Goal: Task Accomplishment & Management: Use online tool/utility

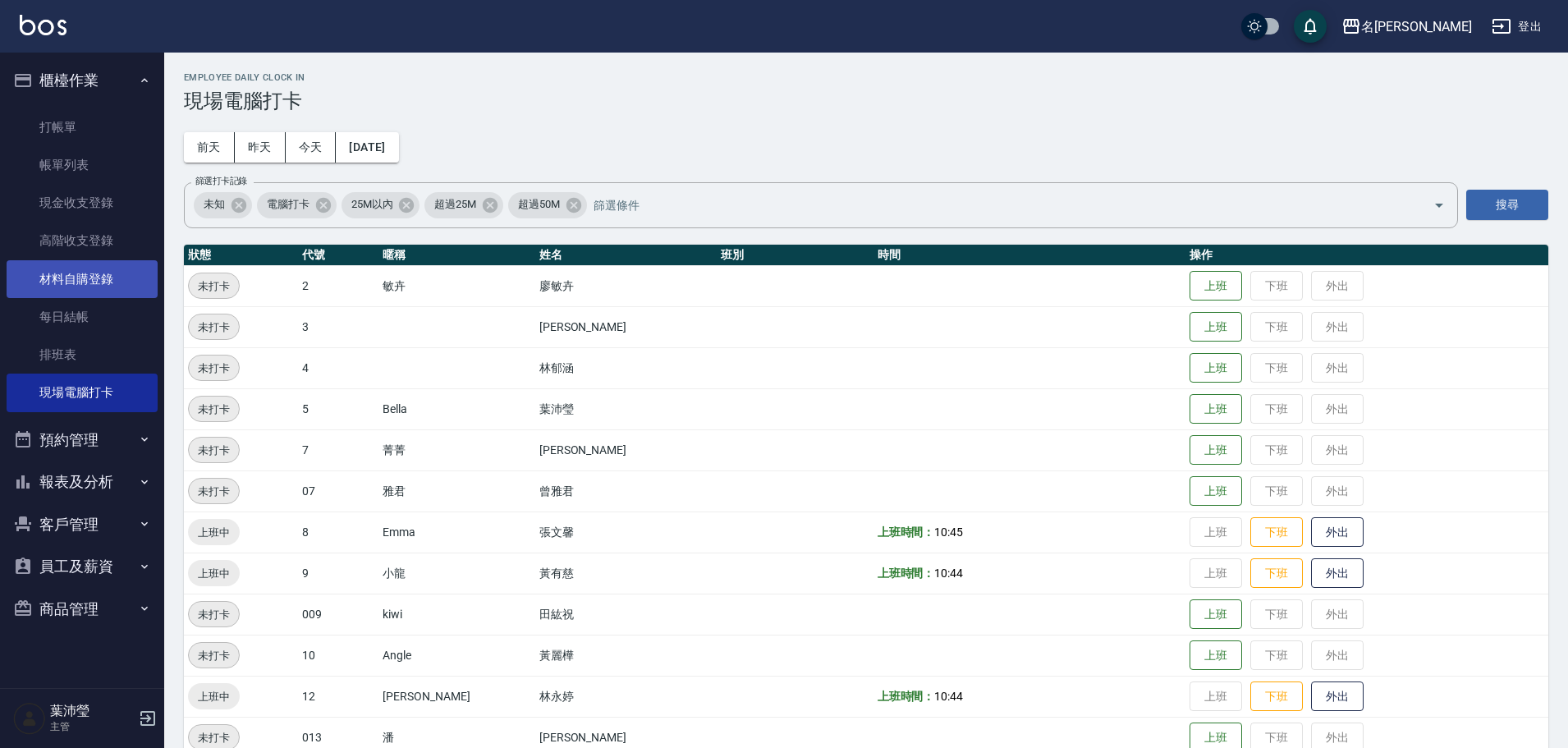
scroll to position [154, 0]
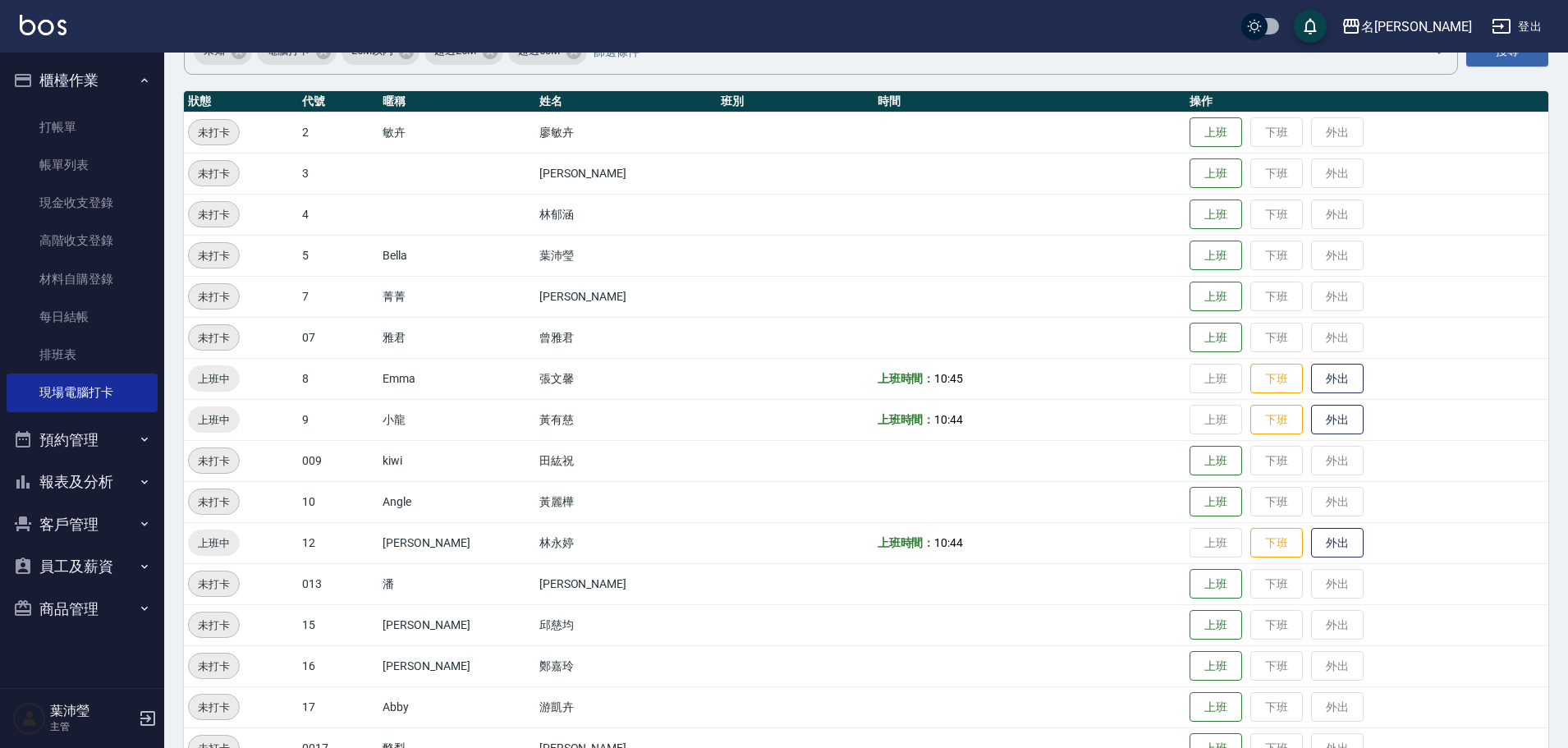
click at [55, 15] on img at bounding box center [43, 26] width 47 height 21
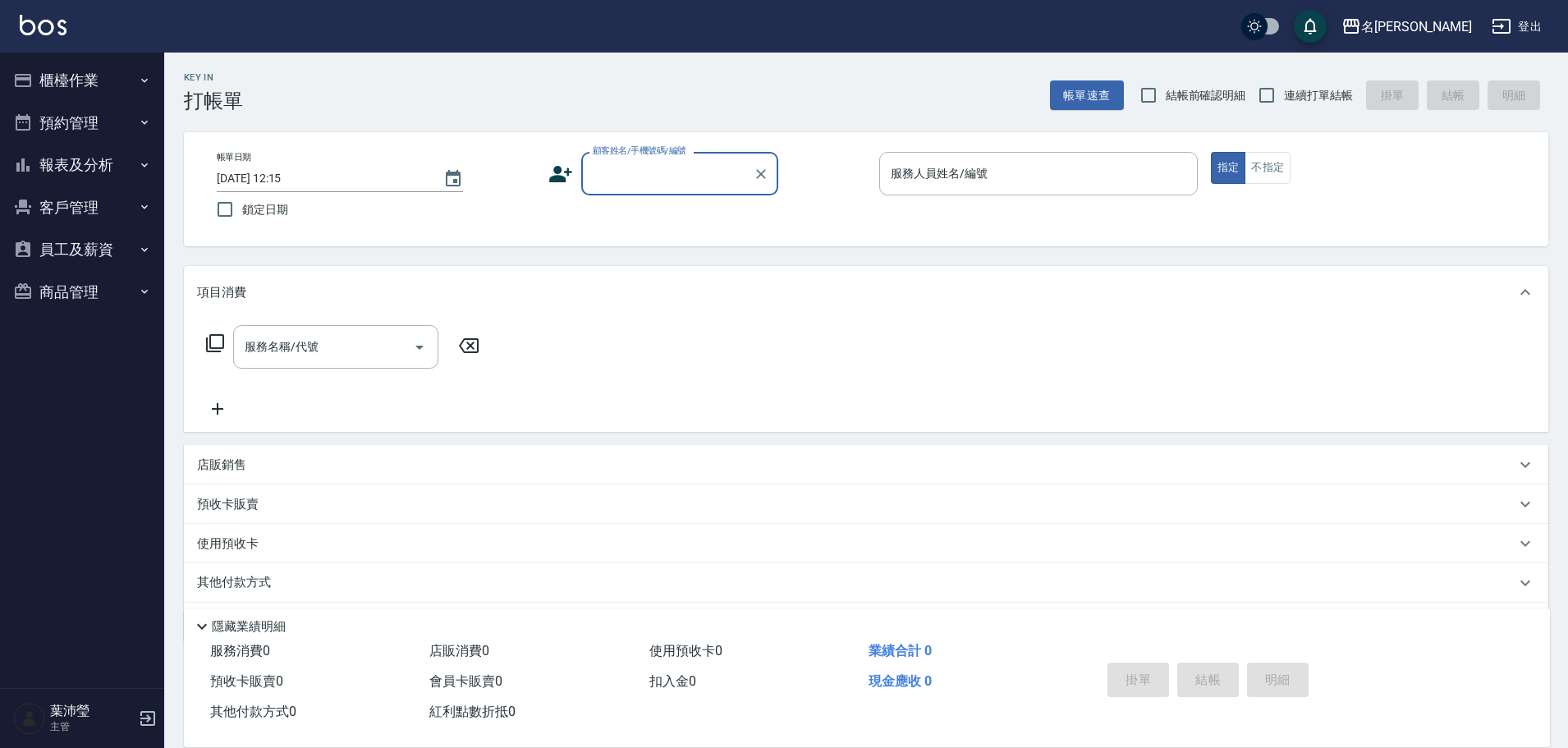
click at [217, 334] on icon at bounding box center [215, 343] width 20 height 20
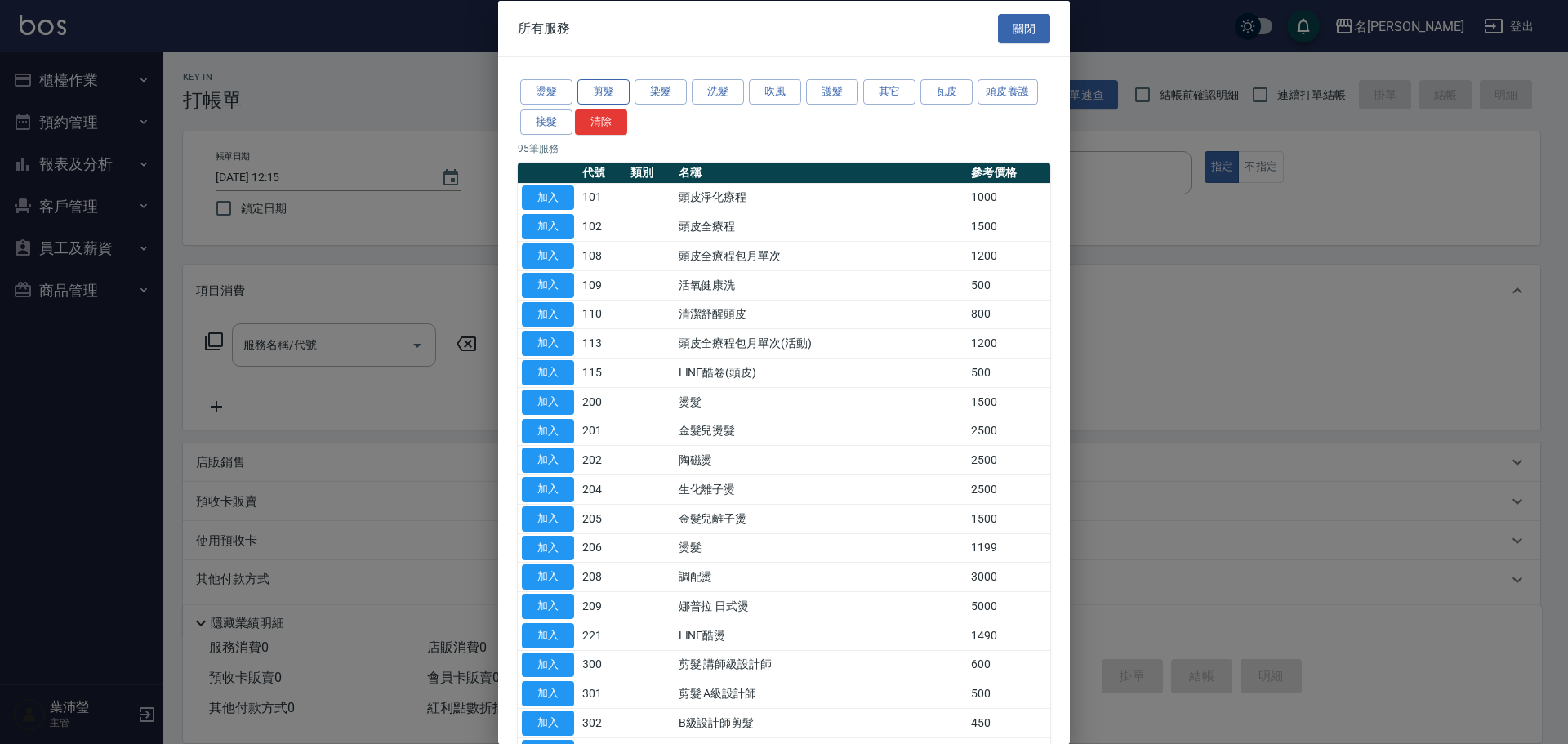
click at [607, 96] on button "剪髮" at bounding box center [603, 92] width 52 height 25
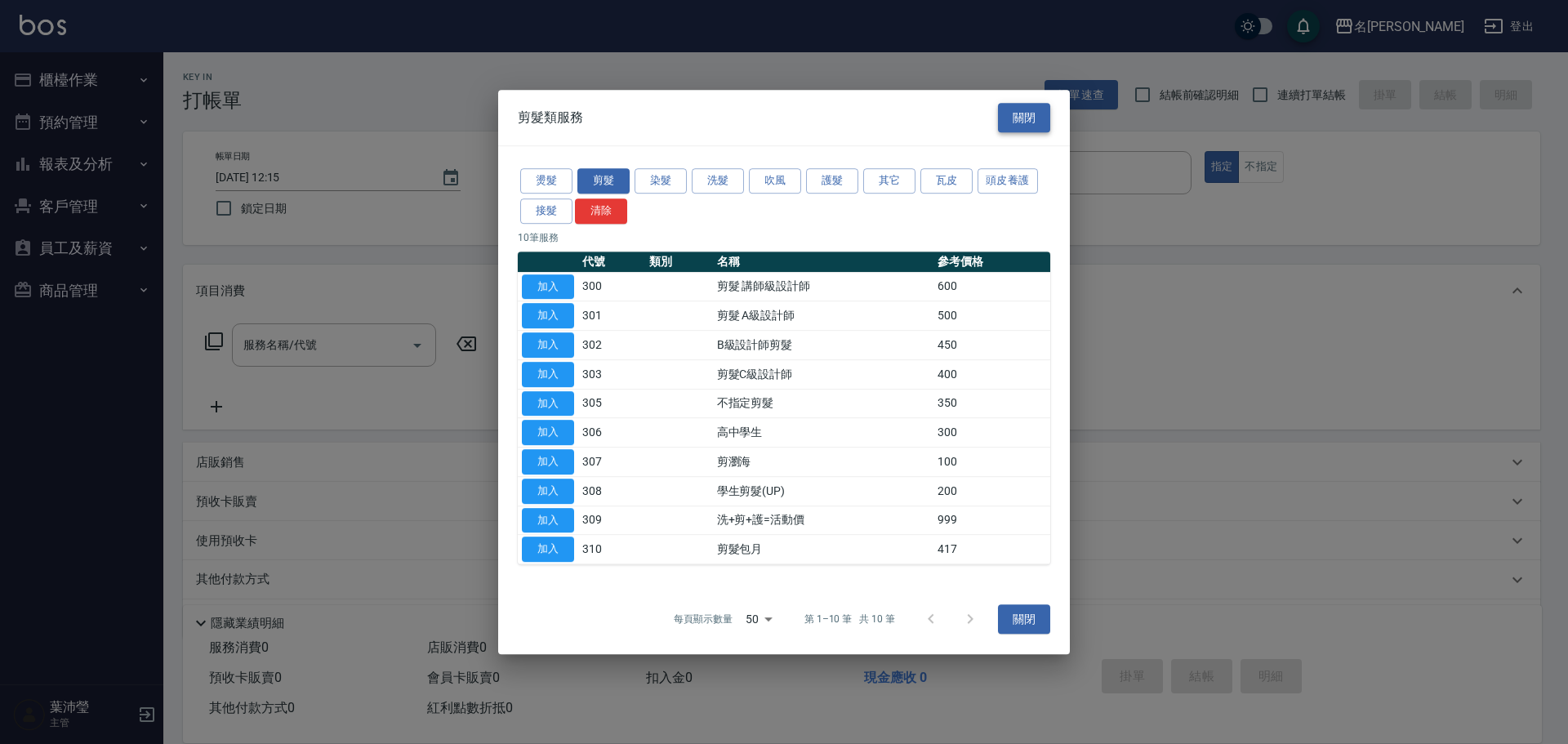
click at [1029, 119] on button "關閉" at bounding box center [1024, 118] width 52 height 30
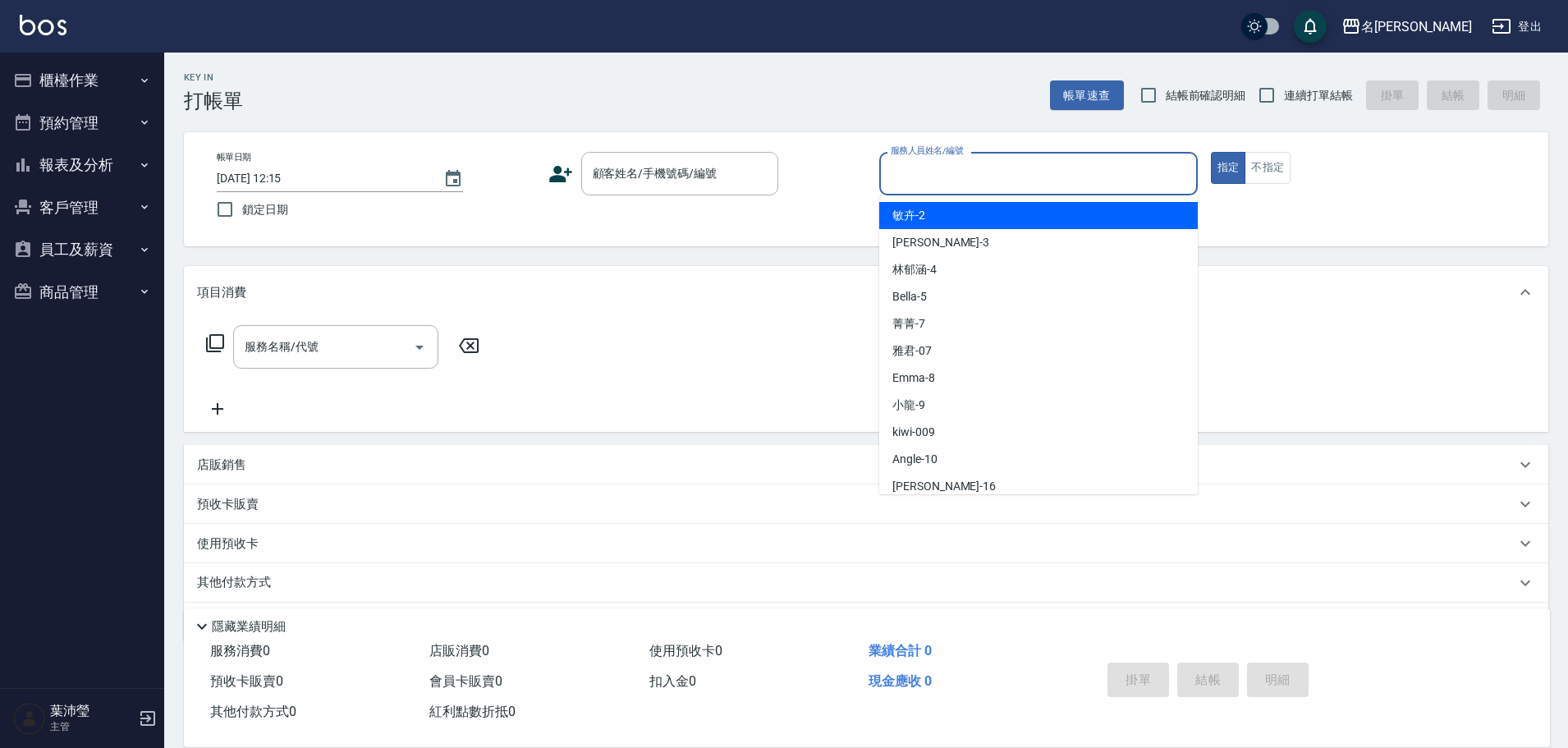
click at [927, 173] on input "服務人員姓名/編號" at bounding box center [1038, 174] width 304 height 28
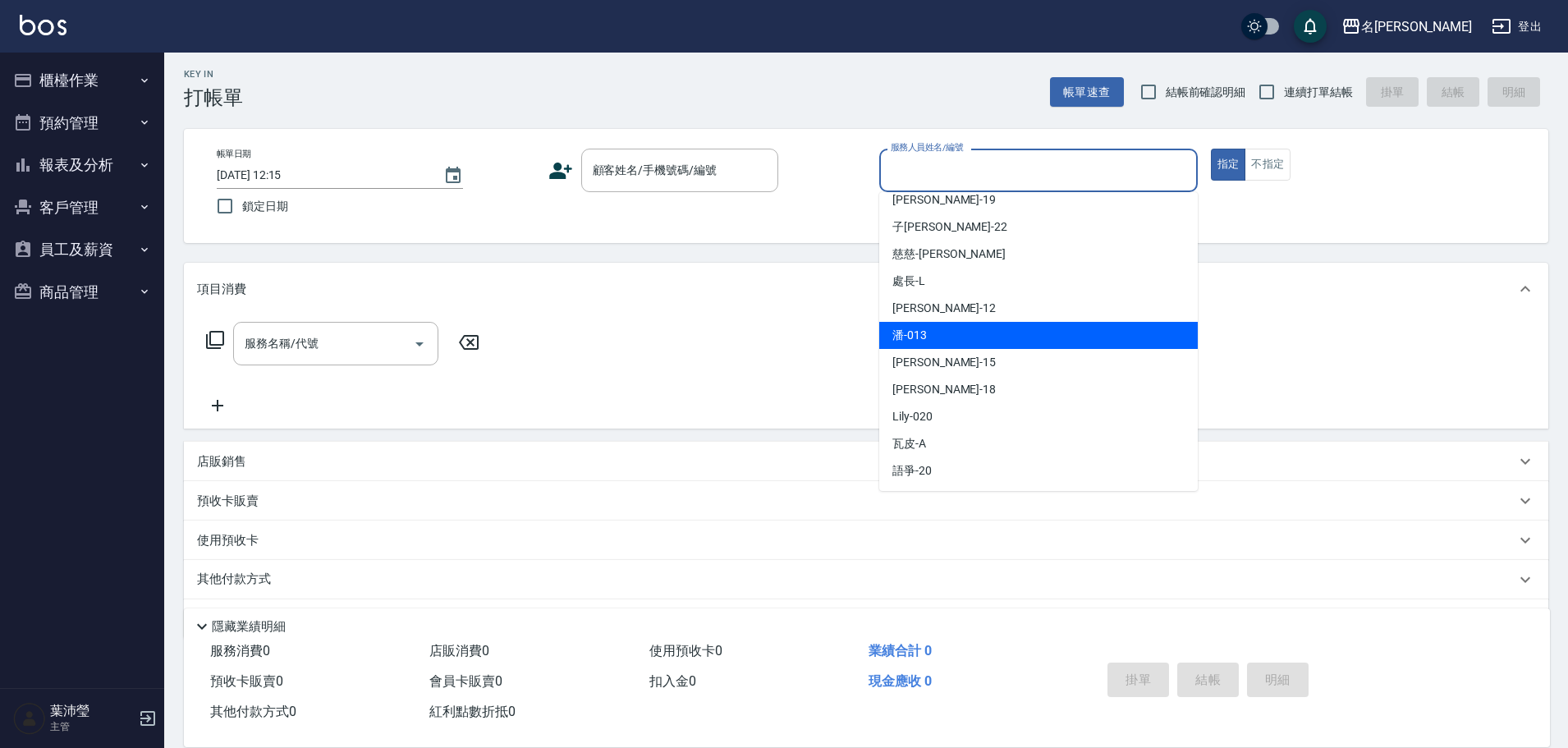
scroll to position [51, 0]
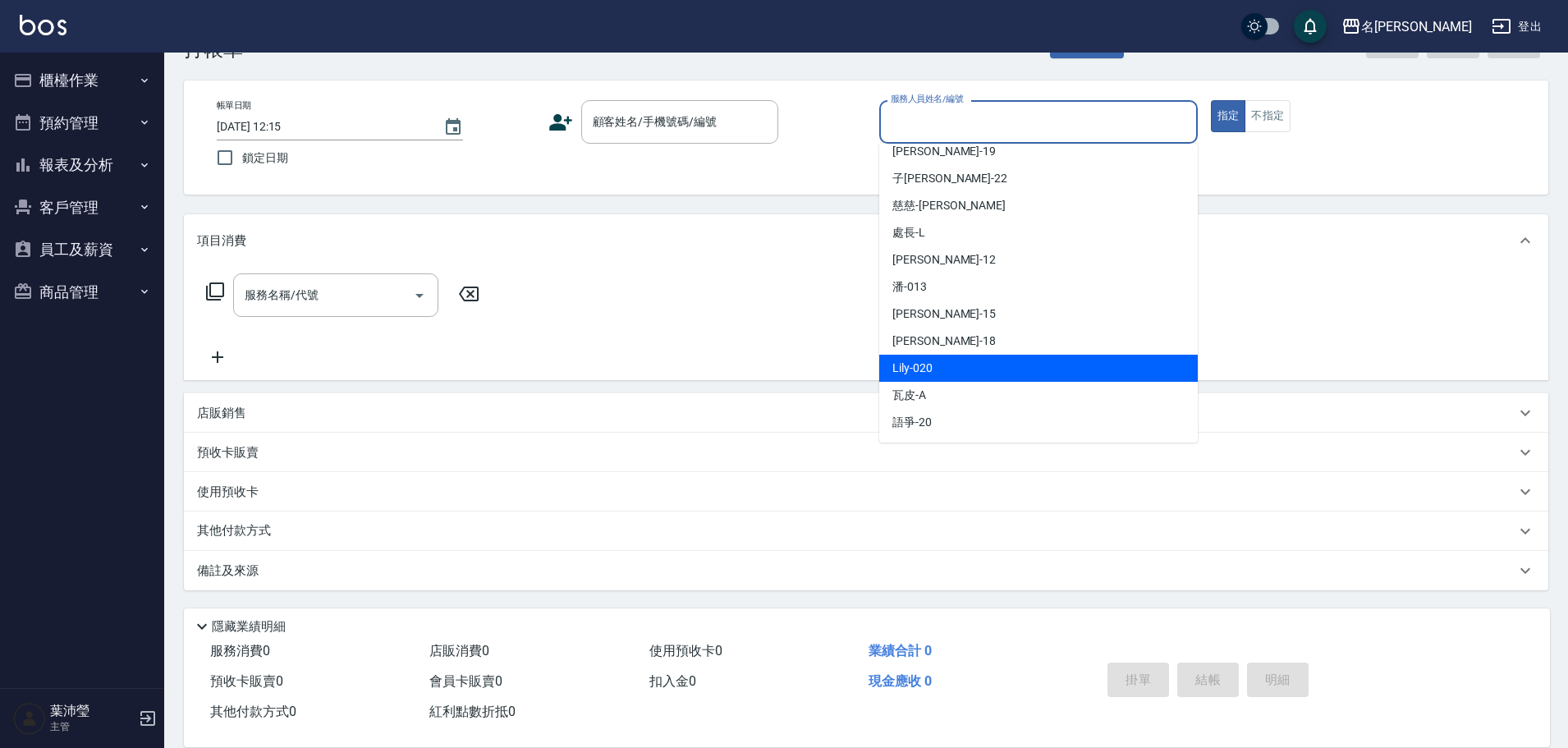
click at [951, 368] on div "Lily -020" at bounding box center [1038, 368] width 319 height 28
type input "Lily-020"
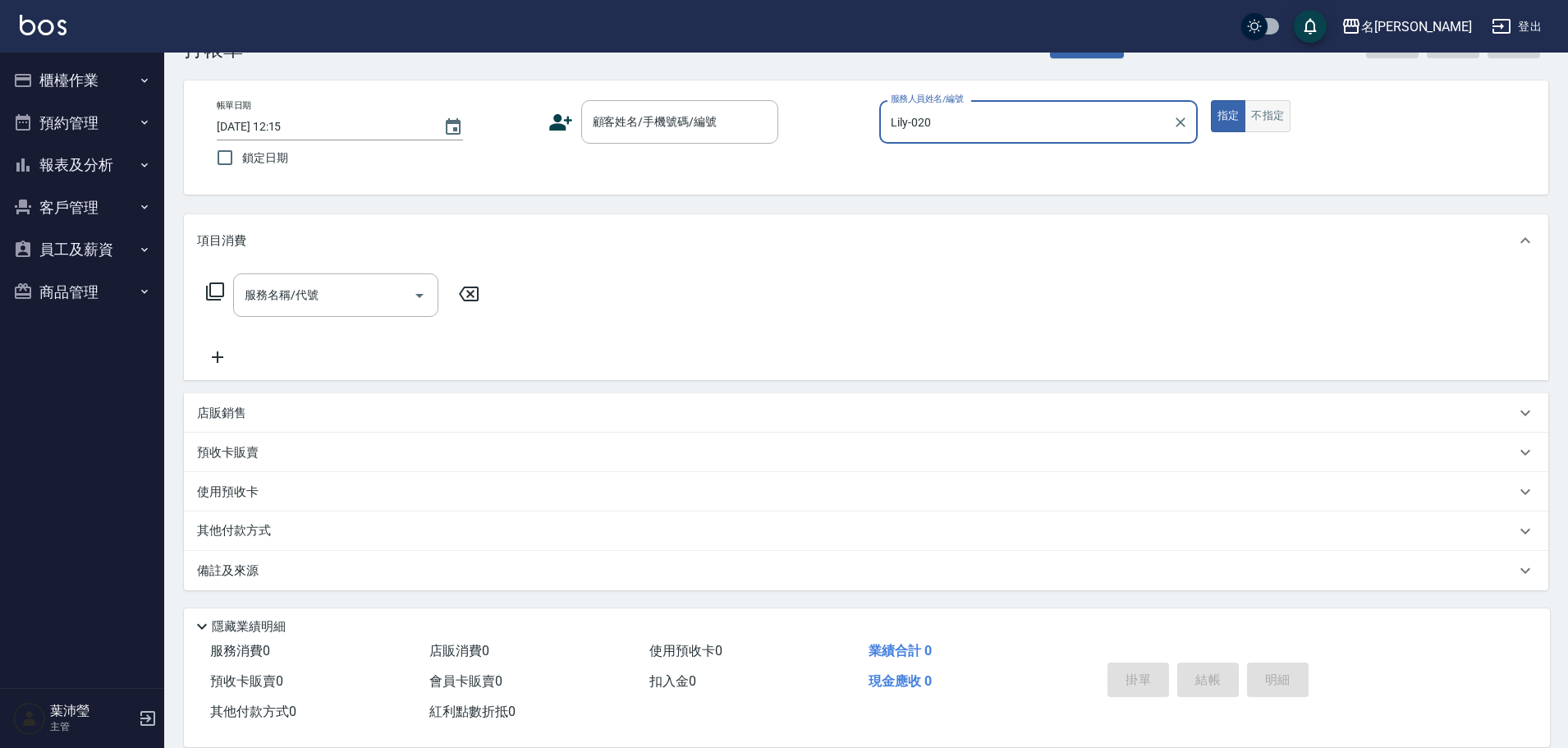
drag, startPoint x: 1294, startPoint y: 98, endPoint x: 1286, endPoint y: 110, distance: 14.4
click at [1290, 103] on div "帳單日期 [DATE] 12:15 鎖定日期 顧客姓名/手機號碼/編號 顧客姓名/手機號碼/編號 服務人員姓名/編號 [PERSON_NAME]-020 服務…" at bounding box center [866, 138] width 1364 height 114
click at [1278, 122] on button "不指定" at bounding box center [1267, 117] width 46 height 32
click at [367, 307] on input "服務名稱/代號" at bounding box center [323, 295] width 166 height 28
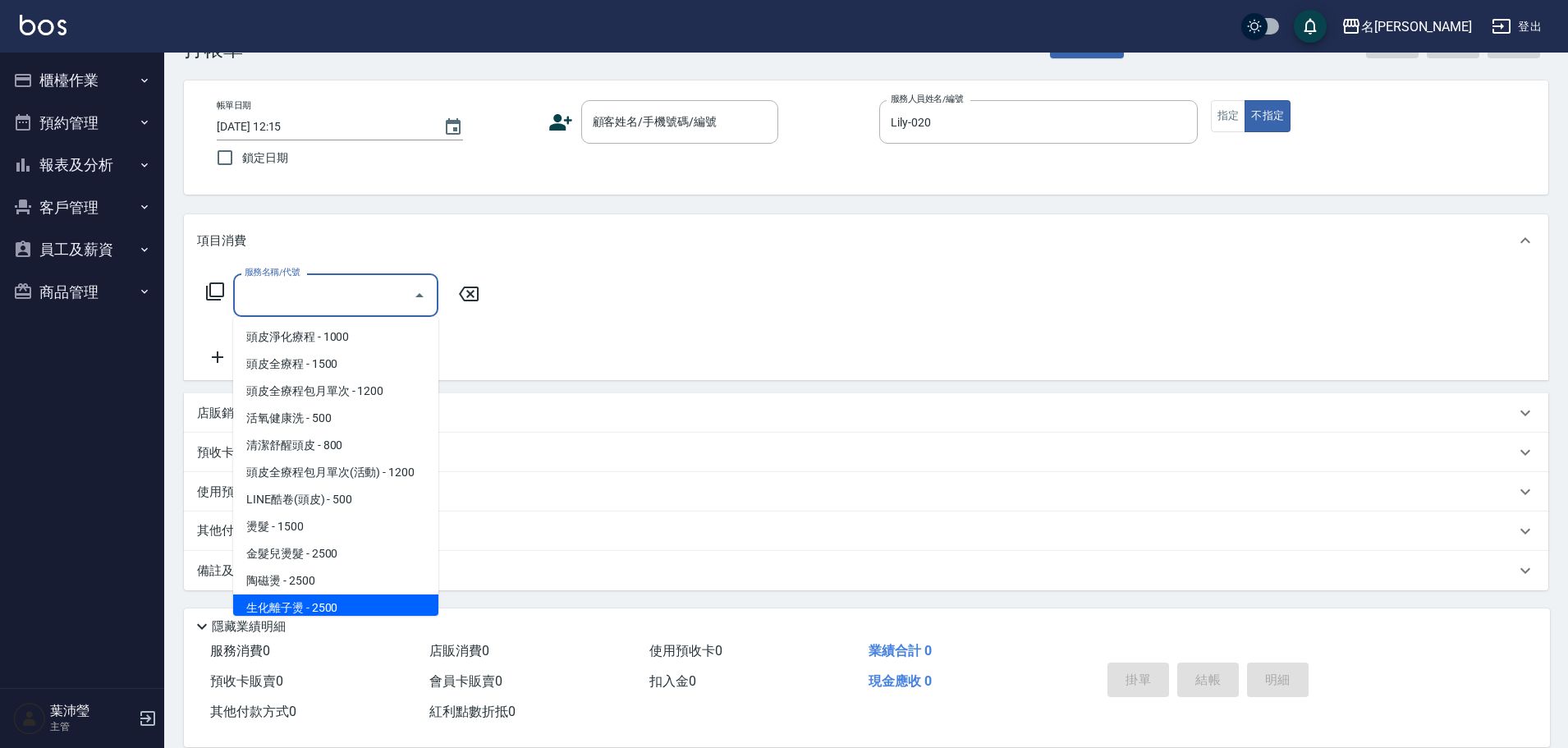
click at [209, 282] on icon at bounding box center [215, 291] width 20 height 20
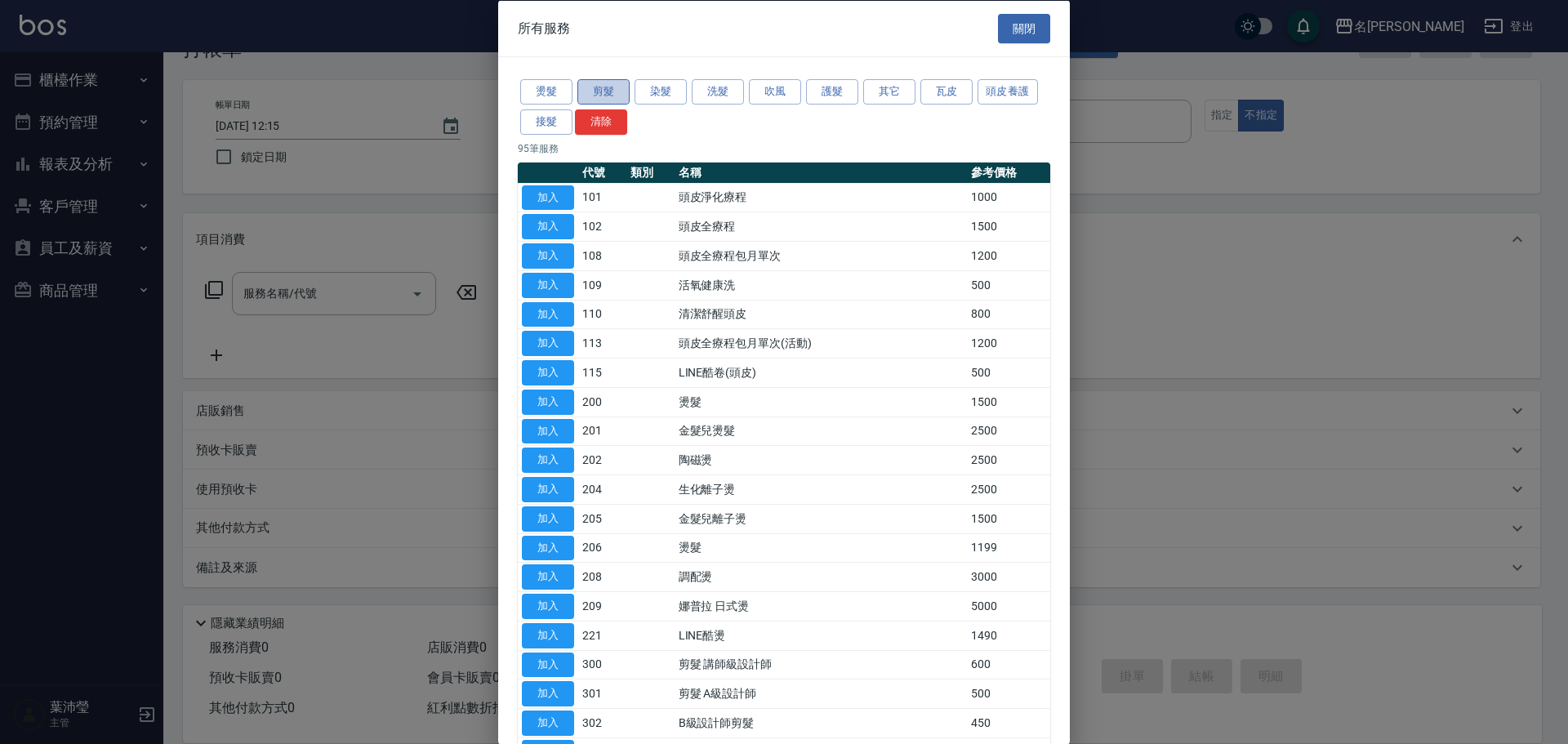
click at [614, 93] on button "剪髮" at bounding box center [603, 92] width 52 height 25
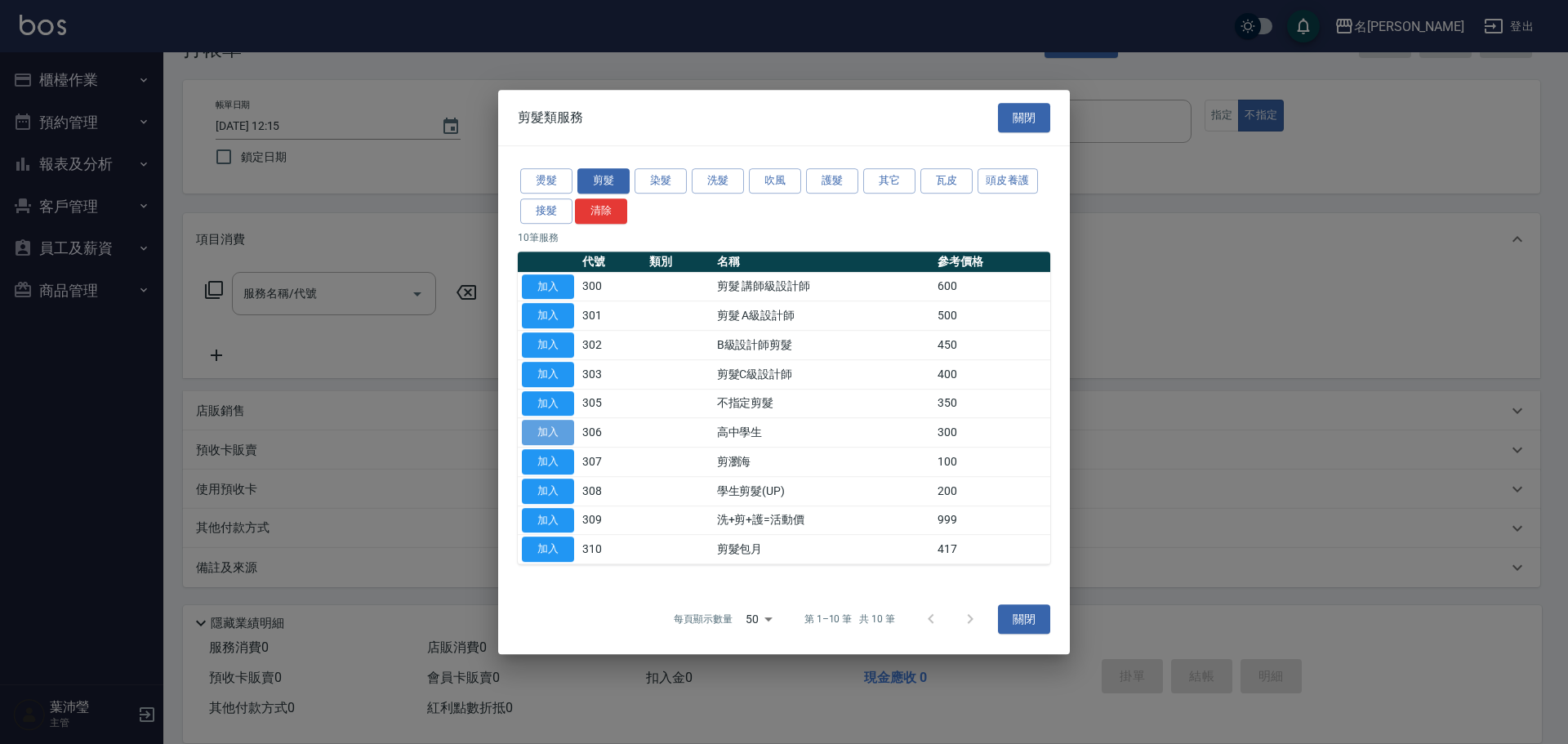
click at [556, 438] on button "加入" at bounding box center [548, 432] width 52 height 25
type input "高中學生(306)"
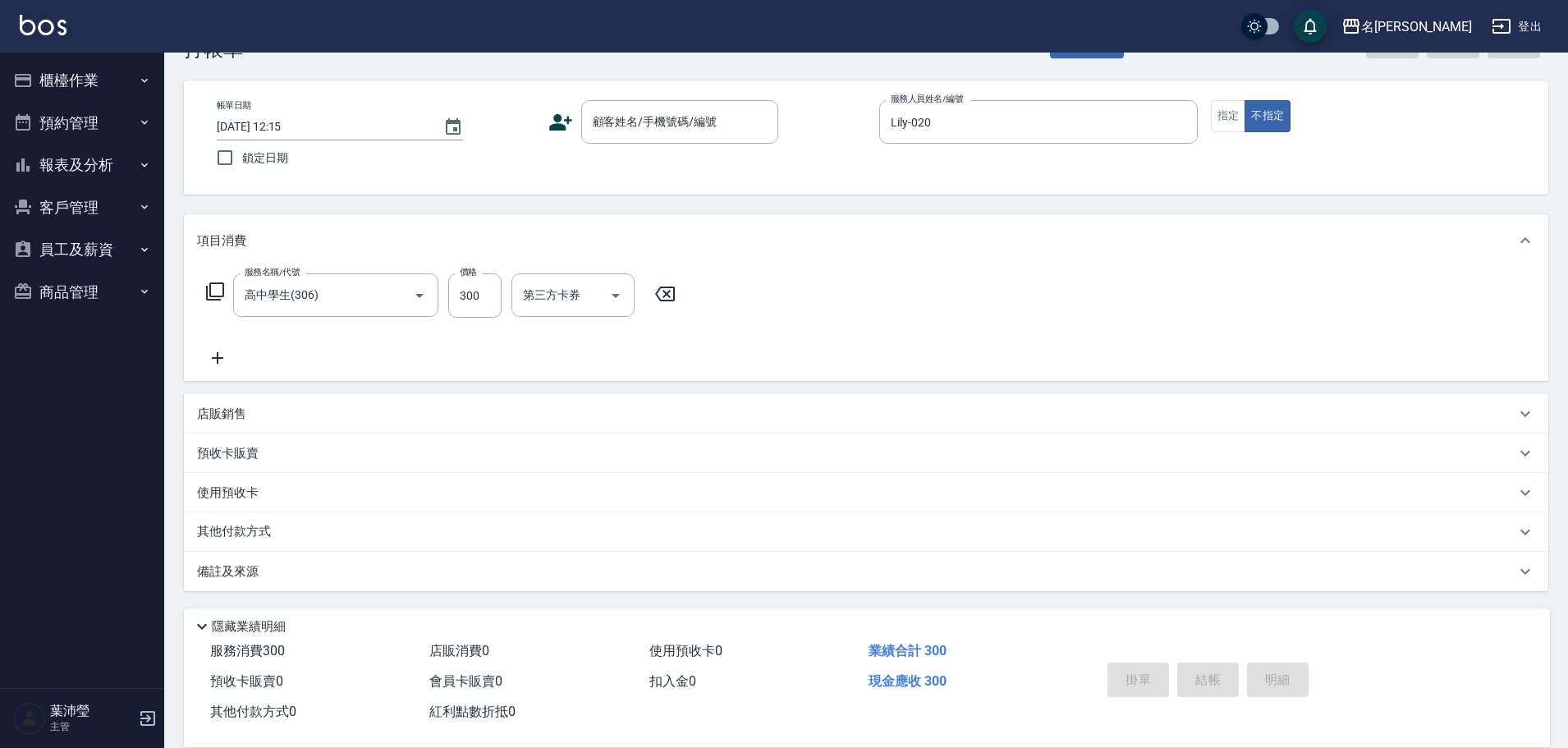
scroll to position [52, 0]
click at [639, 133] on input "顧客姓名/手機號碼/編號" at bounding box center [667, 121] width 158 height 28
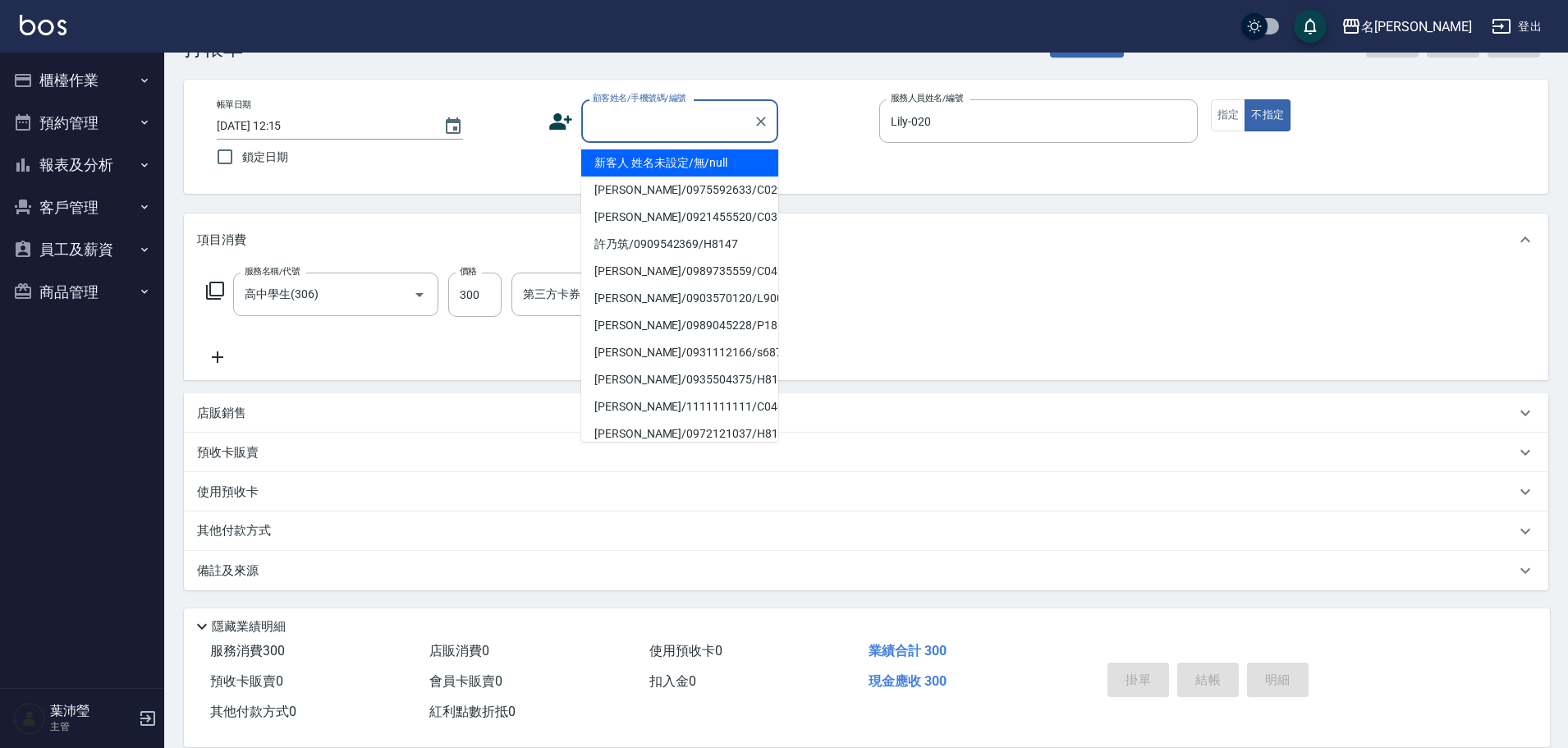
click at [659, 160] on li "新客人 姓名未設定/無/null" at bounding box center [680, 162] width 197 height 28
type input "新客人 姓名未設定/無/null"
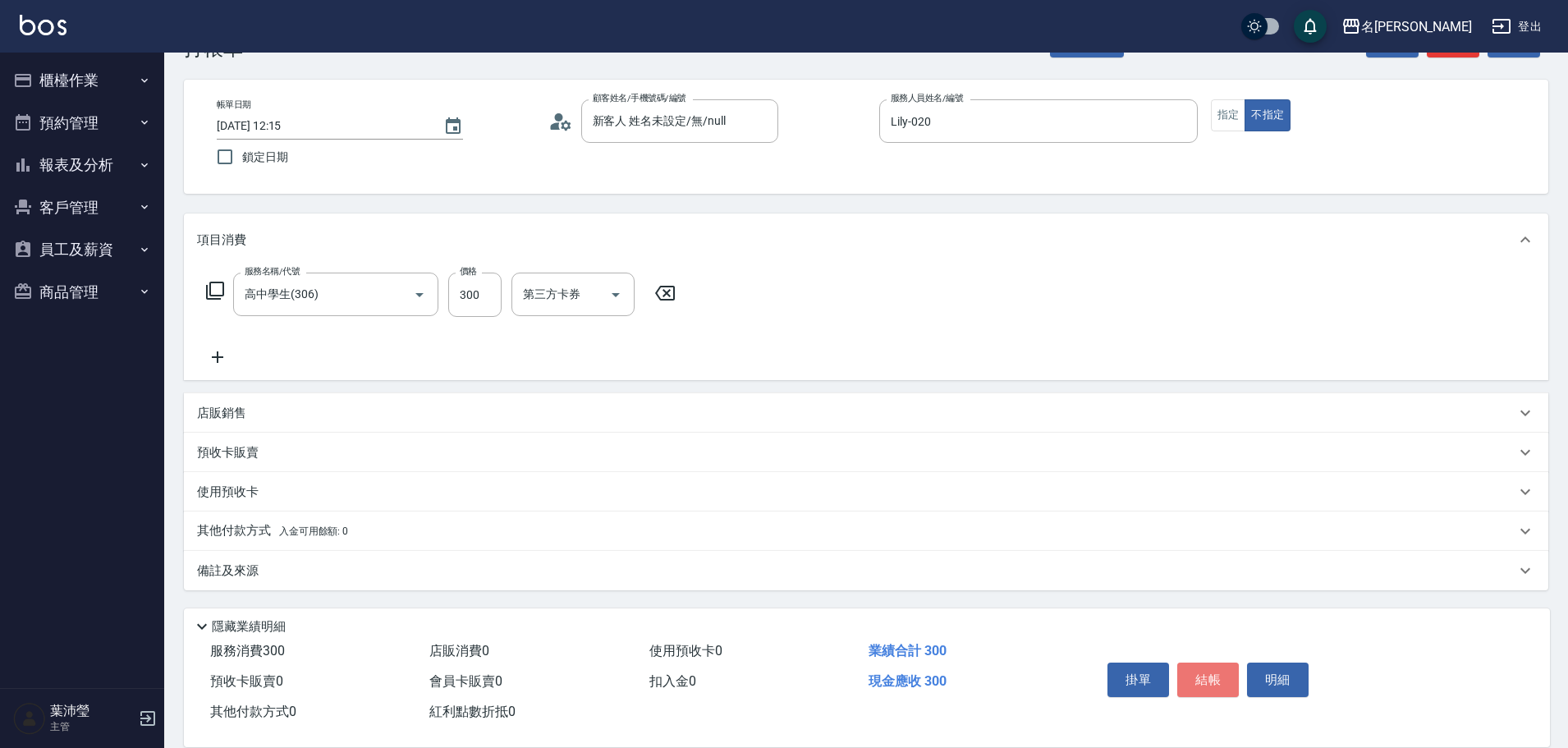
drag, startPoint x: 1217, startPoint y: 675, endPoint x: 1228, endPoint y: 665, distance: 14.9
click at [1217, 675] on button "結帳" at bounding box center [1207, 680] width 62 height 34
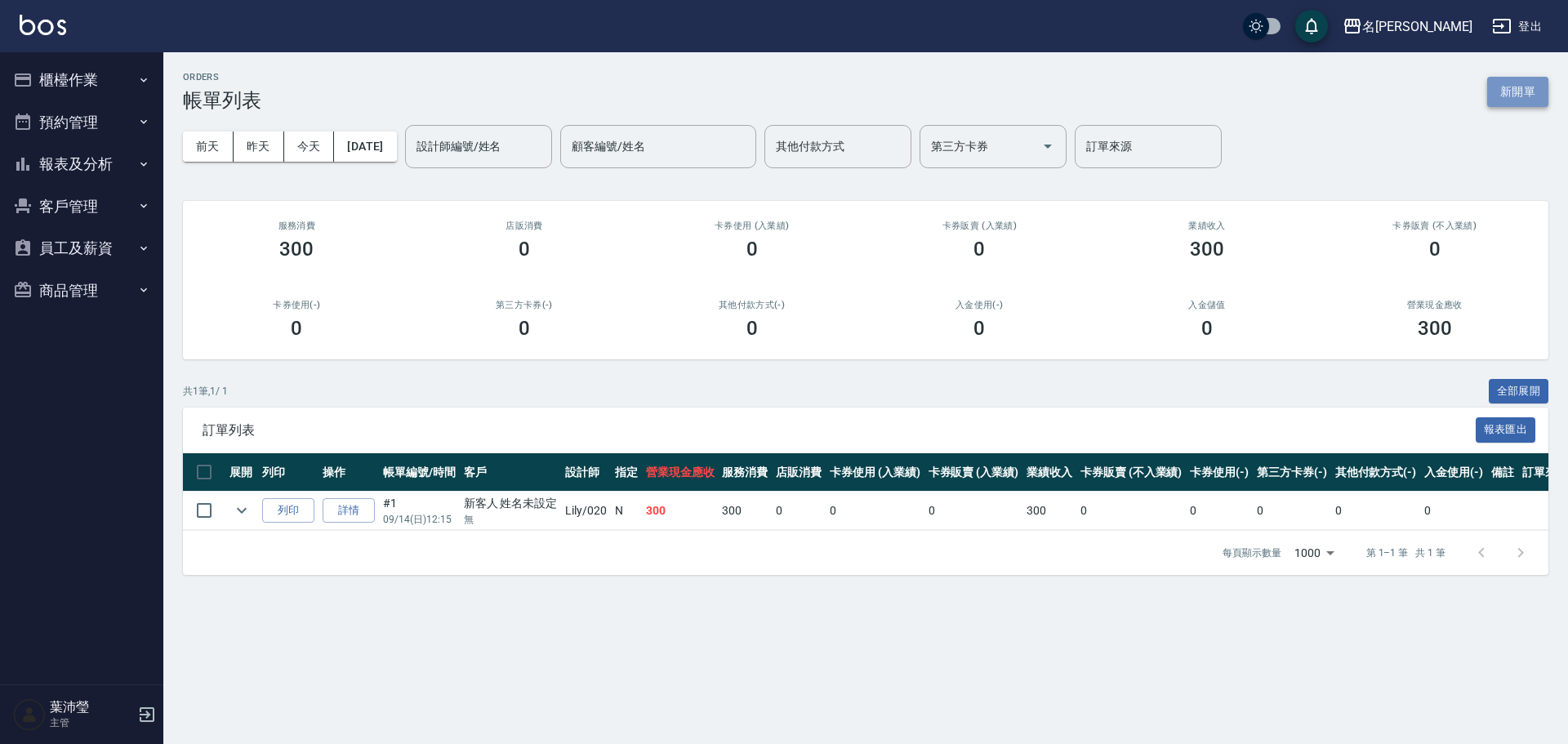
click at [1532, 98] on button "新開單" at bounding box center [1518, 92] width 61 height 30
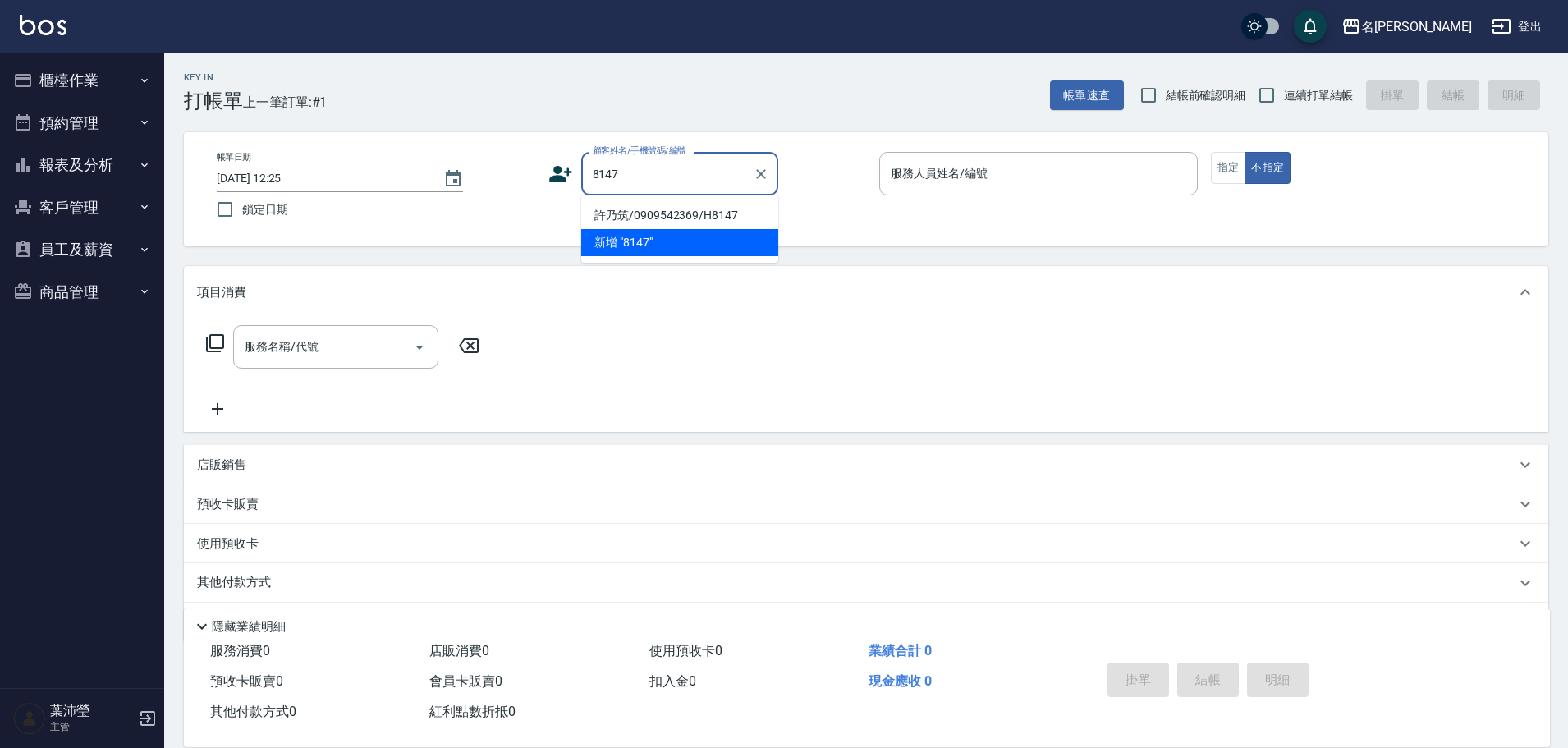
click at [736, 210] on li "許乃筑/0909542369/H8147" at bounding box center [680, 215] width 197 height 28
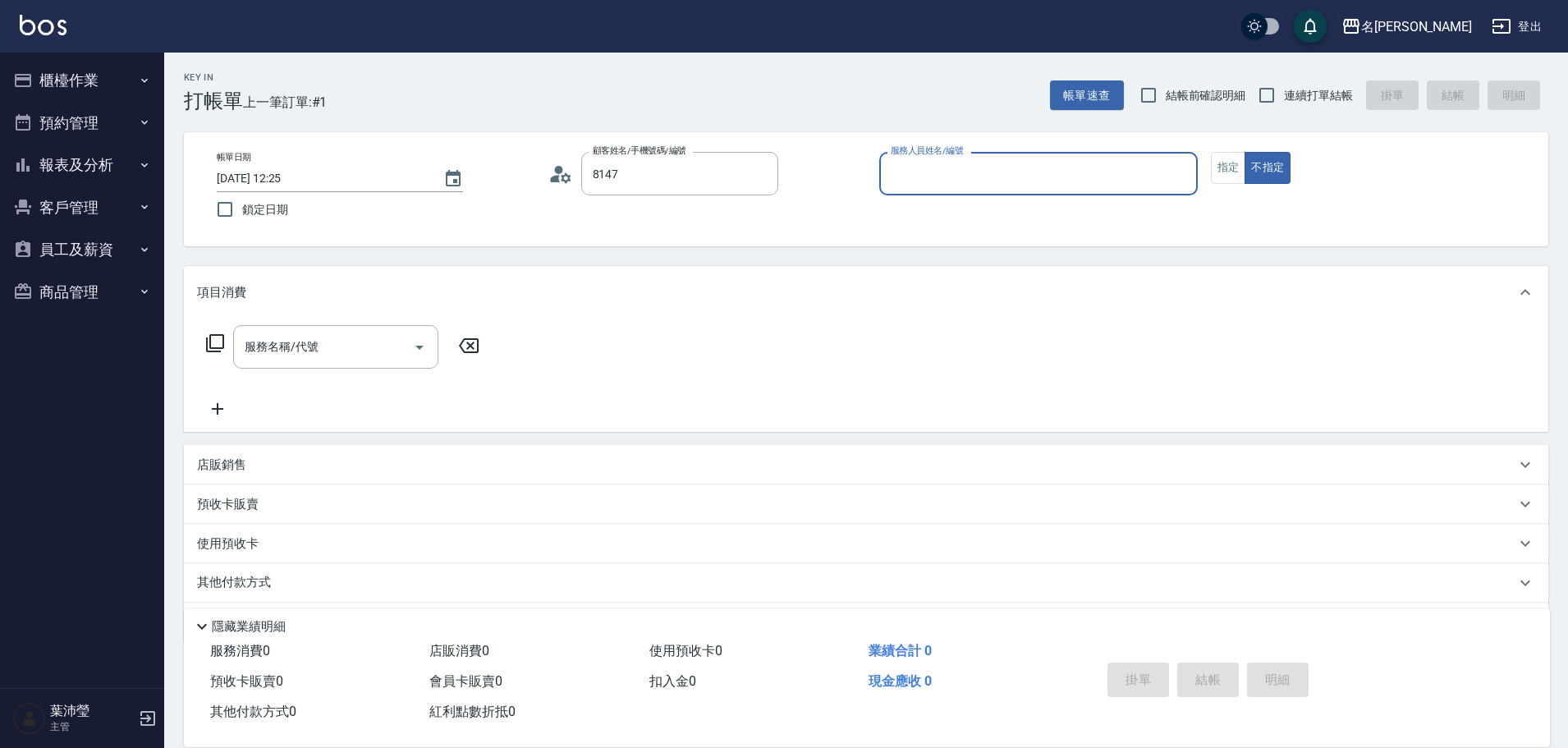
type input "許乃筑/0909542369/H8147"
type input "Emma-8"
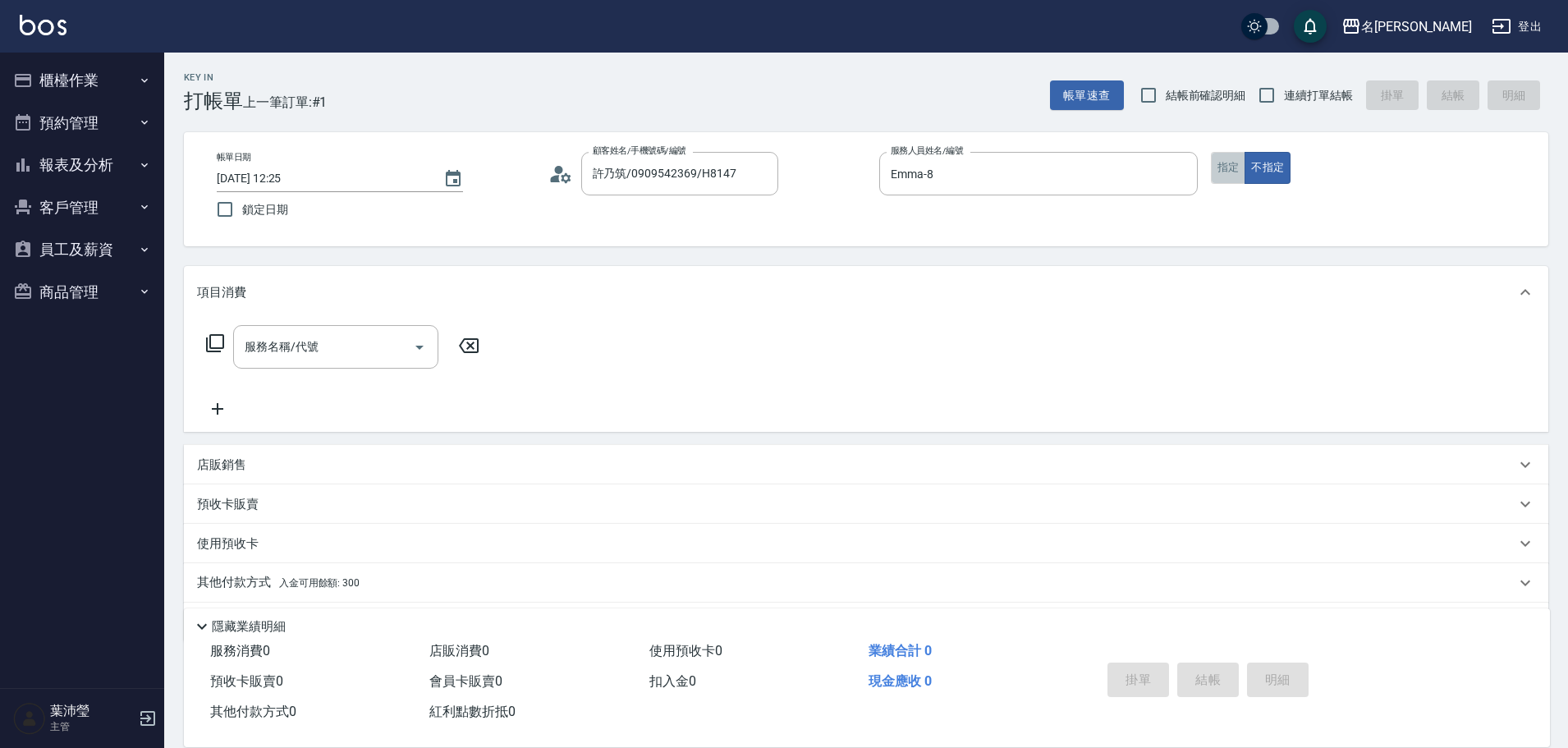
click at [1222, 156] on button "指定" at bounding box center [1228, 168] width 35 height 32
click at [364, 323] on div "服務名稱/代號 服務名稱/代號" at bounding box center [866, 375] width 1364 height 113
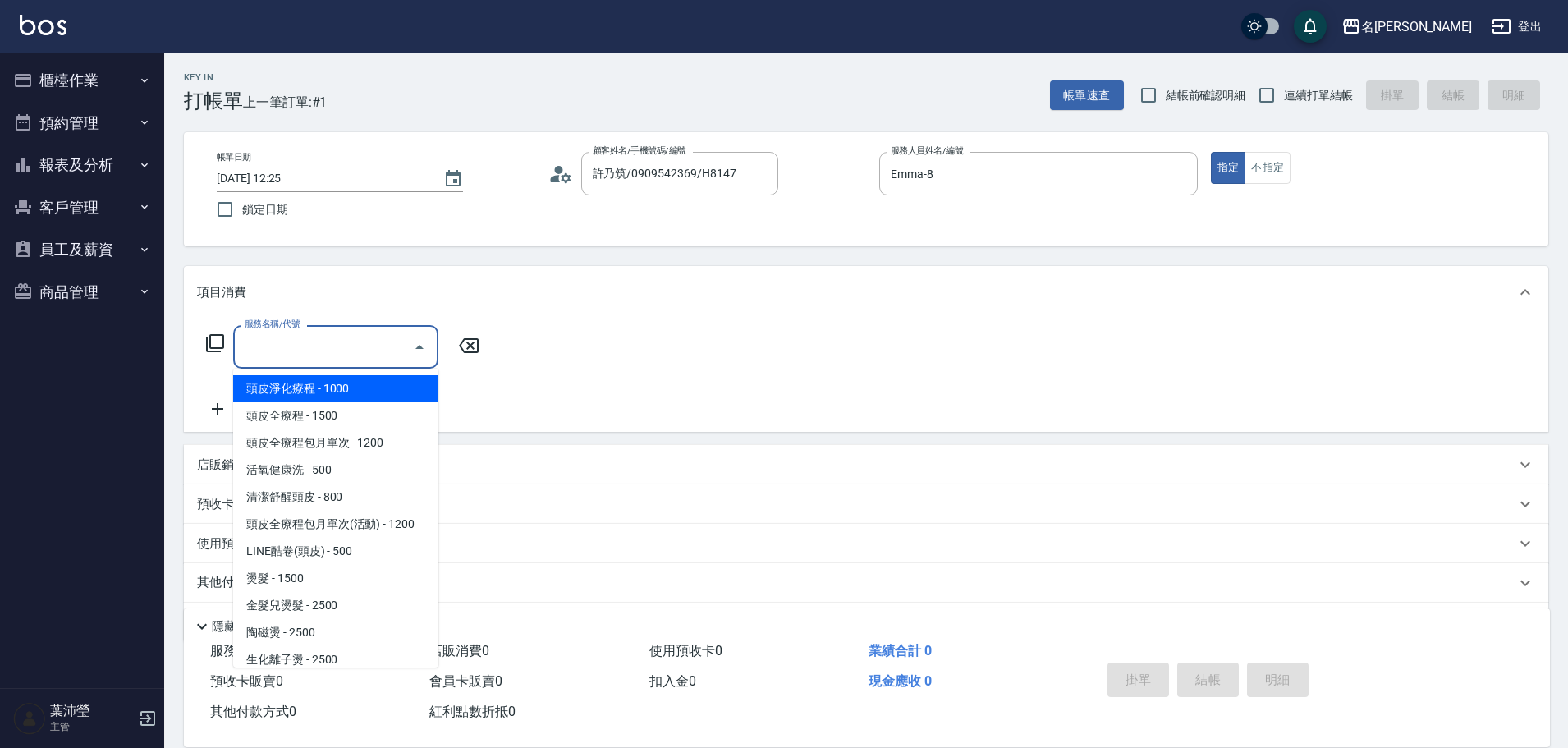
click at [351, 345] on input "服務名稱/代號" at bounding box center [323, 346] width 166 height 28
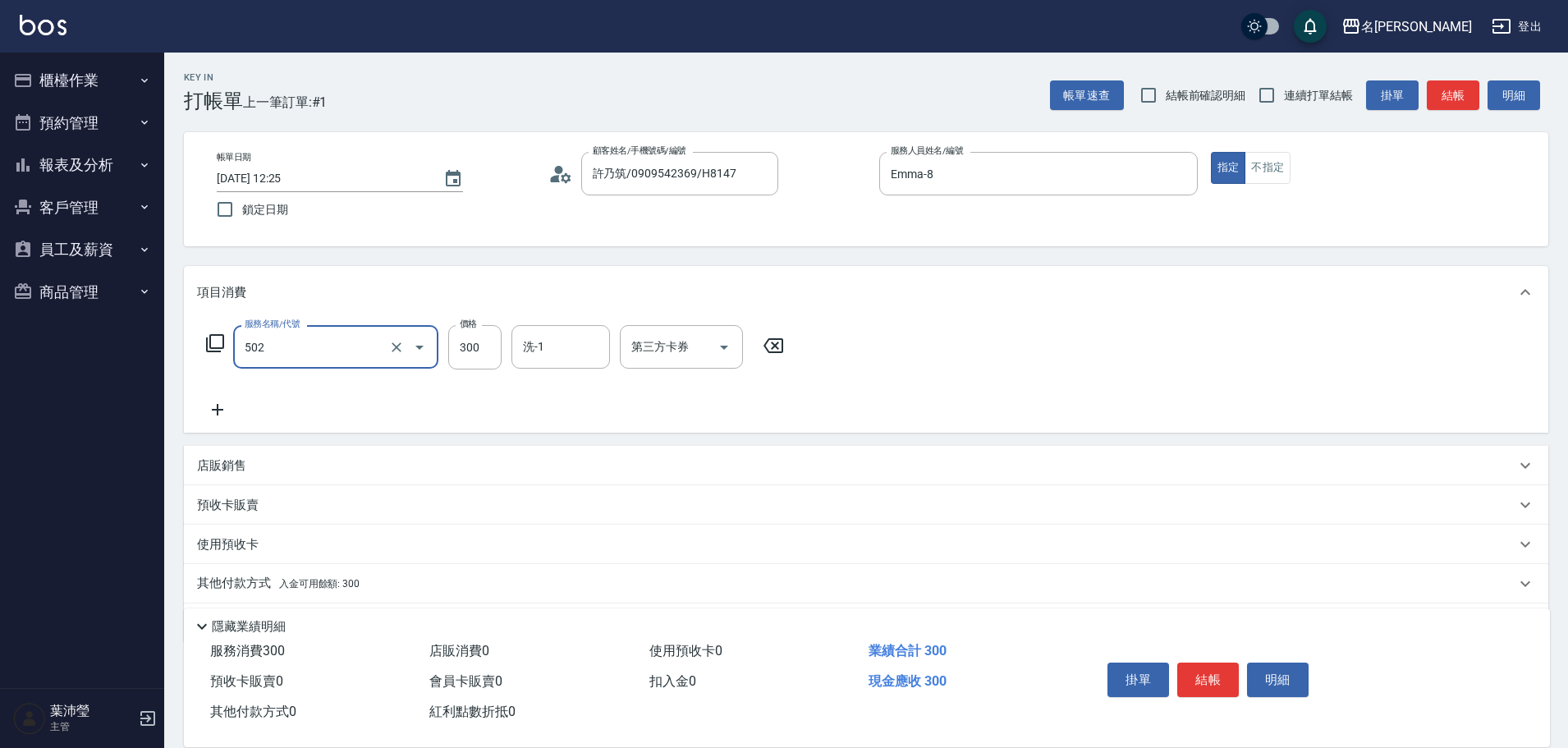
type input "洗髮(502)"
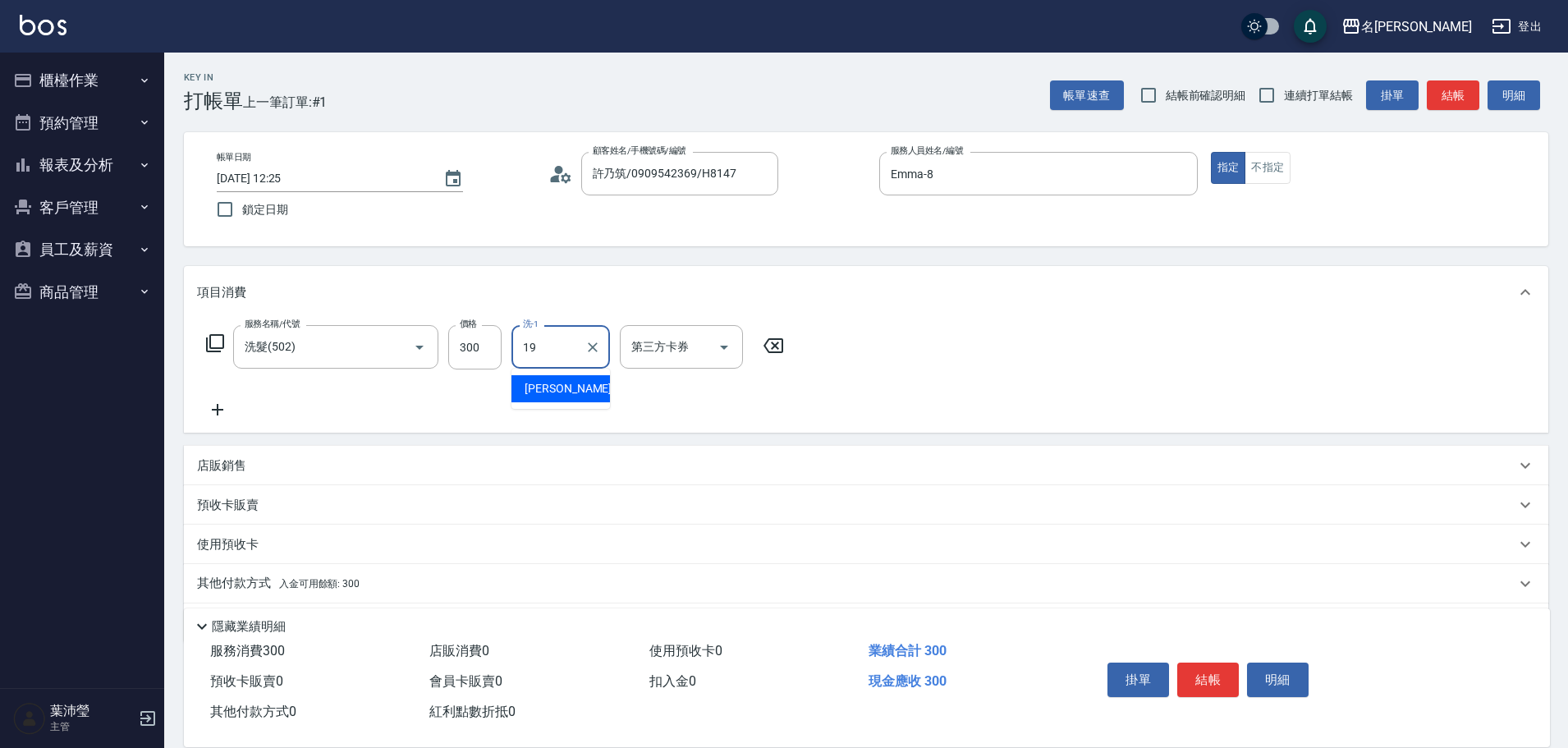
type input "[PERSON_NAME]-19"
click at [615, 581] on div "其他付款方式 入金可用餘額: 300" at bounding box center [856, 583] width 1318 height 18
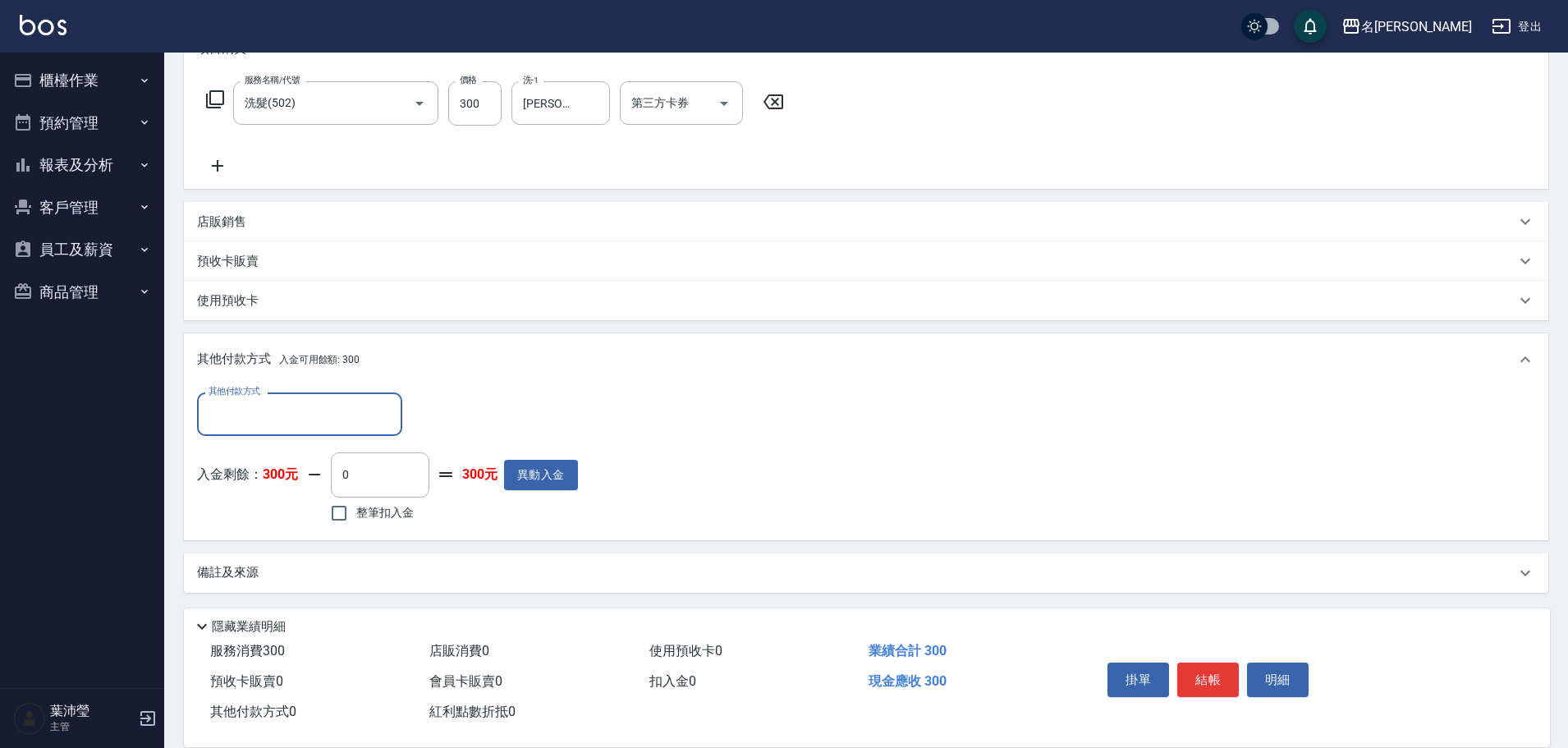
click at [394, 514] on span "整筆扣入金" at bounding box center [384, 513] width 58 height 17
click at [356, 514] on input "整筆扣入金" at bounding box center [339, 513] width 34 height 34
checkbox input "true"
type input "300"
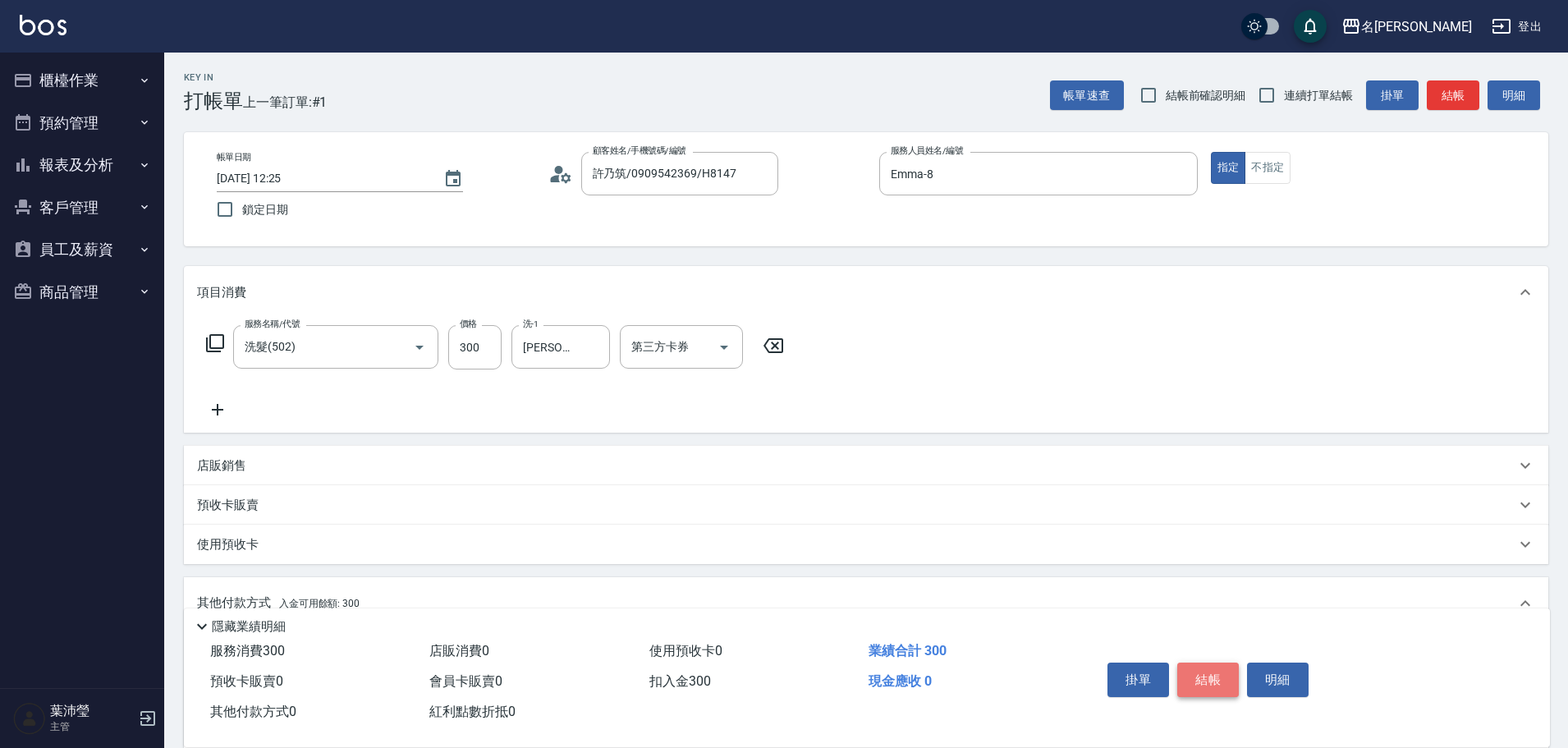
click at [1218, 664] on button "結帳" at bounding box center [1207, 680] width 62 height 34
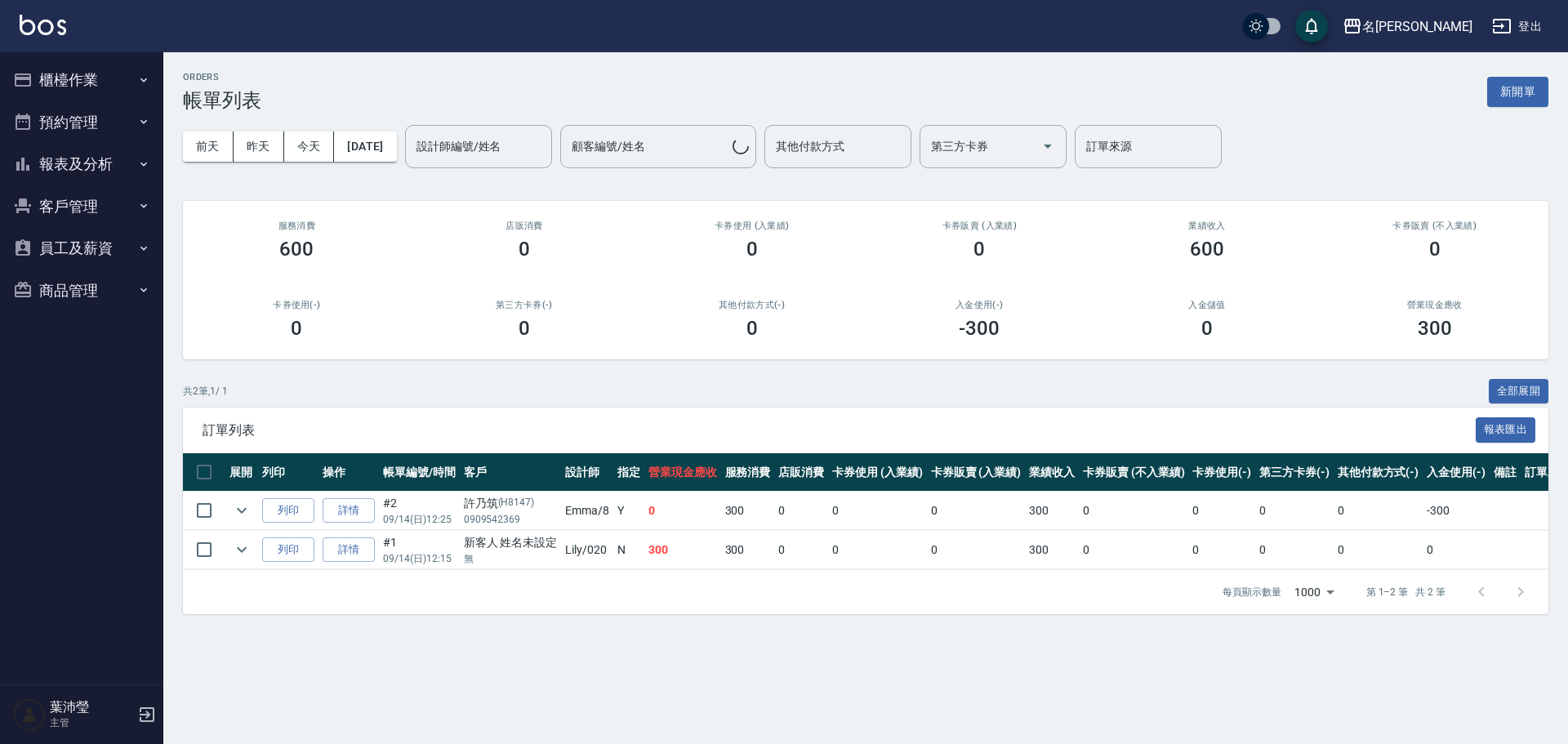
drag, startPoint x: 1531, startPoint y: 88, endPoint x: 1495, endPoint y: 93, distance: 36.3
click at [1530, 88] on button "新開單" at bounding box center [1518, 92] width 61 height 30
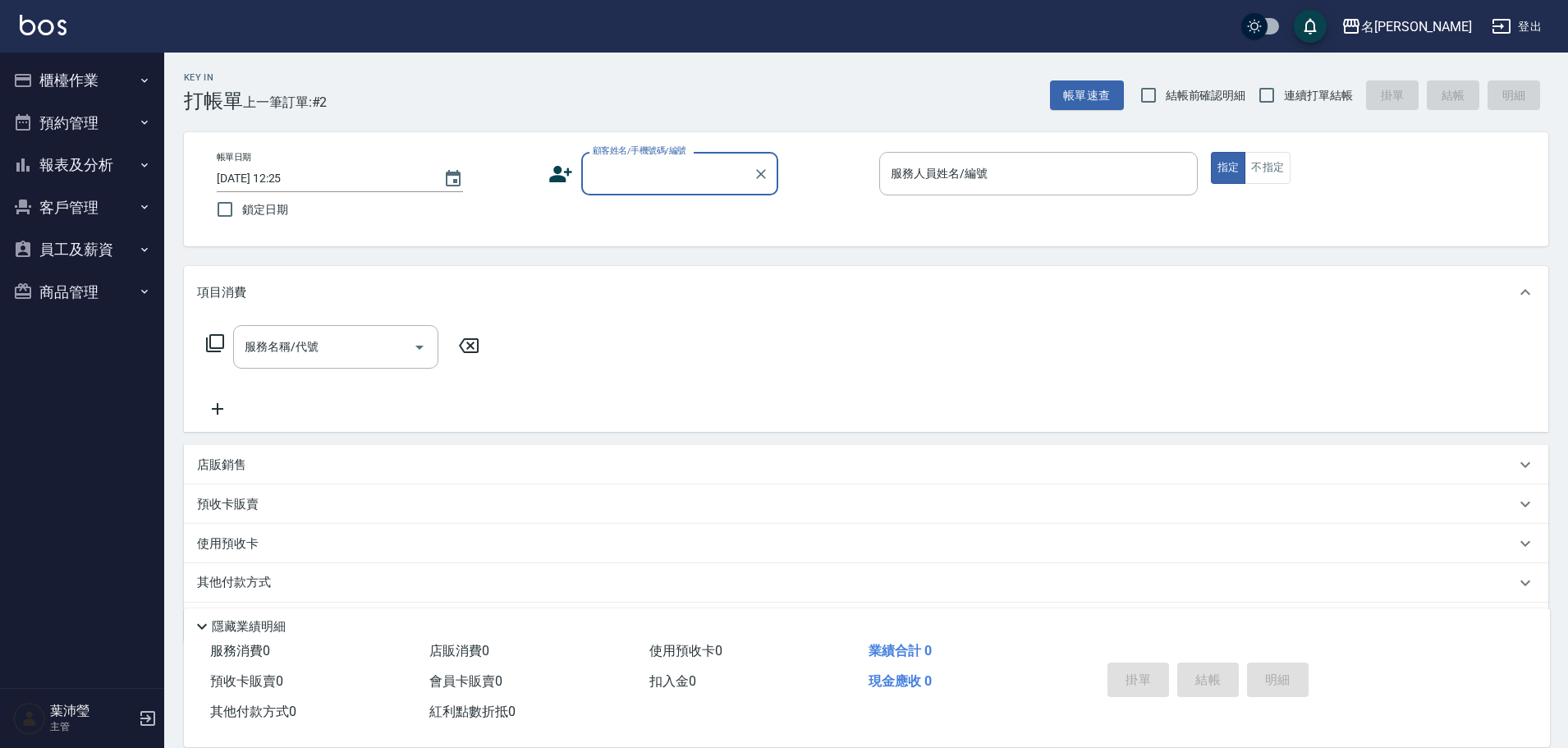
click at [705, 188] on div "顧客姓名/手機號碼/編號" at bounding box center [680, 174] width 197 height 44
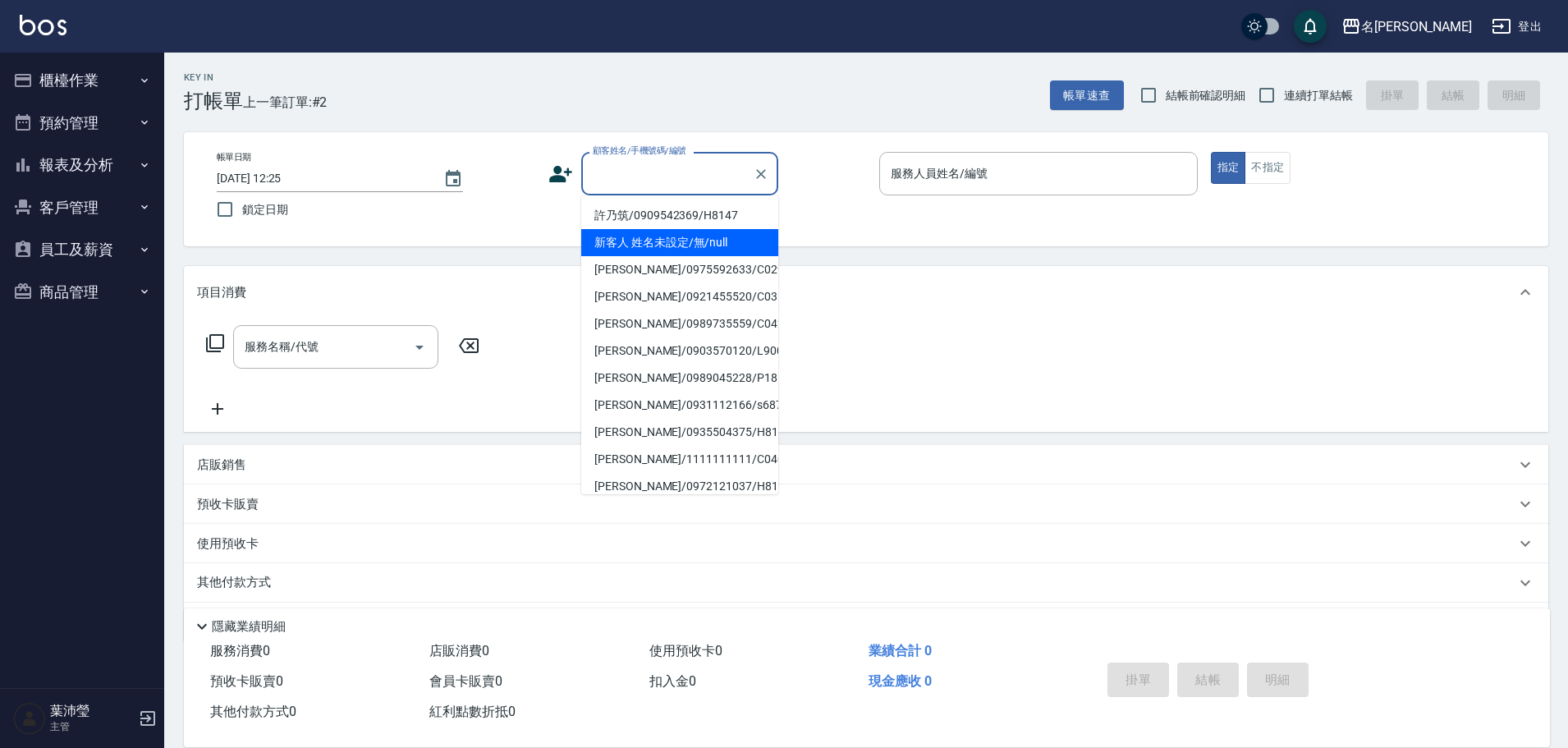
click at [707, 248] on li "新客人 姓名未設定/無/null" at bounding box center [680, 242] width 197 height 28
type input "新客人 姓名未設定/無/null"
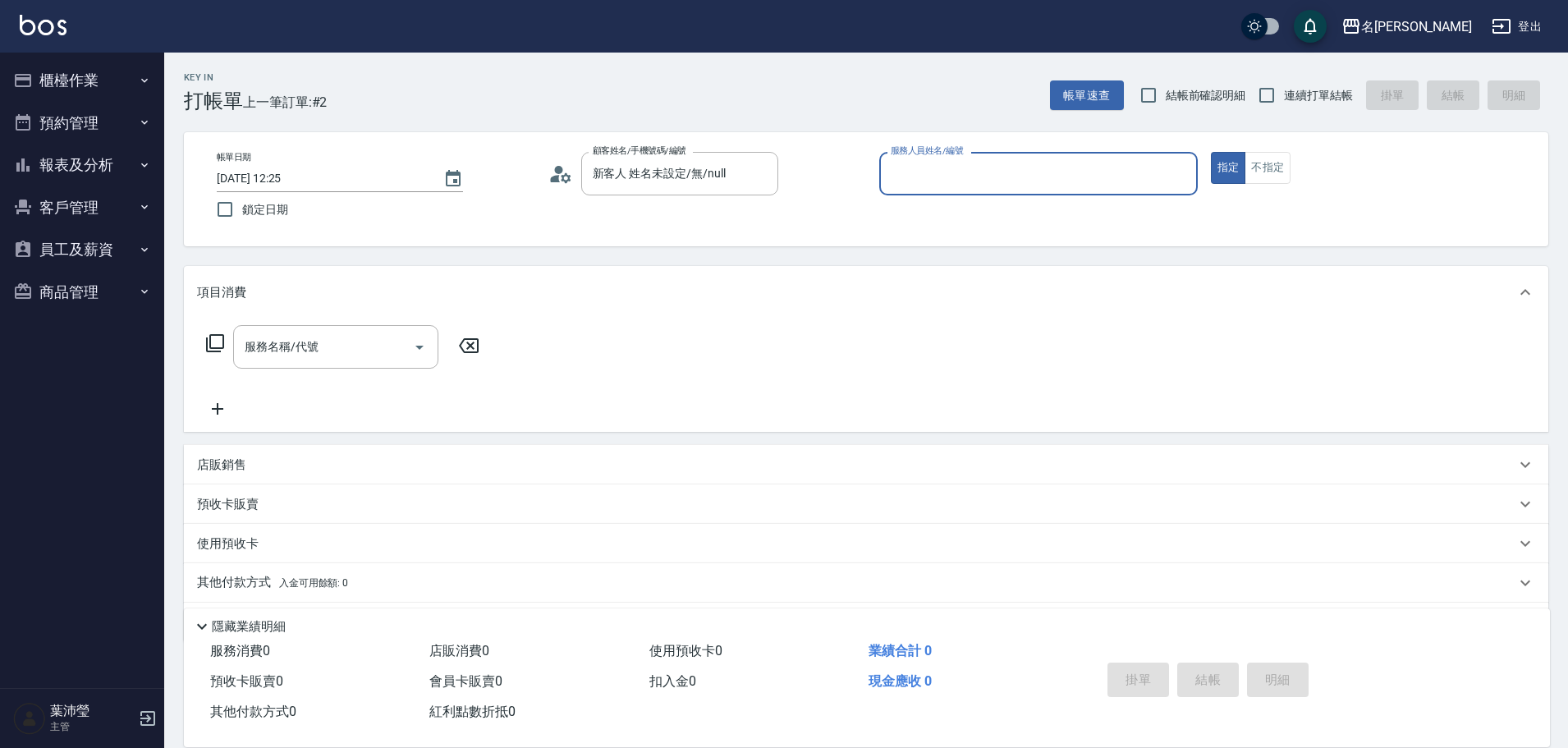
click at [989, 192] on div "服務人員姓名/編號" at bounding box center [1038, 174] width 319 height 44
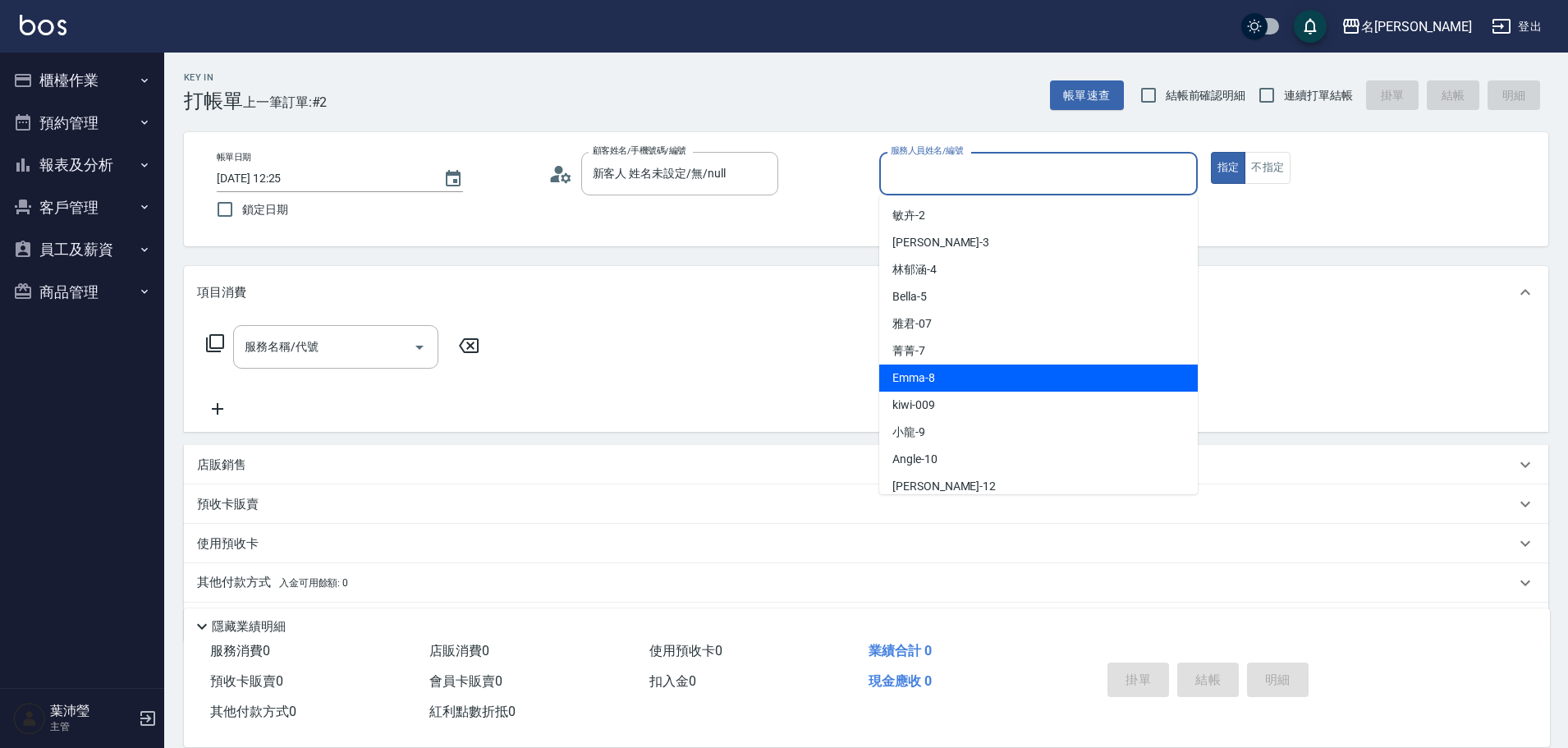
drag, startPoint x: 952, startPoint y: 373, endPoint x: 943, endPoint y: 367, distance: 10.8
click at [950, 373] on div "Emma -8" at bounding box center [1038, 378] width 319 height 28
type input "Emma-8"
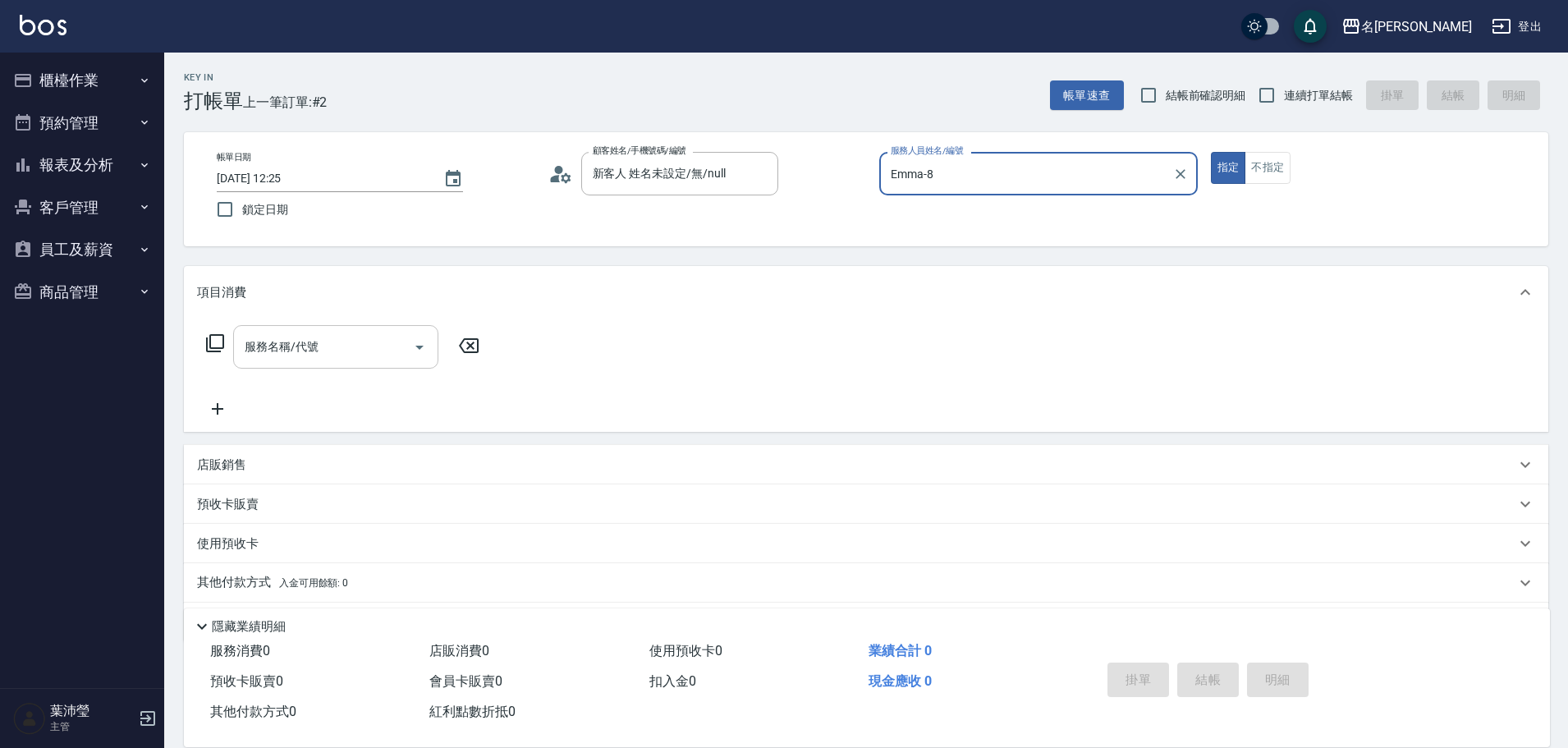
click at [406, 358] on div at bounding box center [419, 346] width 25 height 44
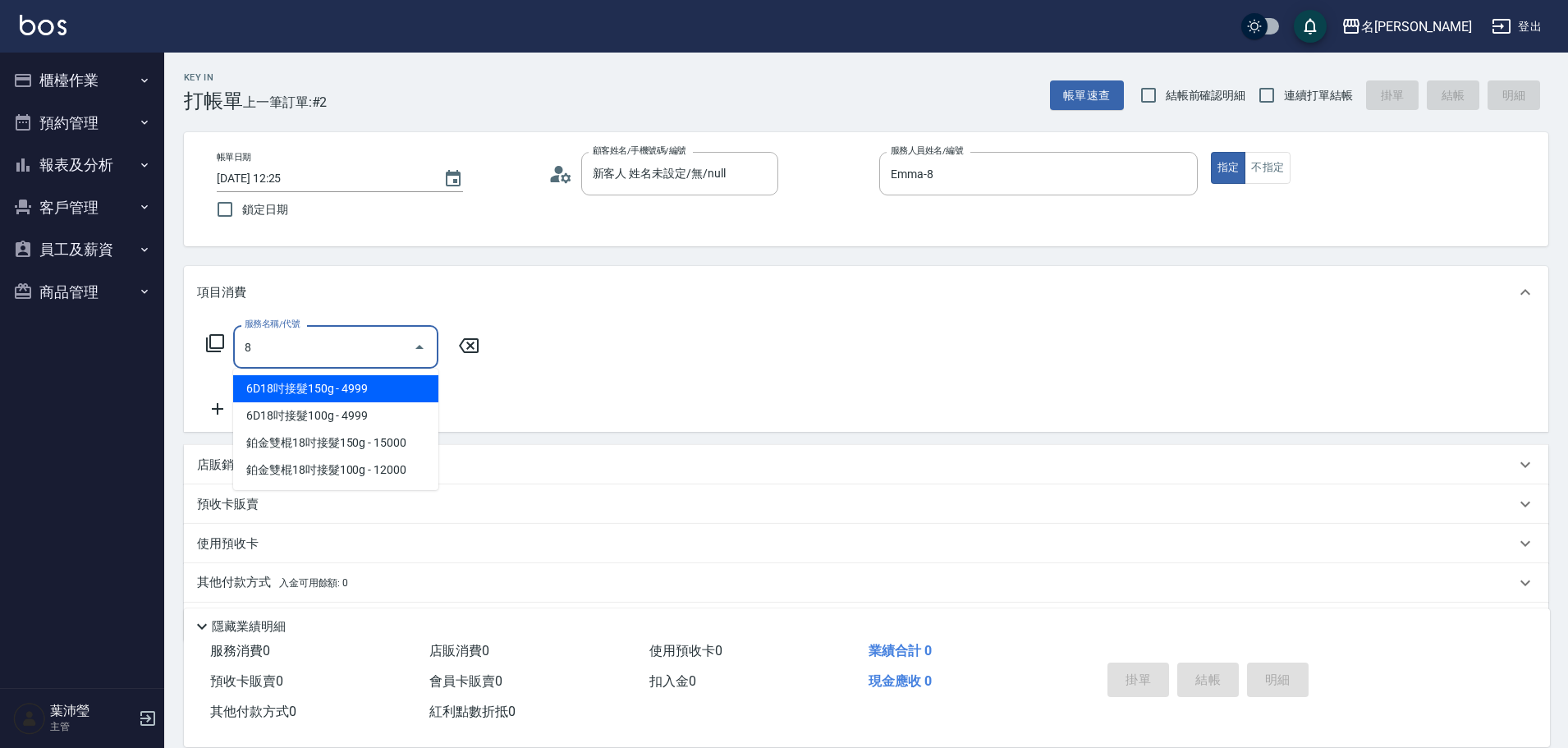
drag, startPoint x: 406, startPoint y: 358, endPoint x: 240, endPoint y: 355, distance: 166.0
click at [191, 355] on div "服務名稱/代號 8 服務名稱/代號" at bounding box center [866, 375] width 1364 height 113
drag, startPoint x: 268, startPoint y: 358, endPoint x: 176, endPoint y: 339, distance: 93.9
click at [176, 339] on div "Key In 打帳單 上一筆訂單:#2 帳單速查 結帳前確認明細 連續打單結帳 掛單 結帳 明細 帳單日期 [DATE] 12:25 鎖定日期 顧客姓名/手機…" at bounding box center [866, 425] width 1404 height 747
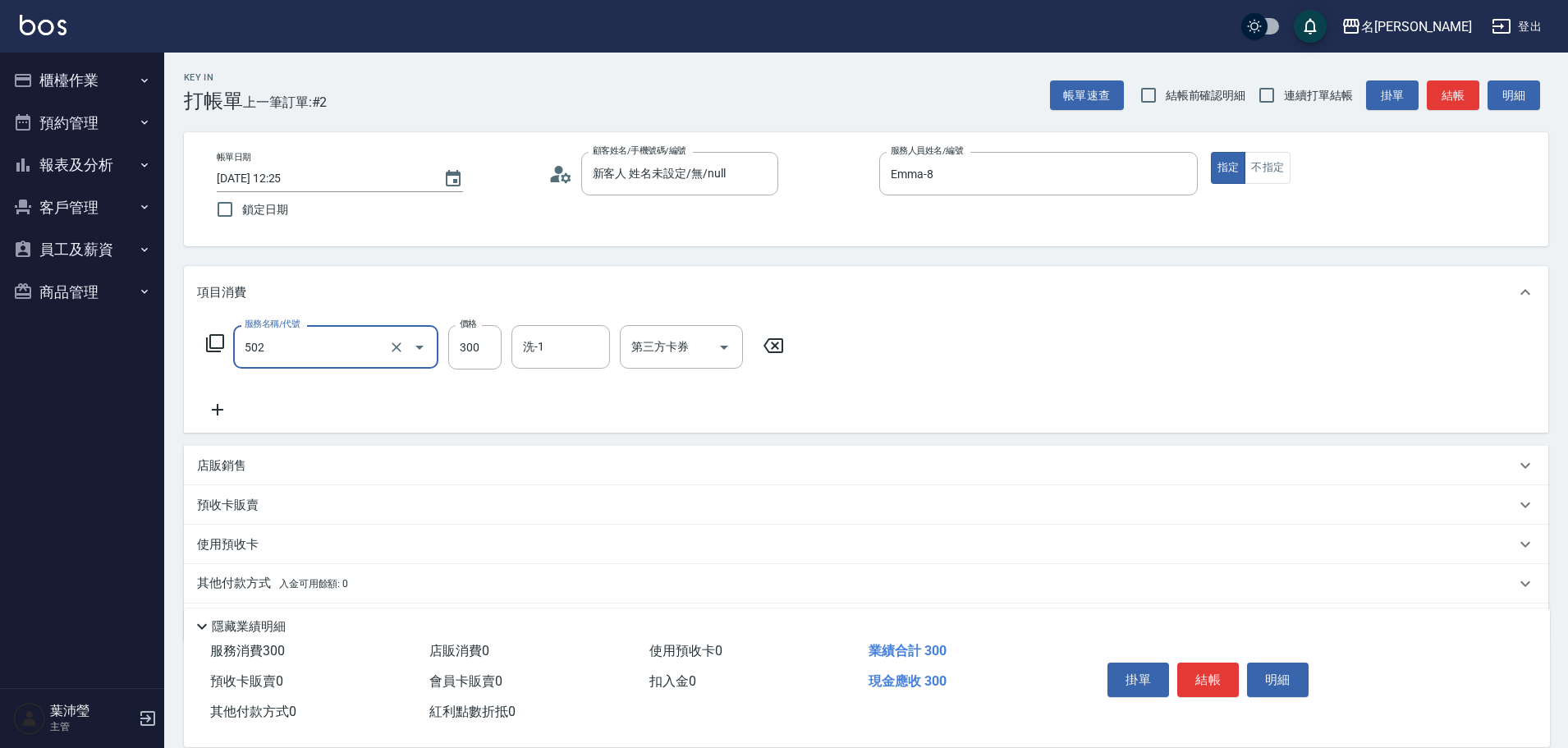
type input "洗髮(502)"
type input "小龍-9"
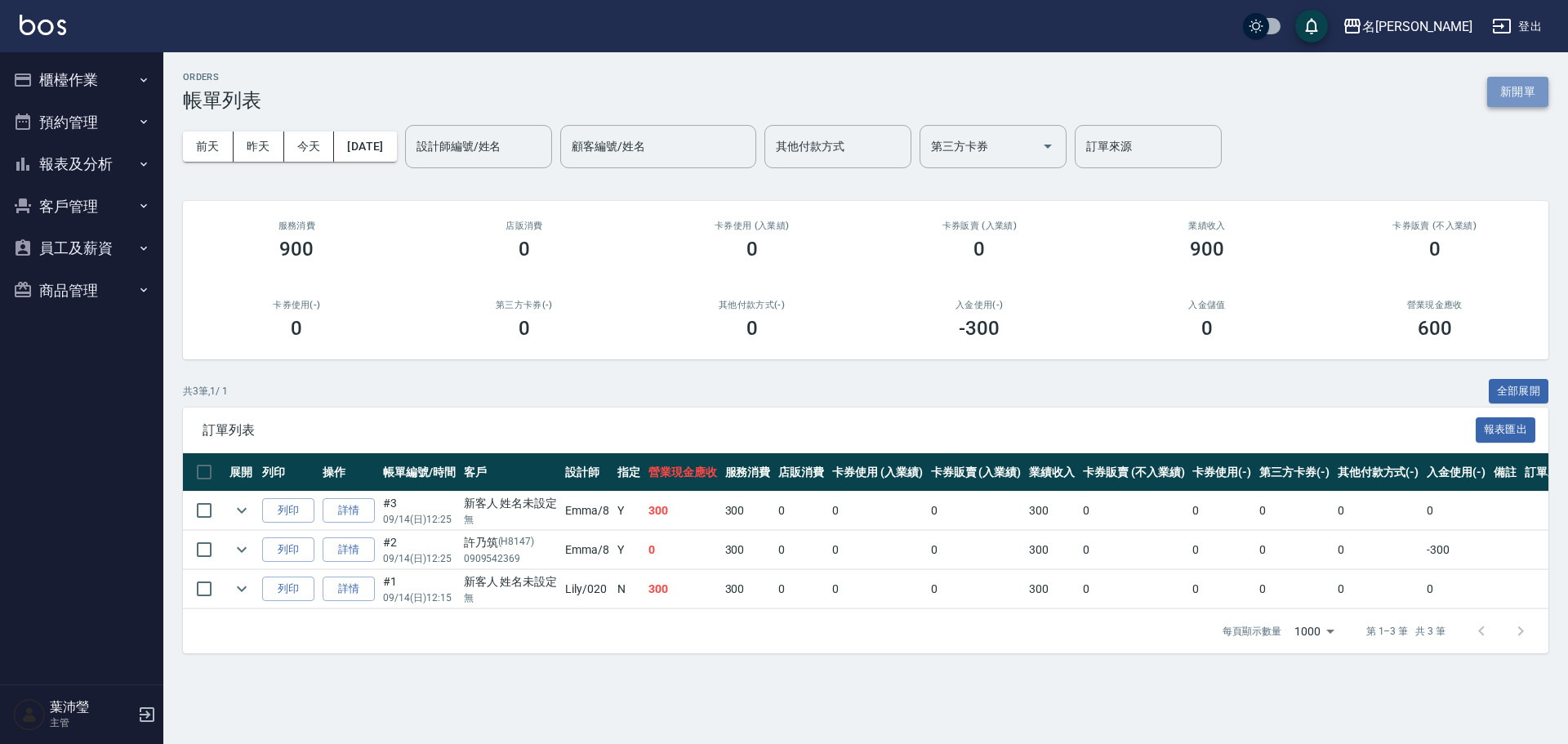
click at [1545, 93] on button "新開單" at bounding box center [1518, 92] width 61 height 30
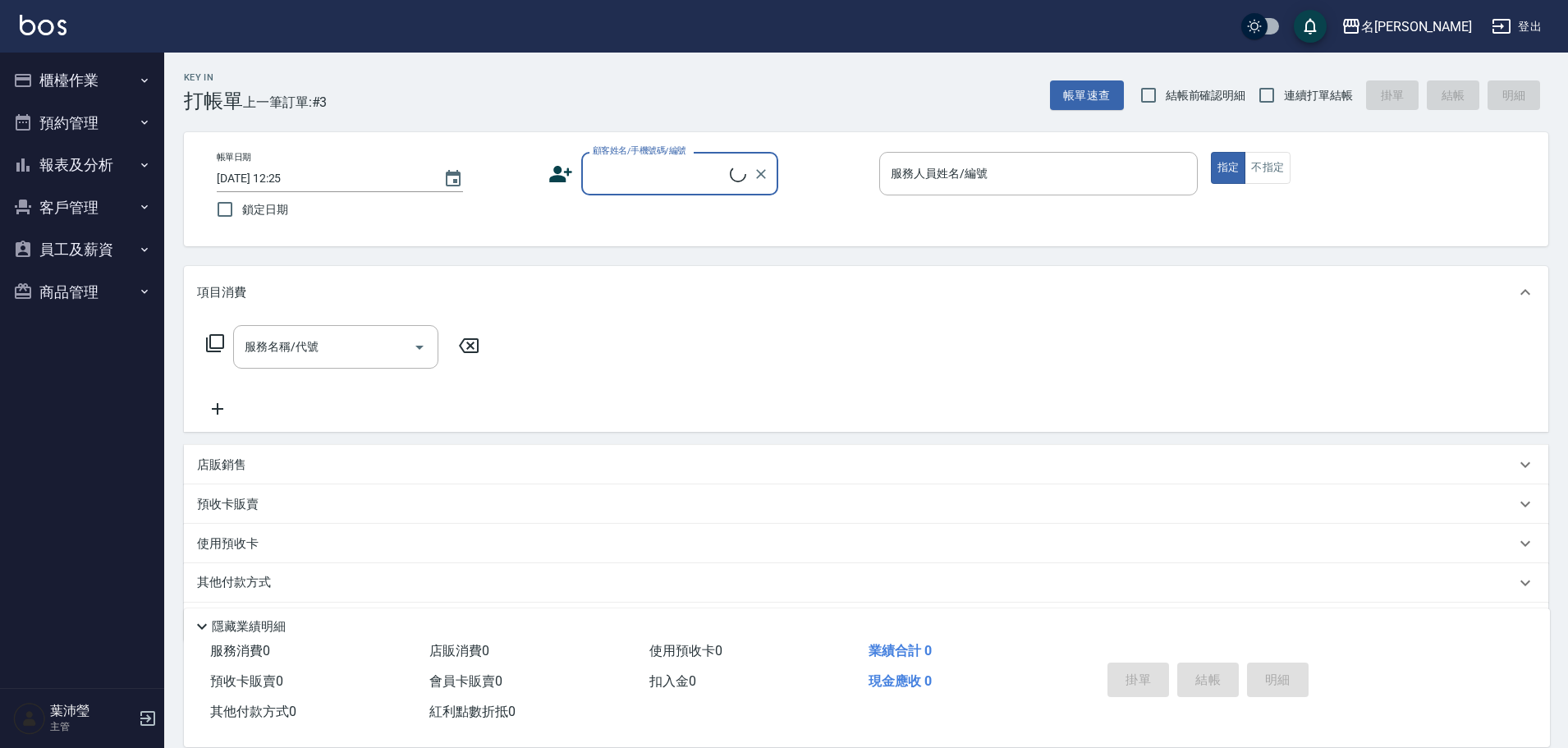
click at [653, 193] on div "顧客姓名/手機號碼/編號" at bounding box center [680, 174] width 197 height 44
click at [679, 212] on li "[PERSON_NAME]/0912917217/H8115" at bounding box center [680, 215] width 197 height 28
type input "[PERSON_NAME]/0912917217/H8115"
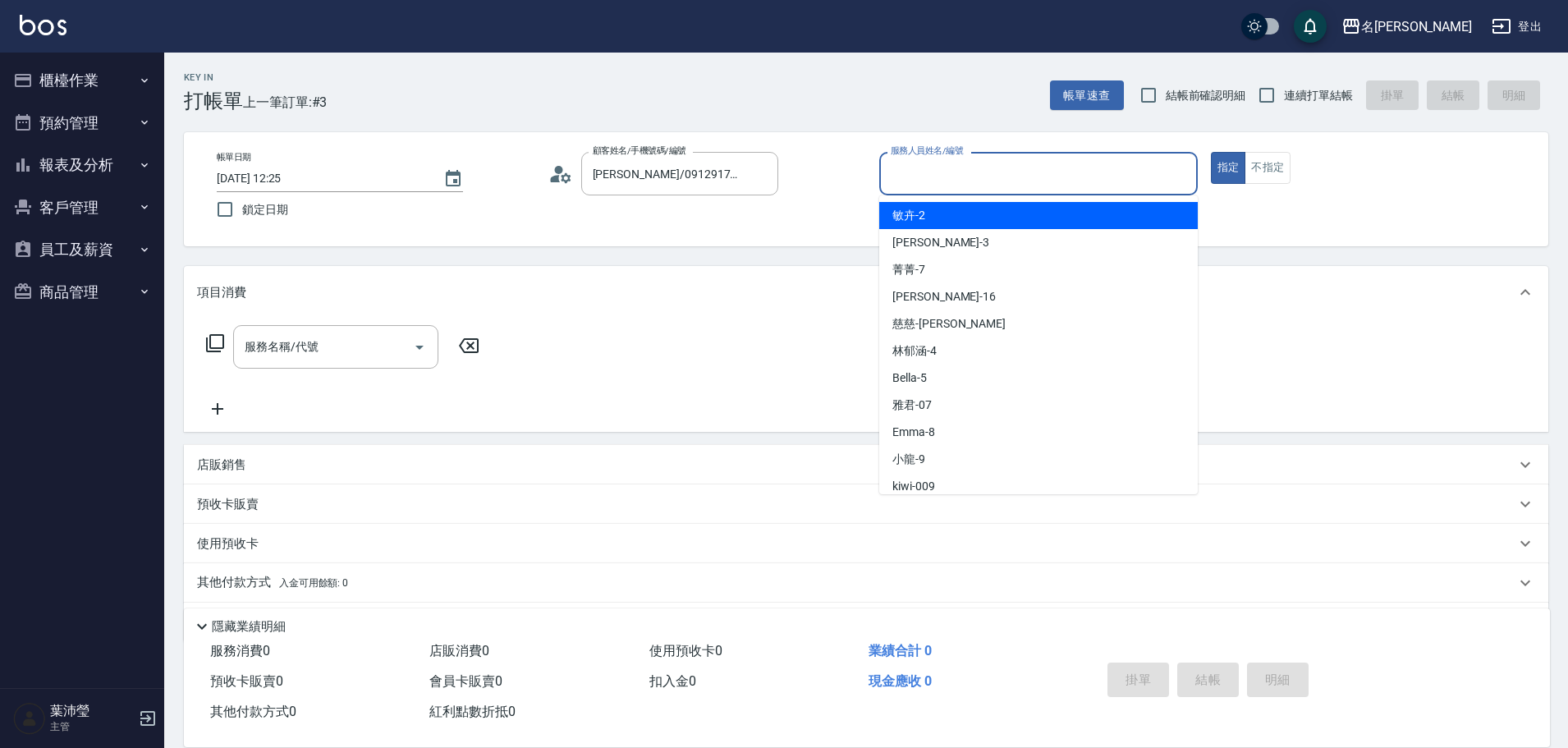
click at [946, 186] on input "服務人員姓名/編號" at bounding box center [1038, 174] width 304 height 28
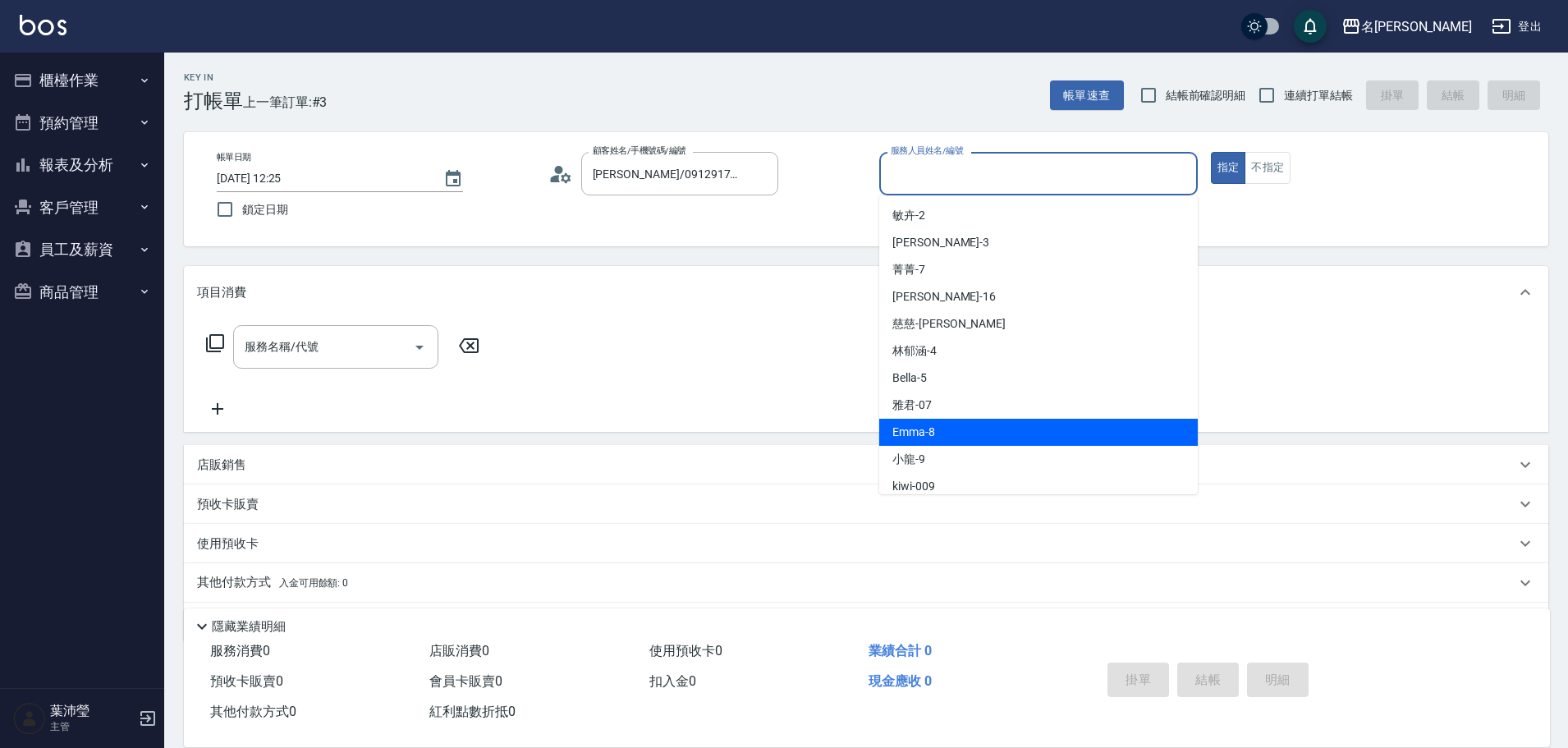
click at [933, 428] on span "Emma -8" at bounding box center [913, 432] width 43 height 17
type input "Emma-8"
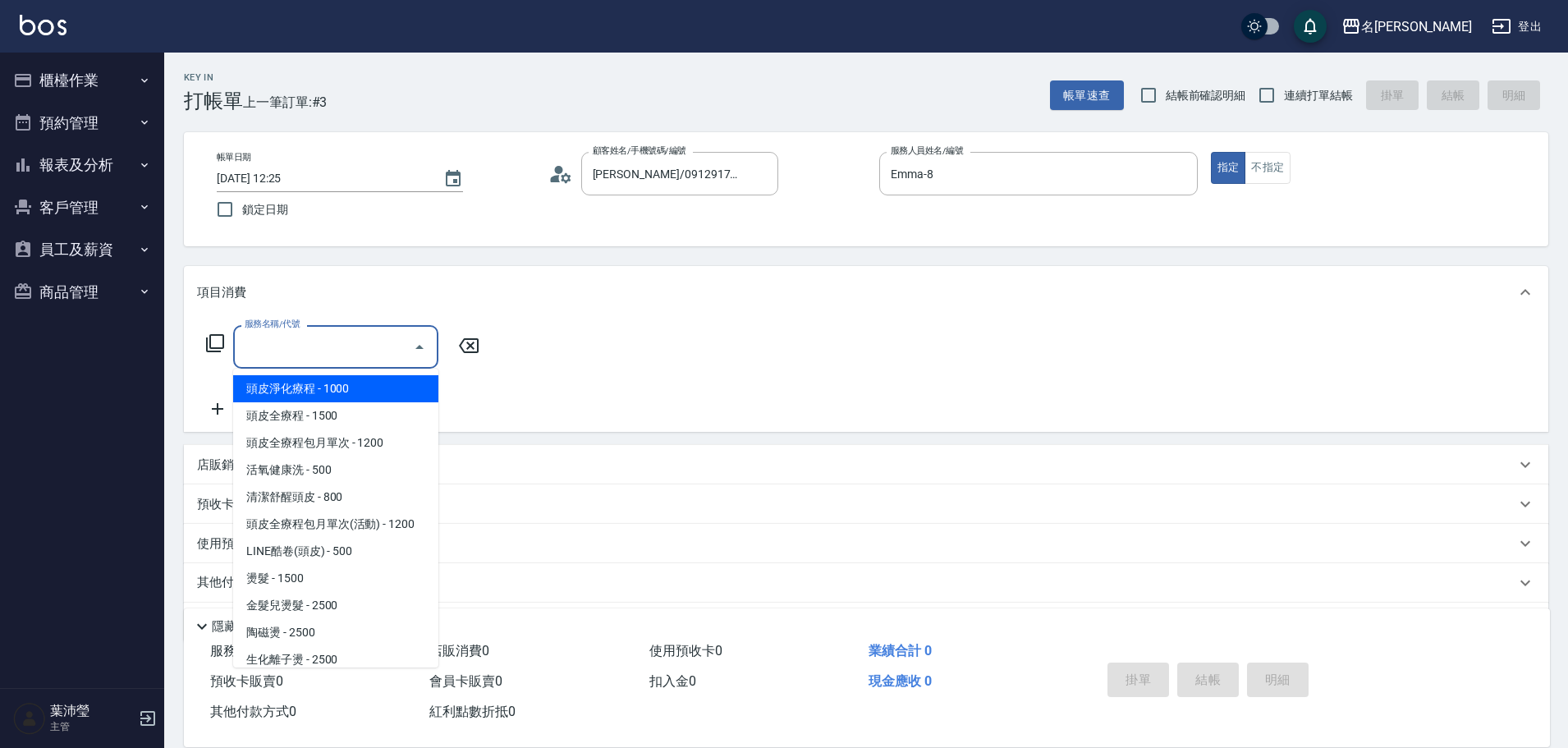
click at [360, 356] on input "服務名稱/代號" at bounding box center [323, 346] width 166 height 28
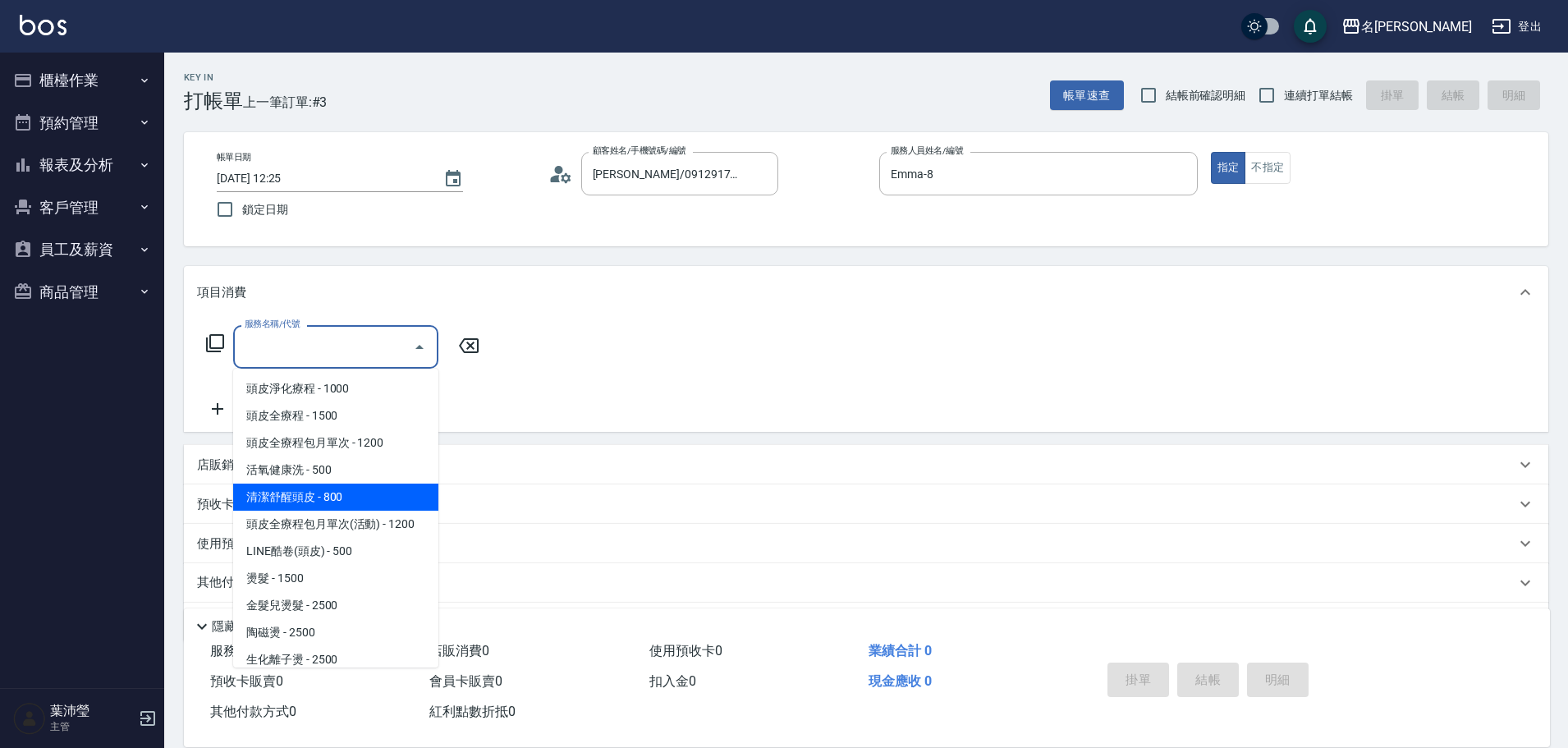
click at [373, 494] on span "清潔舒醒頭皮 - 800" at bounding box center [336, 496] width 205 height 28
type input "清潔舒醒頭皮(110)"
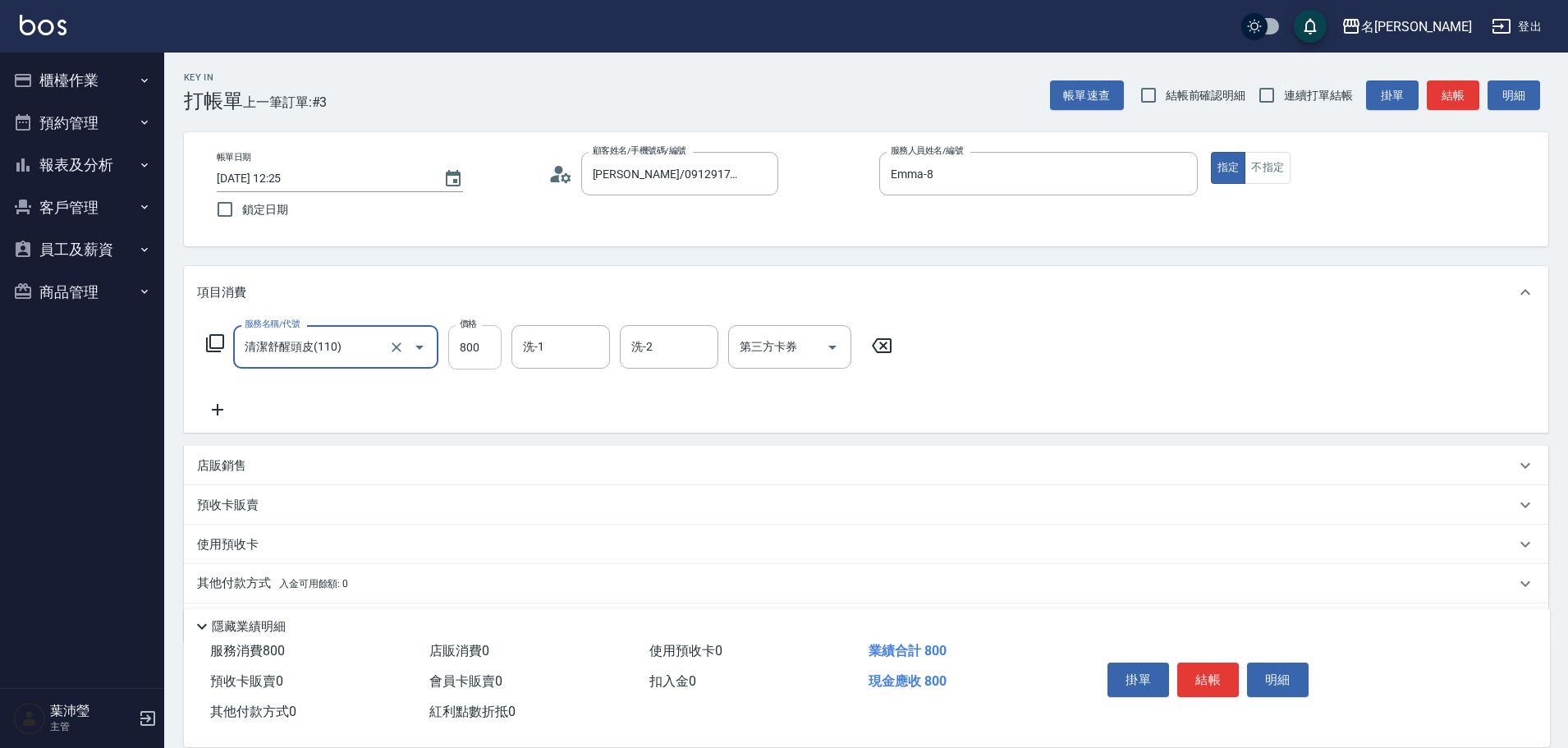
click at [453, 351] on input "800" at bounding box center [475, 346] width 53 height 45
type input "900"
type input "Emma-8"
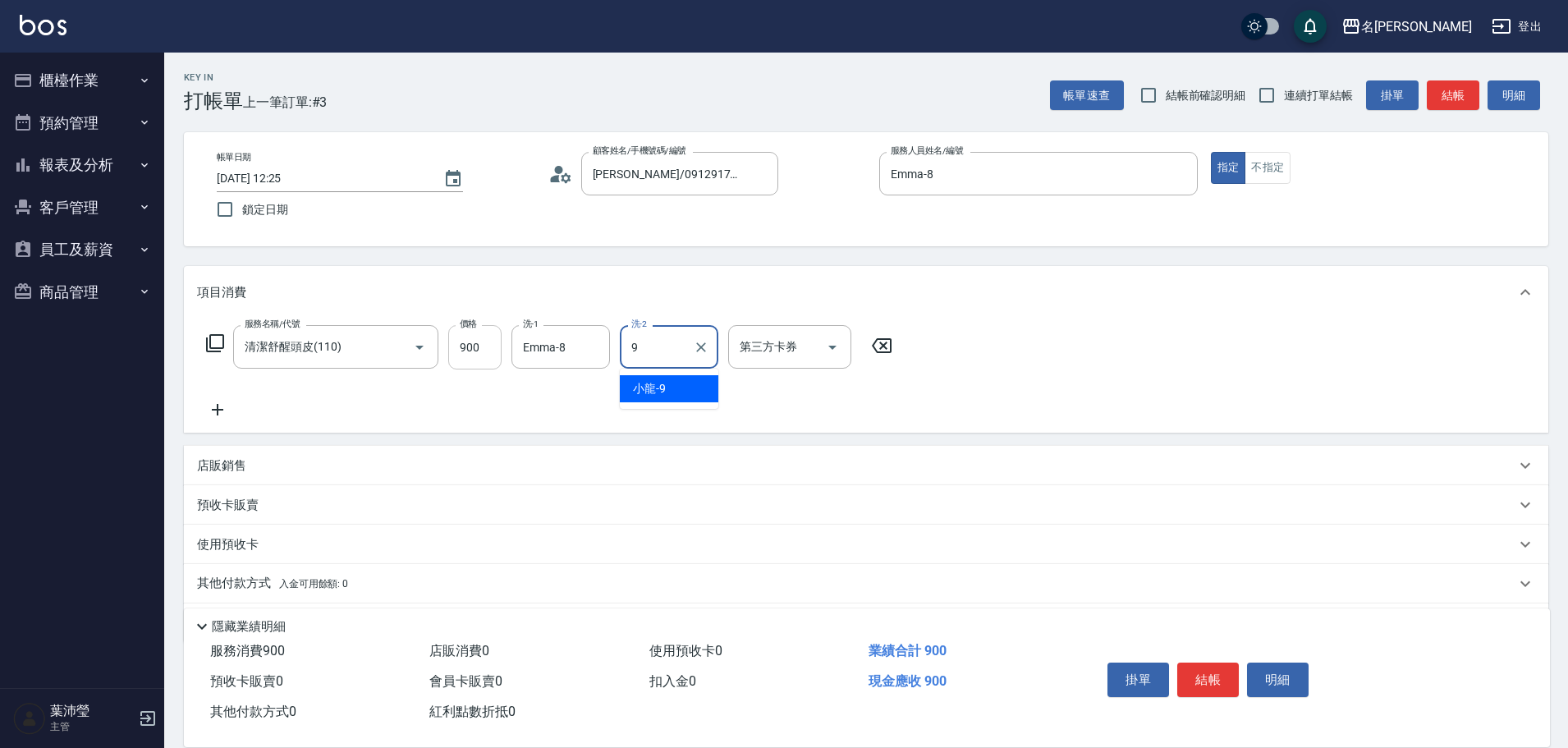
type input "小龍-9"
click at [215, 414] on icon at bounding box center [217, 409] width 41 height 20
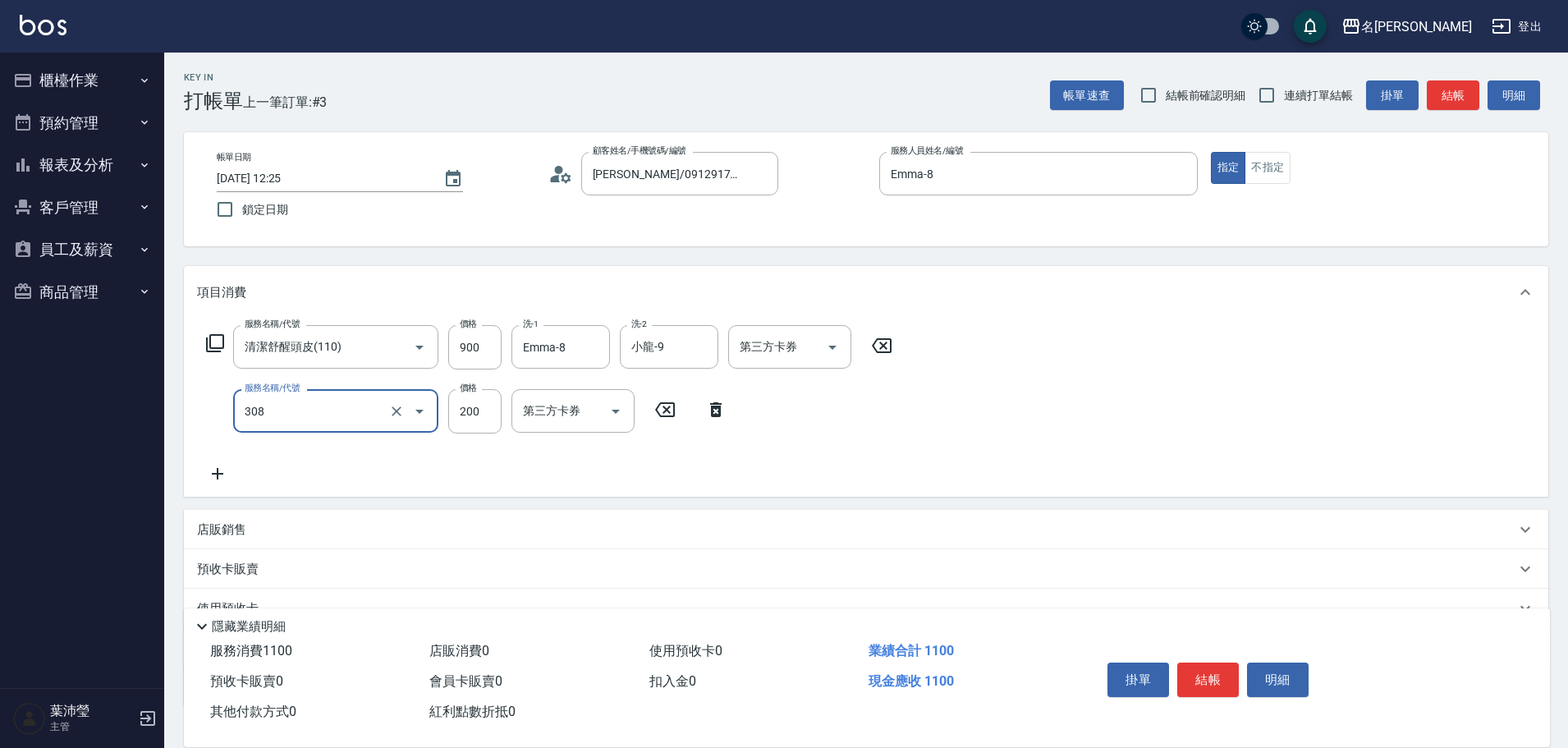
type input "學生剪髮(UP)(308)"
type input "250"
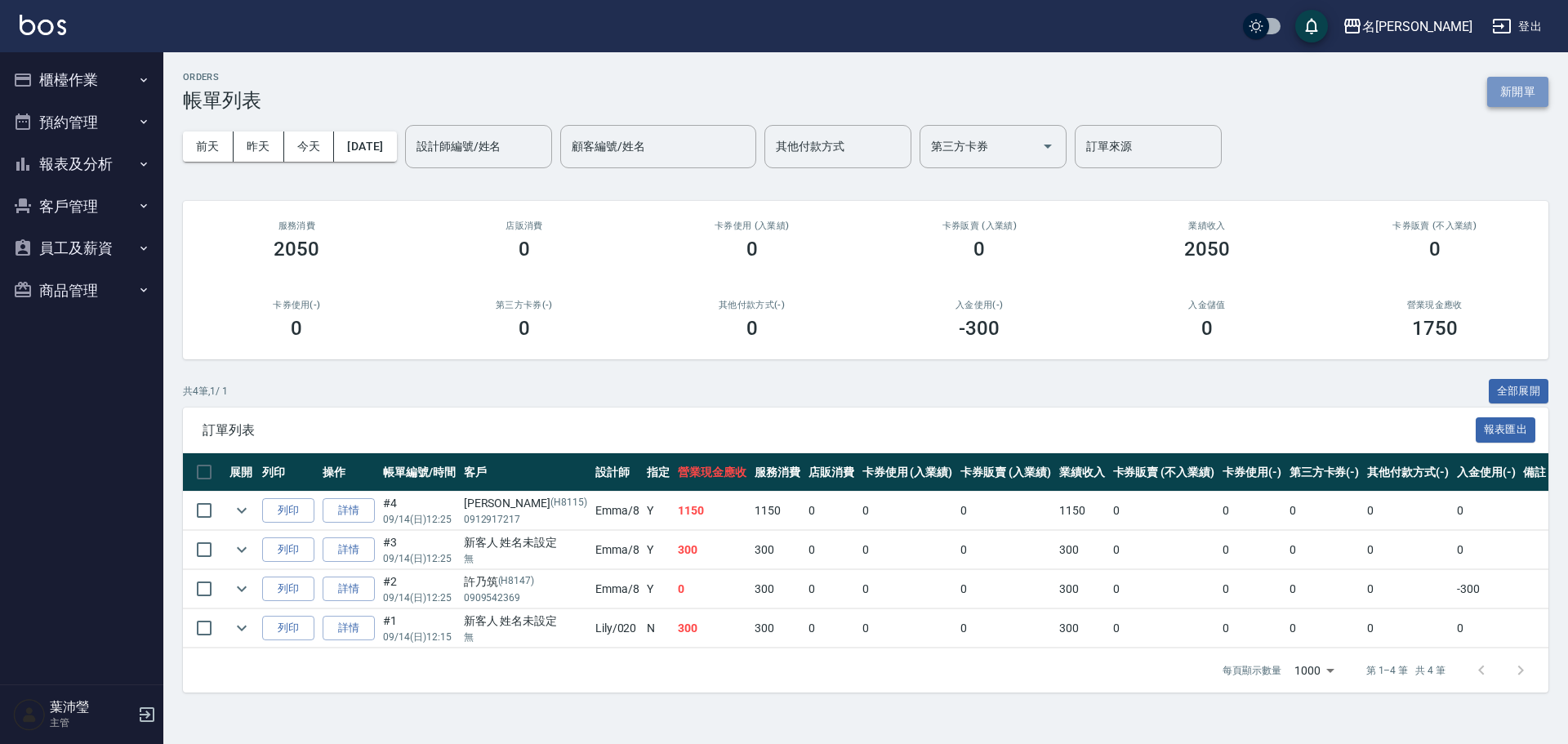
click at [1501, 93] on button "新開單" at bounding box center [1518, 92] width 61 height 30
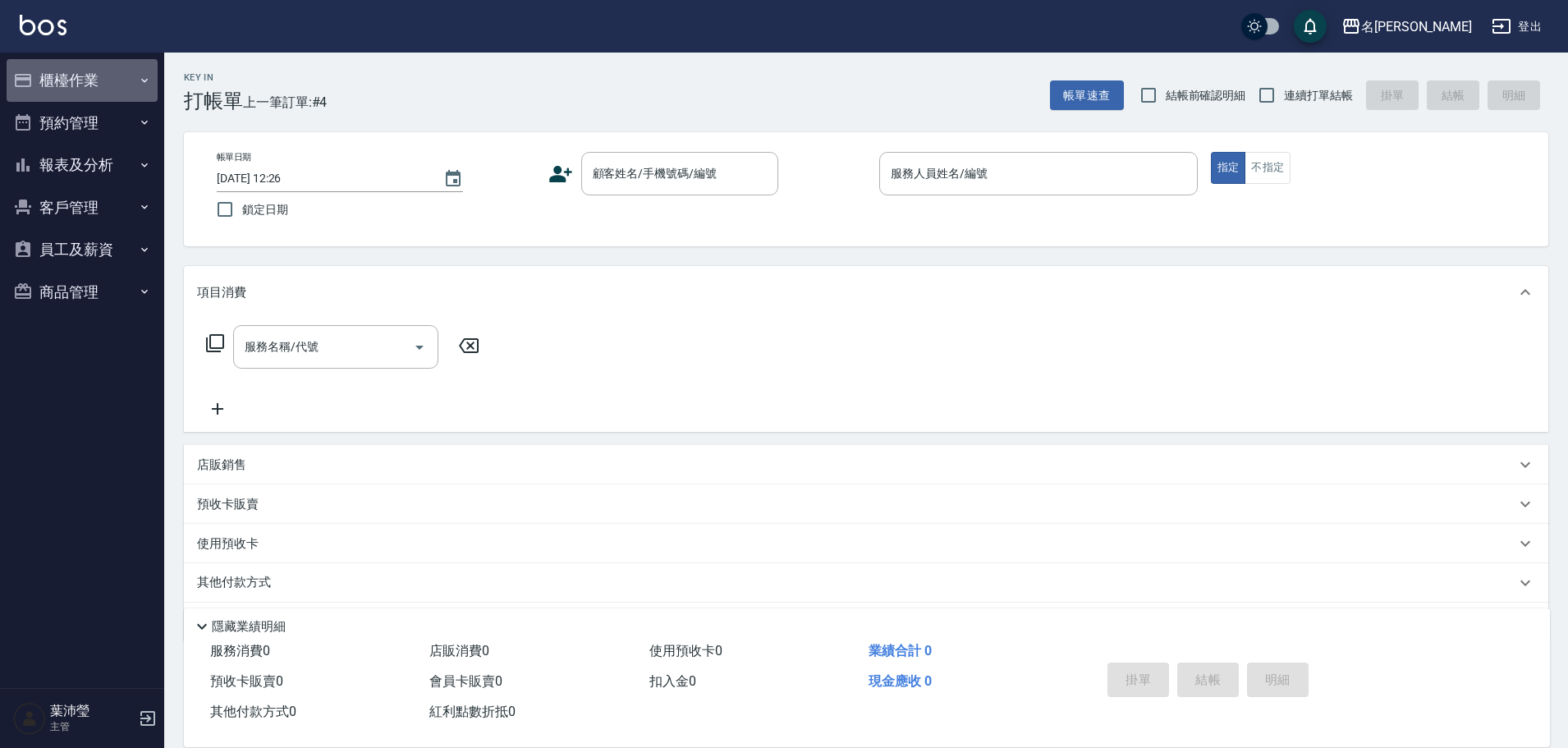
click at [118, 76] on button "櫃檯作業" at bounding box center [82, 80] width 151 height 43
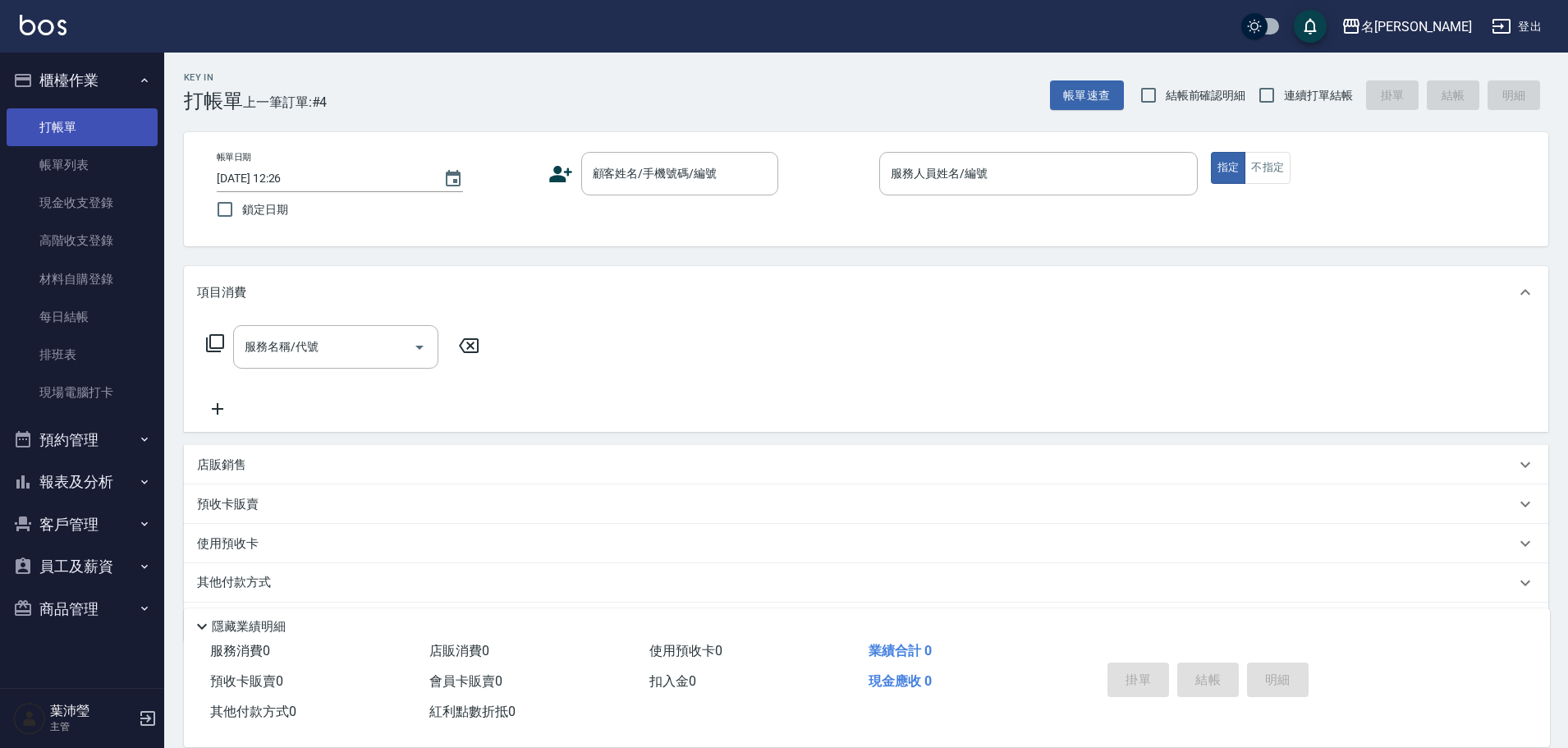
click at [112, 124] on link "打帳單" at bounding box center [82, 127] width 151 height 38
click at [115, 132] on link "打帳單" at bounding box center [82, 127] width 151 height 38
click at [62, 153] on link "帳單列表" at bounding box center [82, 165] width 151 height 38
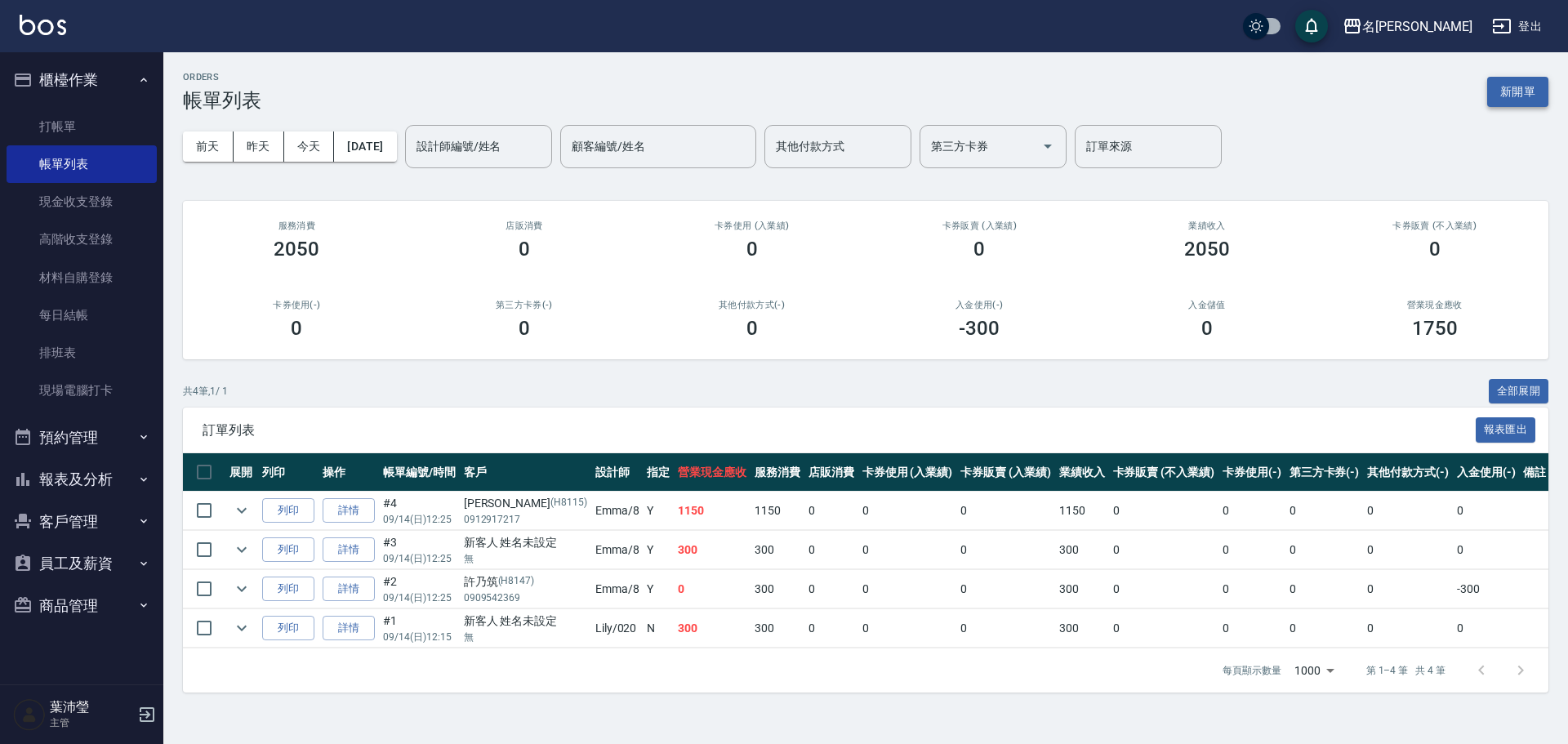
click at [1501, 81] on button "新開單" at bounding box center [1518, 92] width 61 height 30
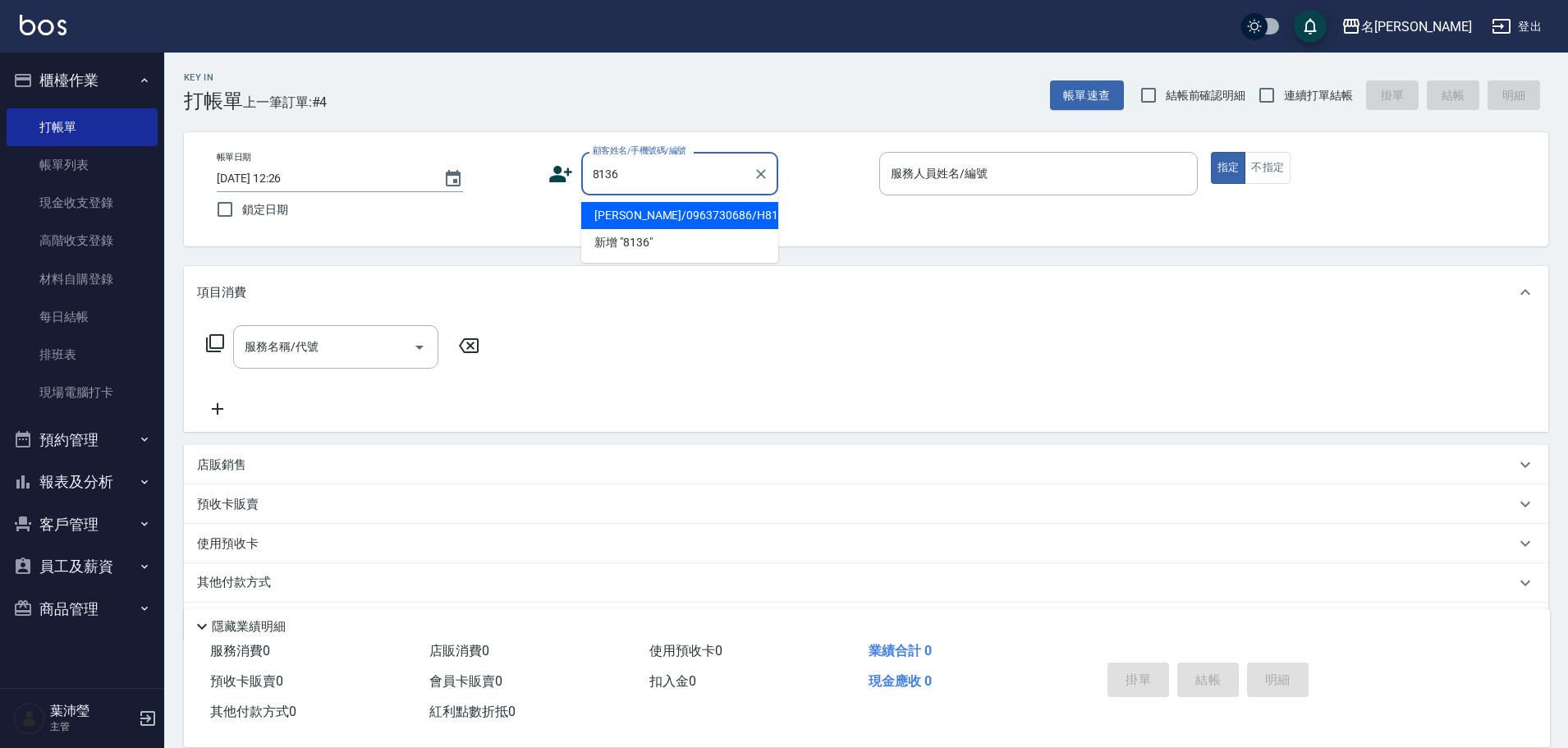
click at [685, 220] on li "[PERSON_NAME]/0963730686/H8136" at bounding box center [680, 215] width 197 height 28
type input "[PERSON_NAME]/0963730686/H8136"
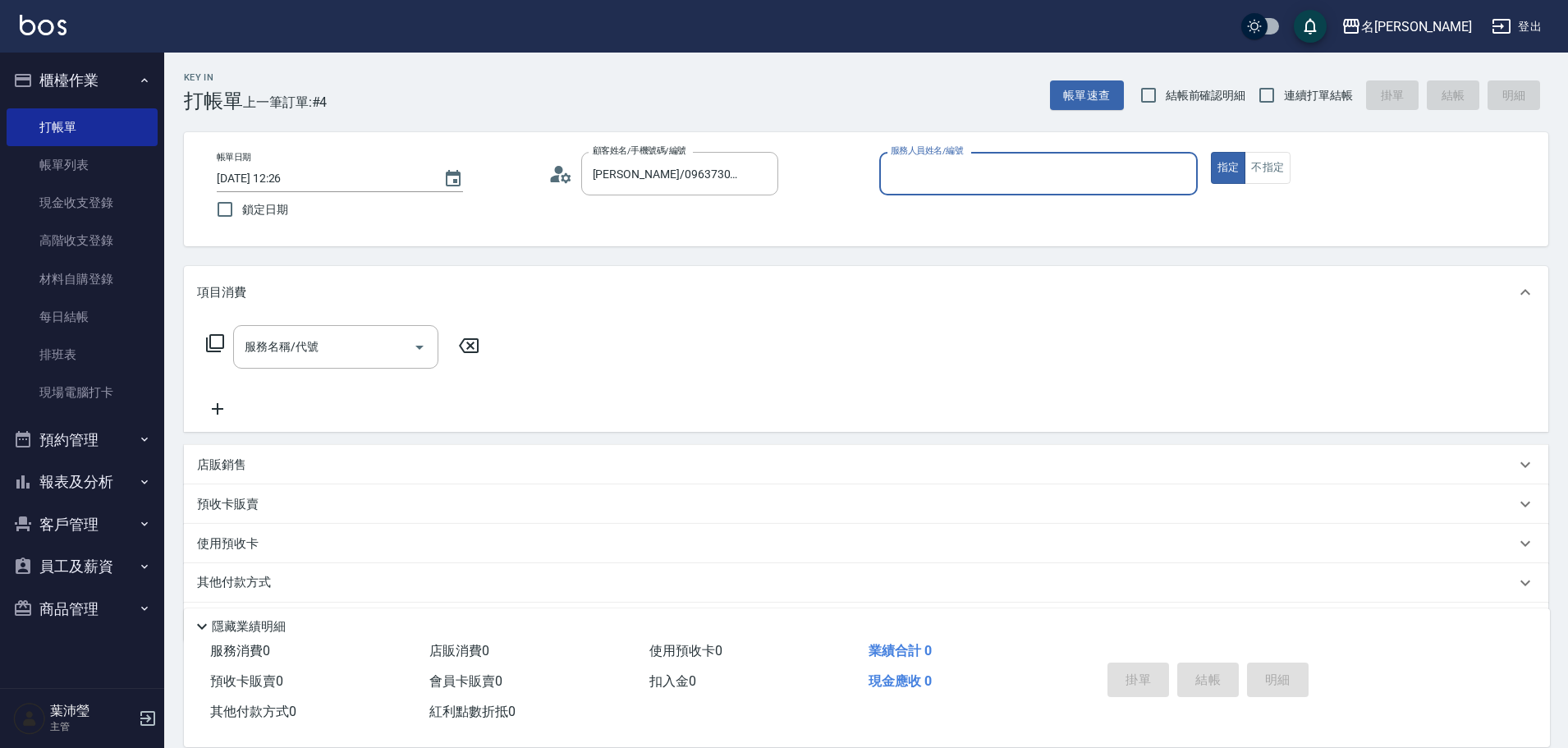
type input "Emma-8"
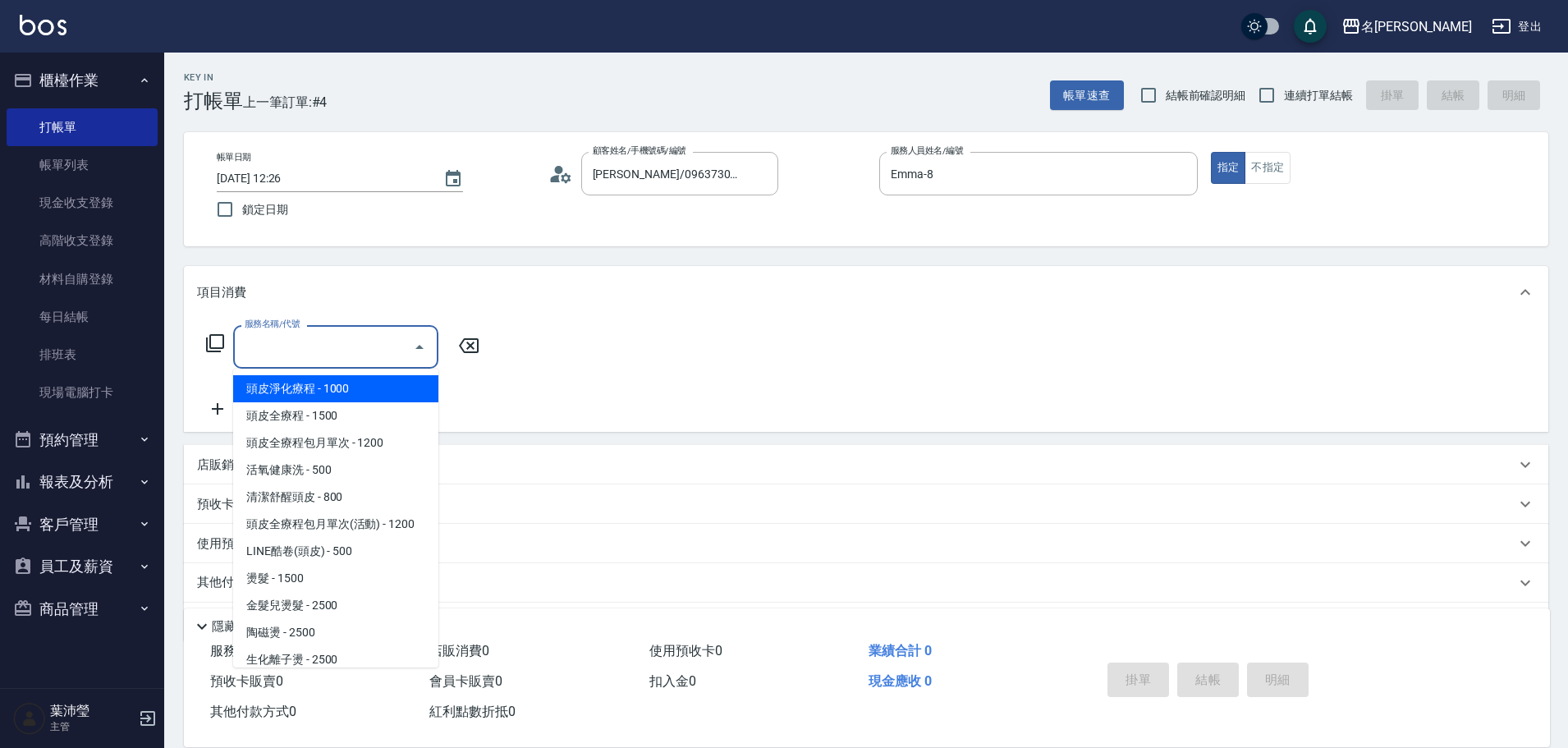
click at [337, 337] on input "服務名稱/代號" at bounding box center [323, 346] width 166 height 28
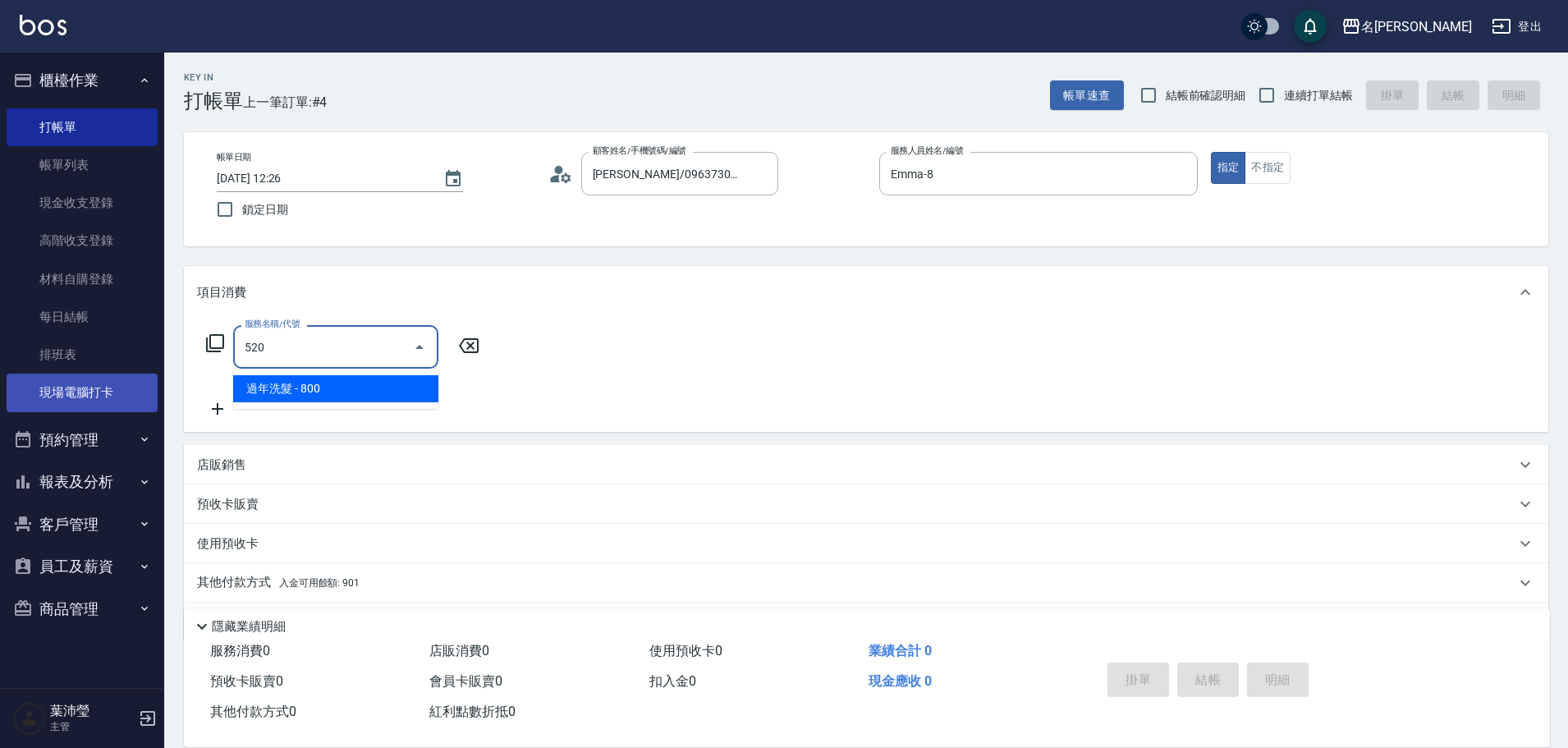
drag, startPoint x: 228, startPoint y: 344, endPoint x: 101, endPoint y: 378, distance: 131.5
click at [101, 378] on div "名留龍江 登出 櫃檯作業 打帳單 帳單列表 現金收支登錄 高階收支登錄 材料自購登錄 每日結帳 排班表 現場電腦打卡 預約管理 預約管理 單日預約紀錄 單週預…" at bounding box center [784, 400] width 1568 height 799
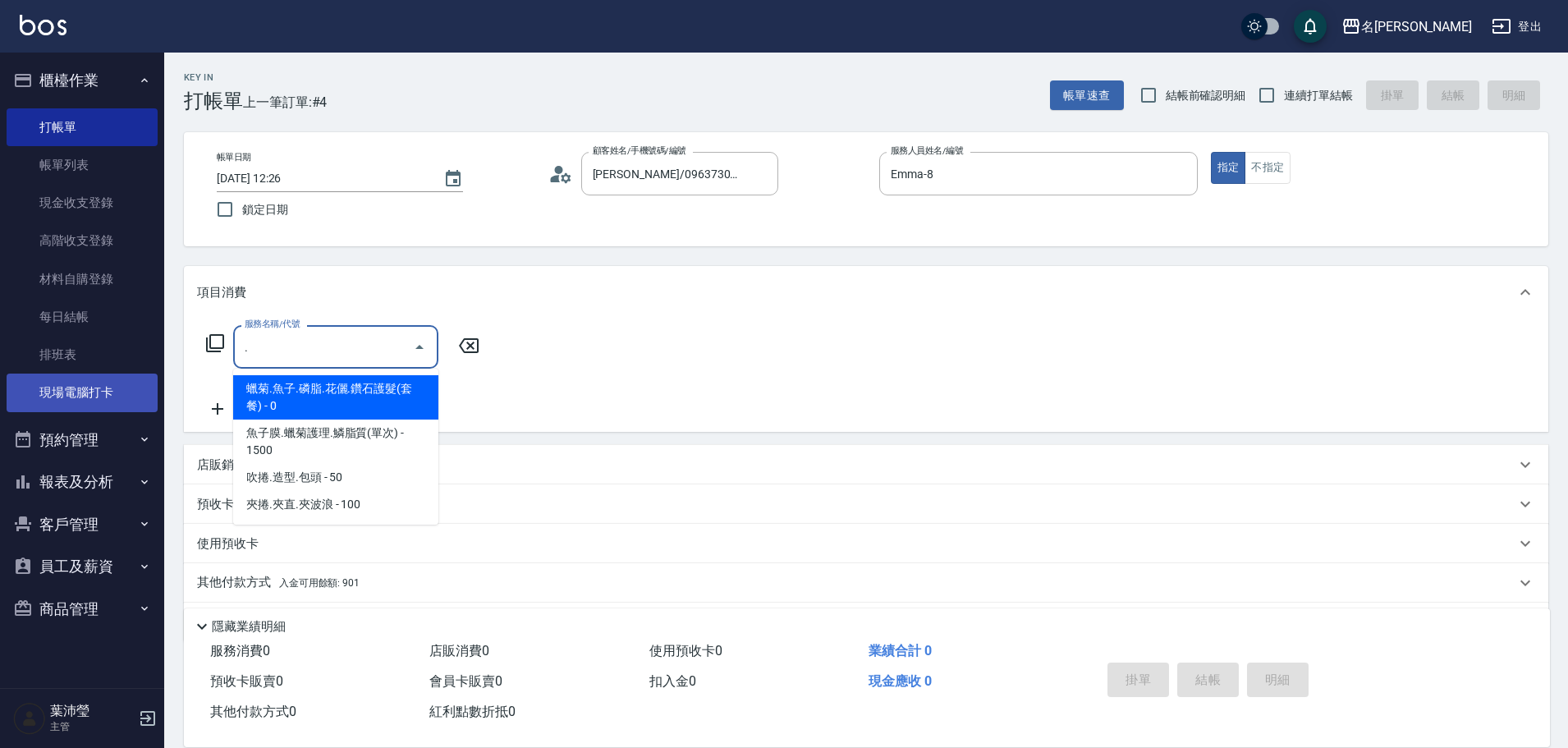
type input "蠟菊.魚子.磷脂.花儷.鑽石護髮(套餐)(606)"
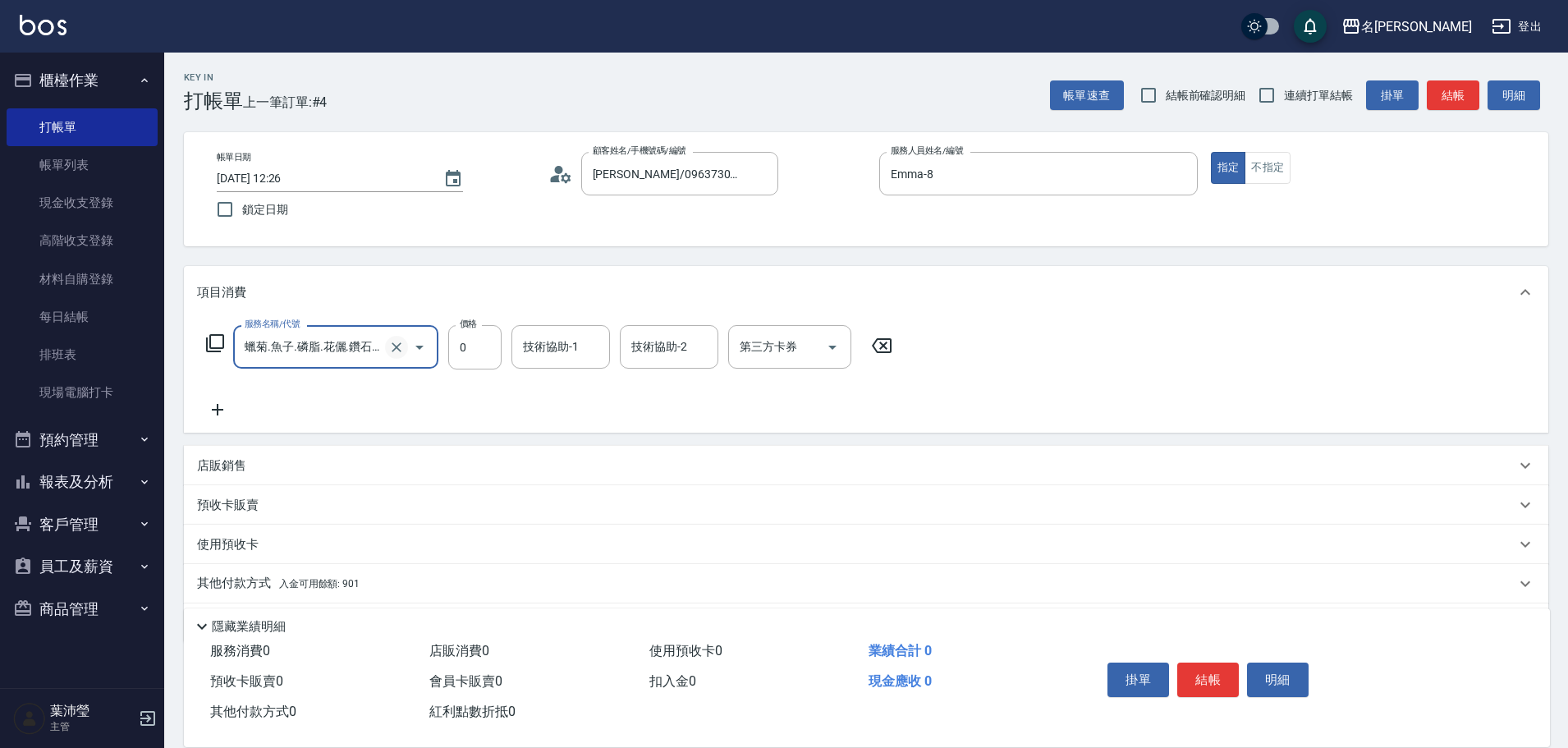
click at [384, 358] on div "蠟菊.魚子.磷脂.花儷.鑽石護髮(套餐)(606) 服務名稱/代號" at bounding box center [336, 346] width 205 height 44
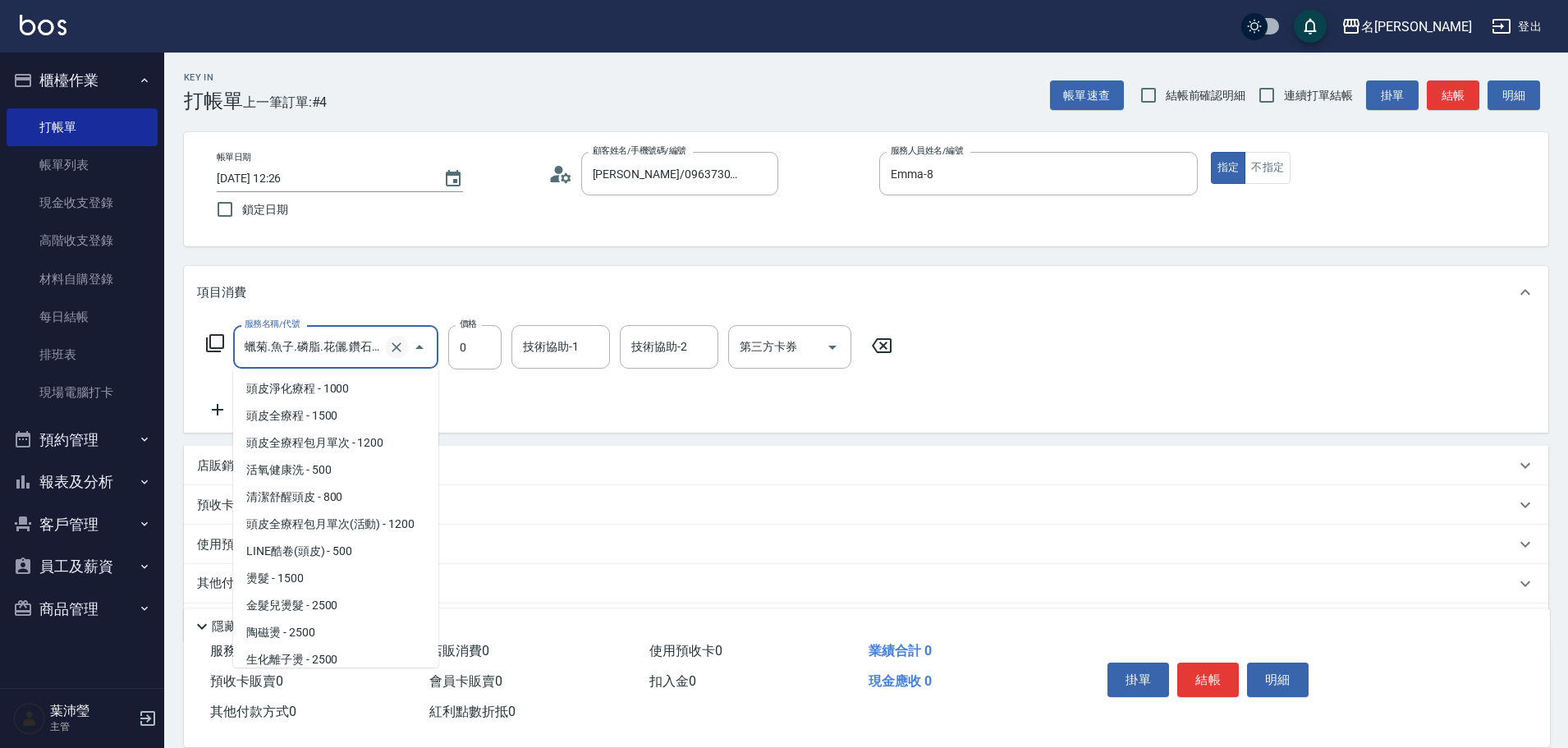
scroll to position [917, 0]
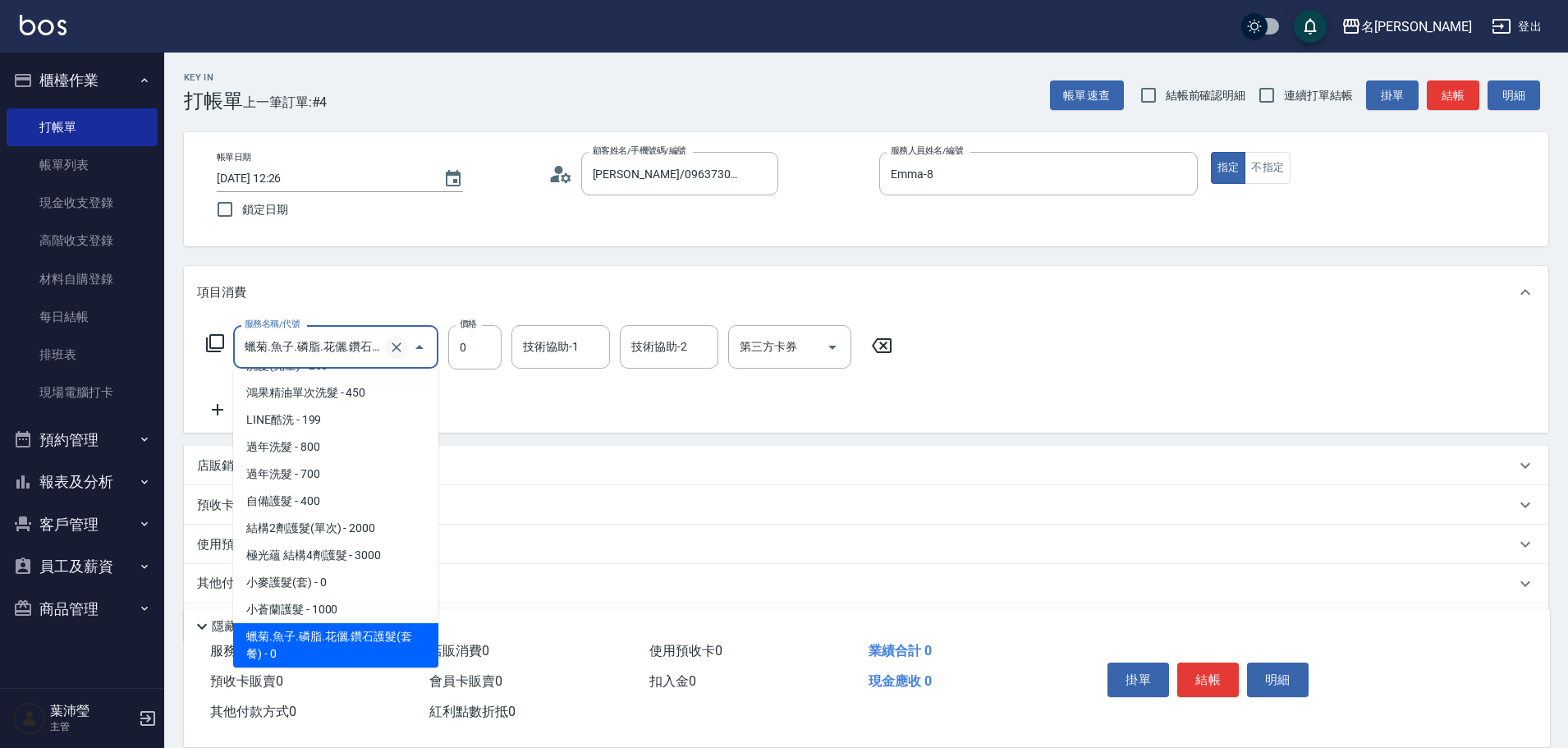
click at [400, 340] on icon "Clear" at bounding box center [396, 346] width 16 height 16
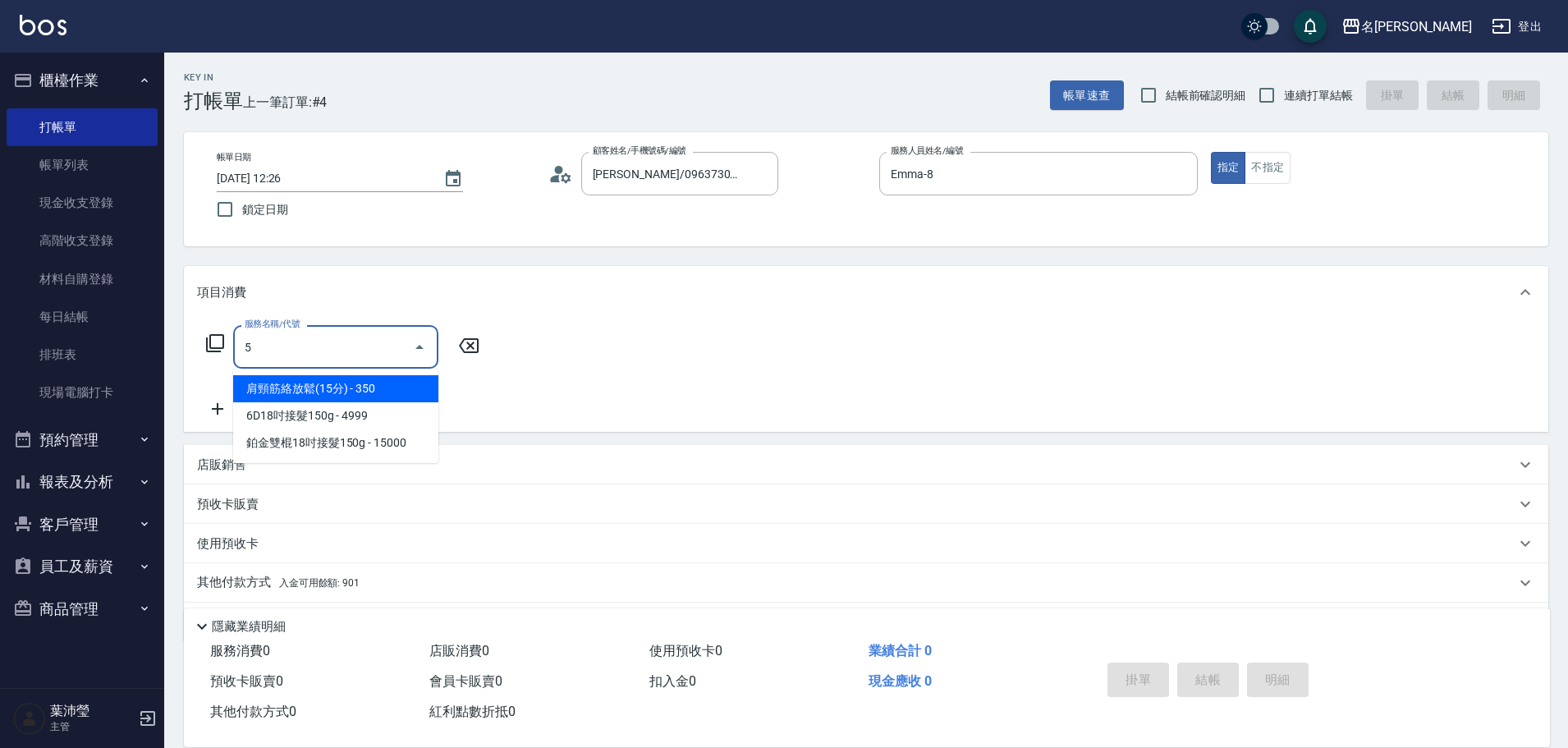
scroll to position [0, 0]
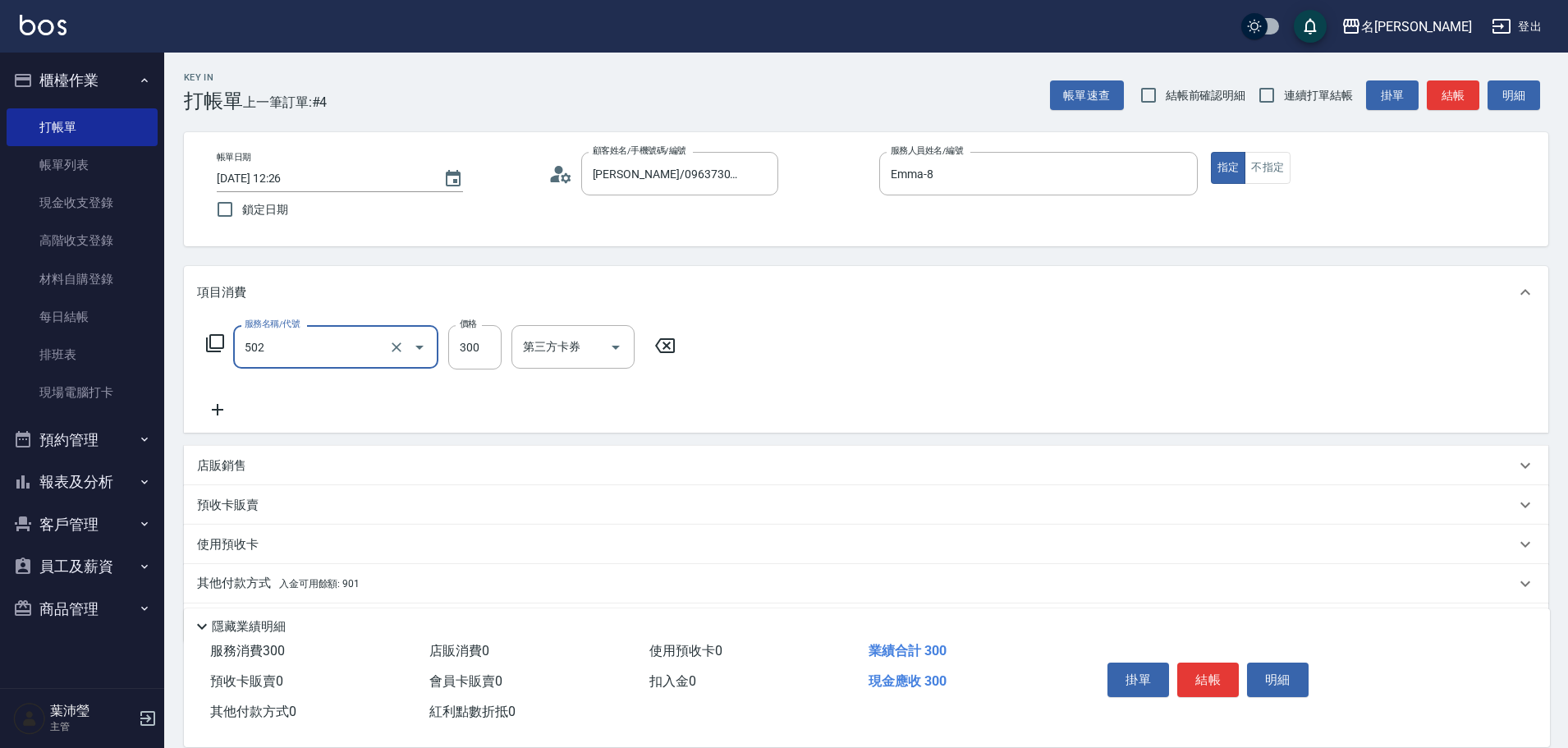
type input "洗髮(502)"
type input "[PERSON_NAME]-19"
click at [452, 585] on div "其他付款方式 入金可用餘額: 901" at bounding box center [856, 583] width 1318 height 18
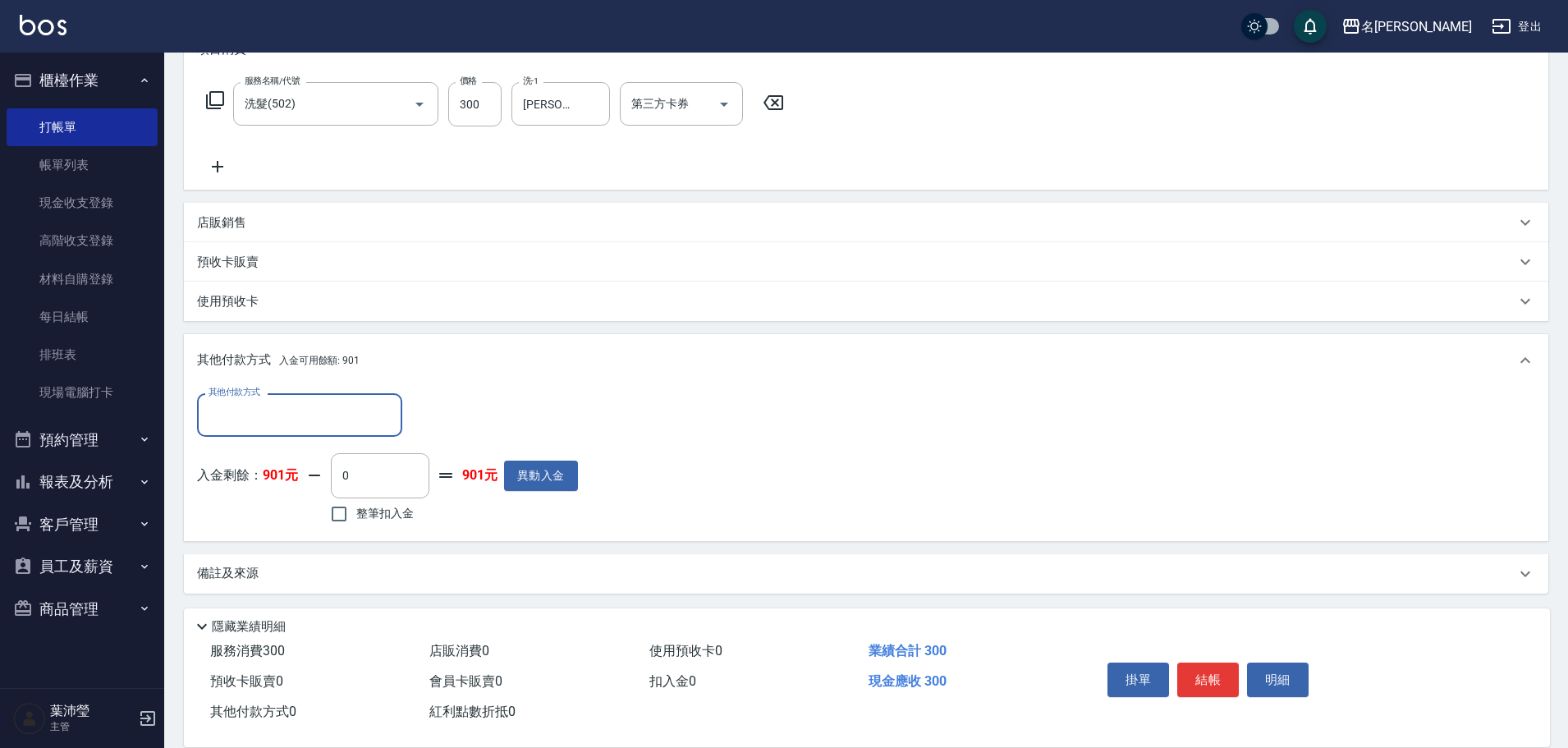
click at [402, 517] on span "整筆扣入金" at bounding box center [384, 514] width 58 height 17
click at [356, 517] on input "整筆扣入金" at bounding box center [339, 514] width 34 height 34
checkbox input "true"
type input "300"
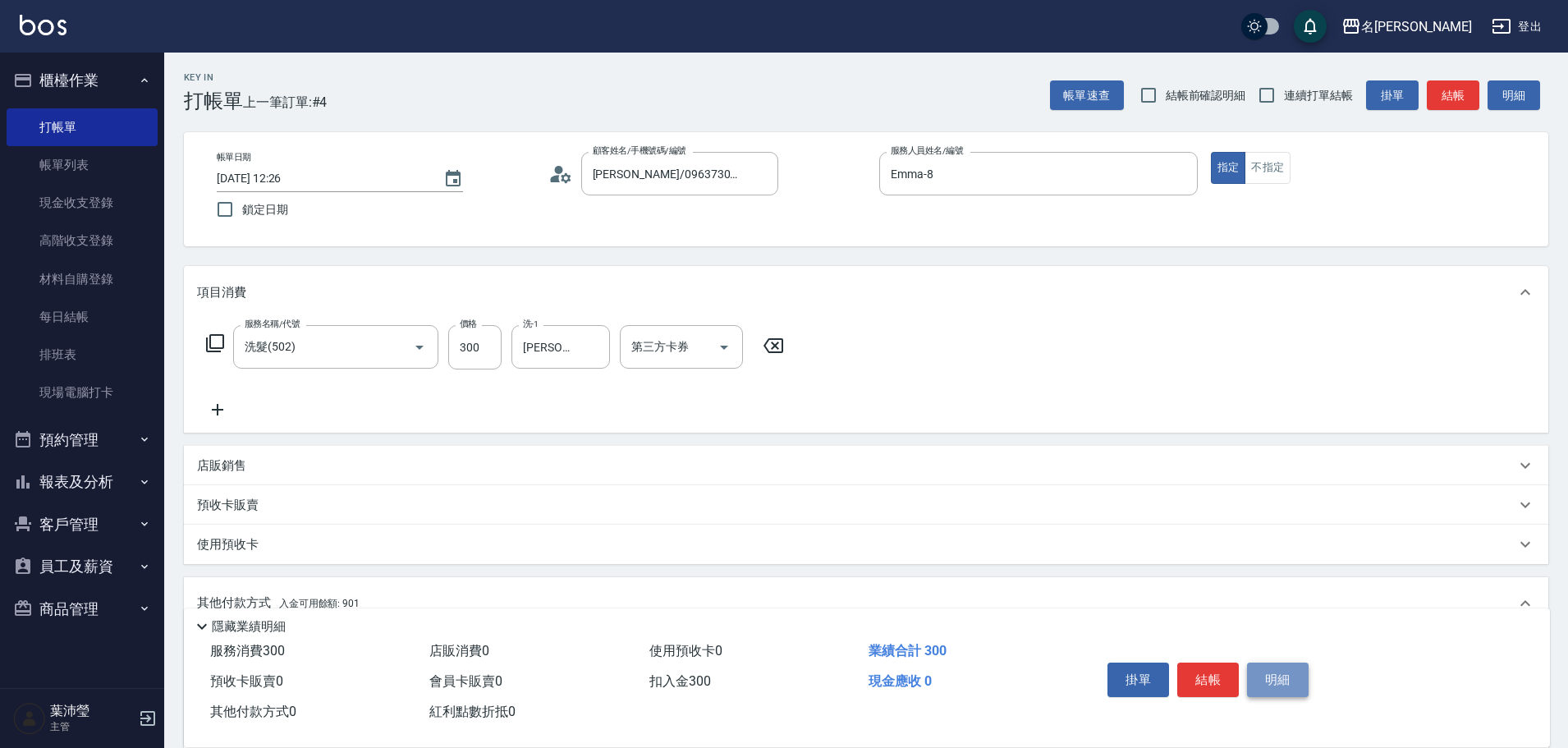
drag, startPoint x: 1280, startPoint y: 683, endPoint x: 1155, endPoint y: 650, distance: 129.3
click at [1279, 683] on button "明細" at bounding box center [1278, 680] width 62 height 34
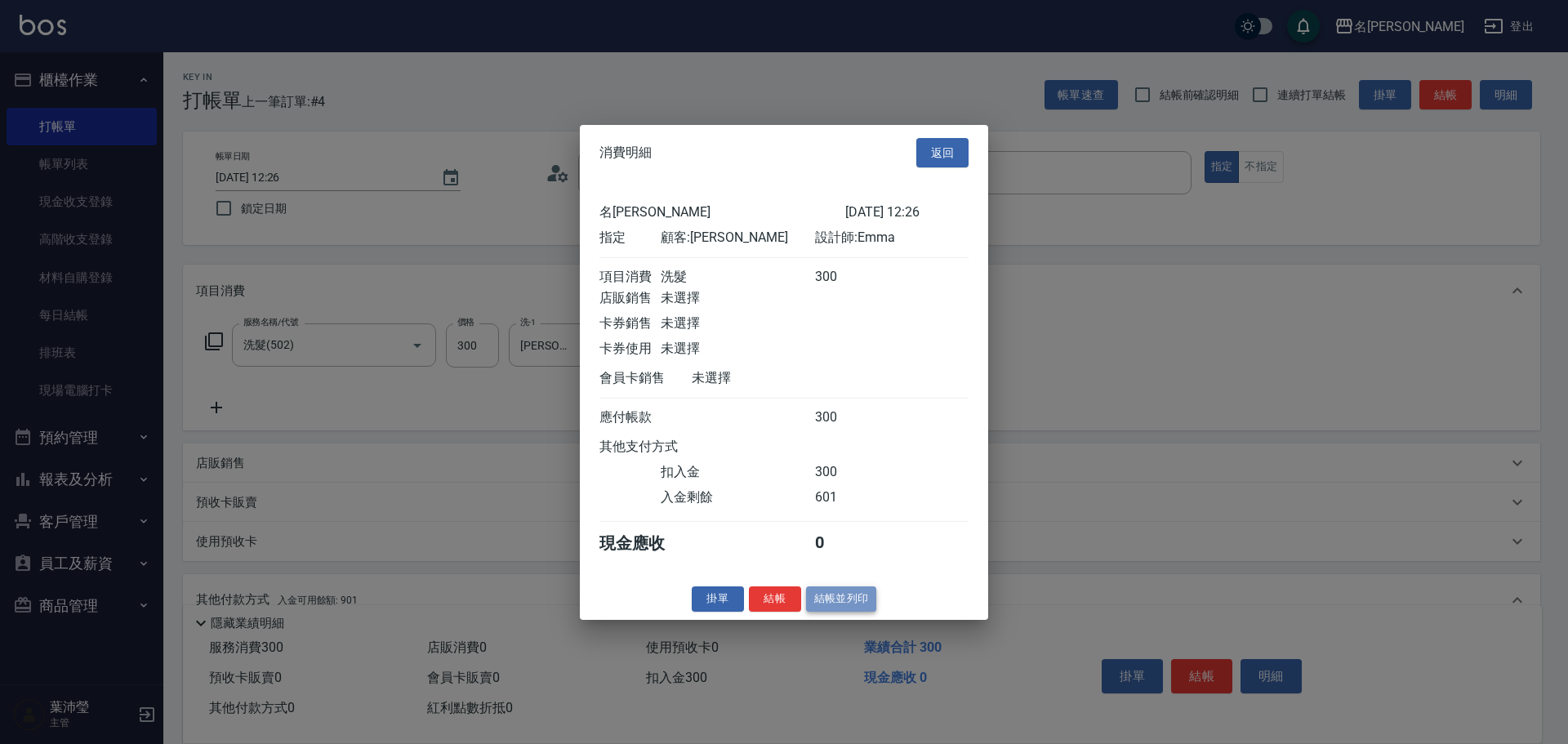
click at [821, 608] on button "結帳並列印" at bounding box center [842, 599] width 71 height 25
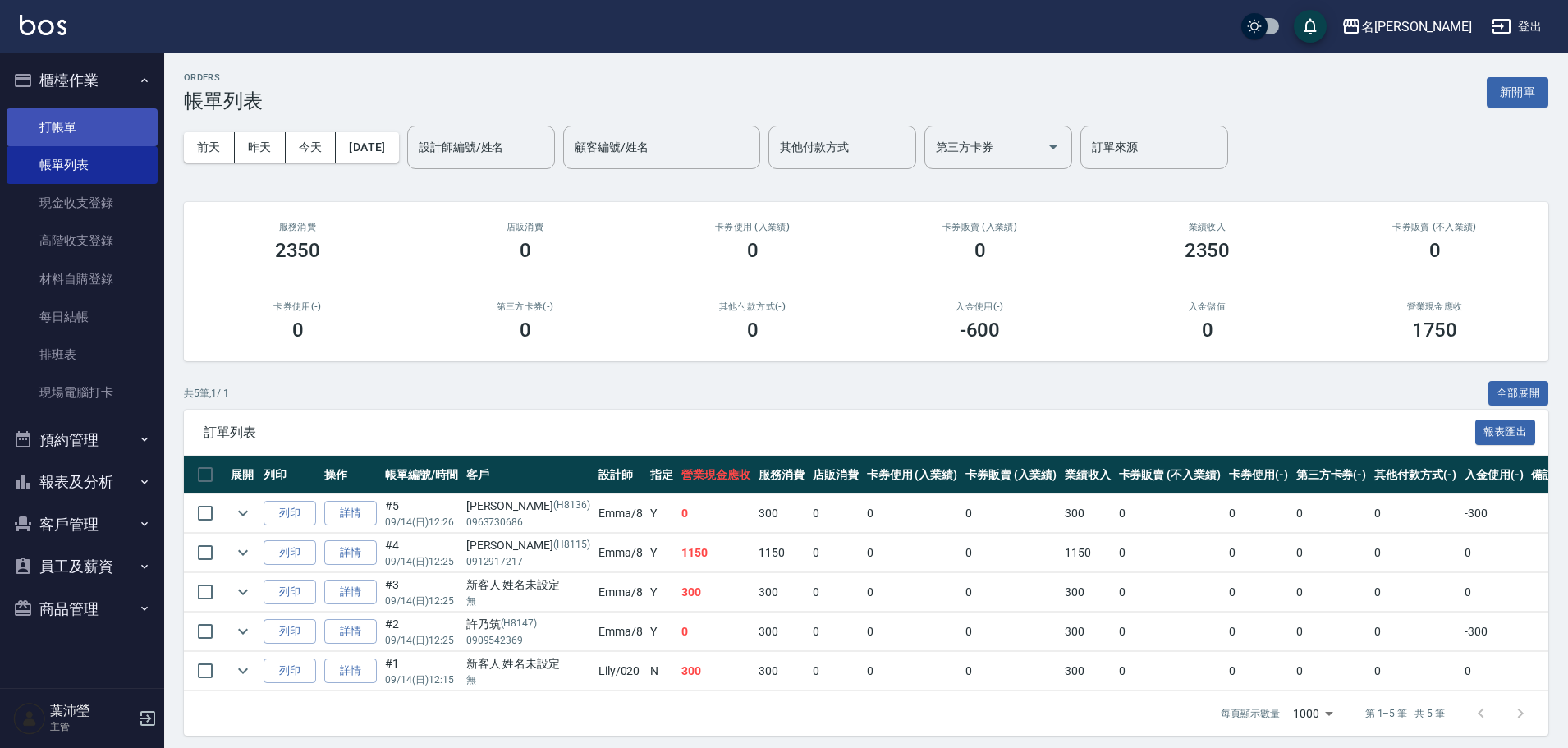
click at [91, 130] on link "打帳單" at bounding box center [82, 127] width 151 height 38
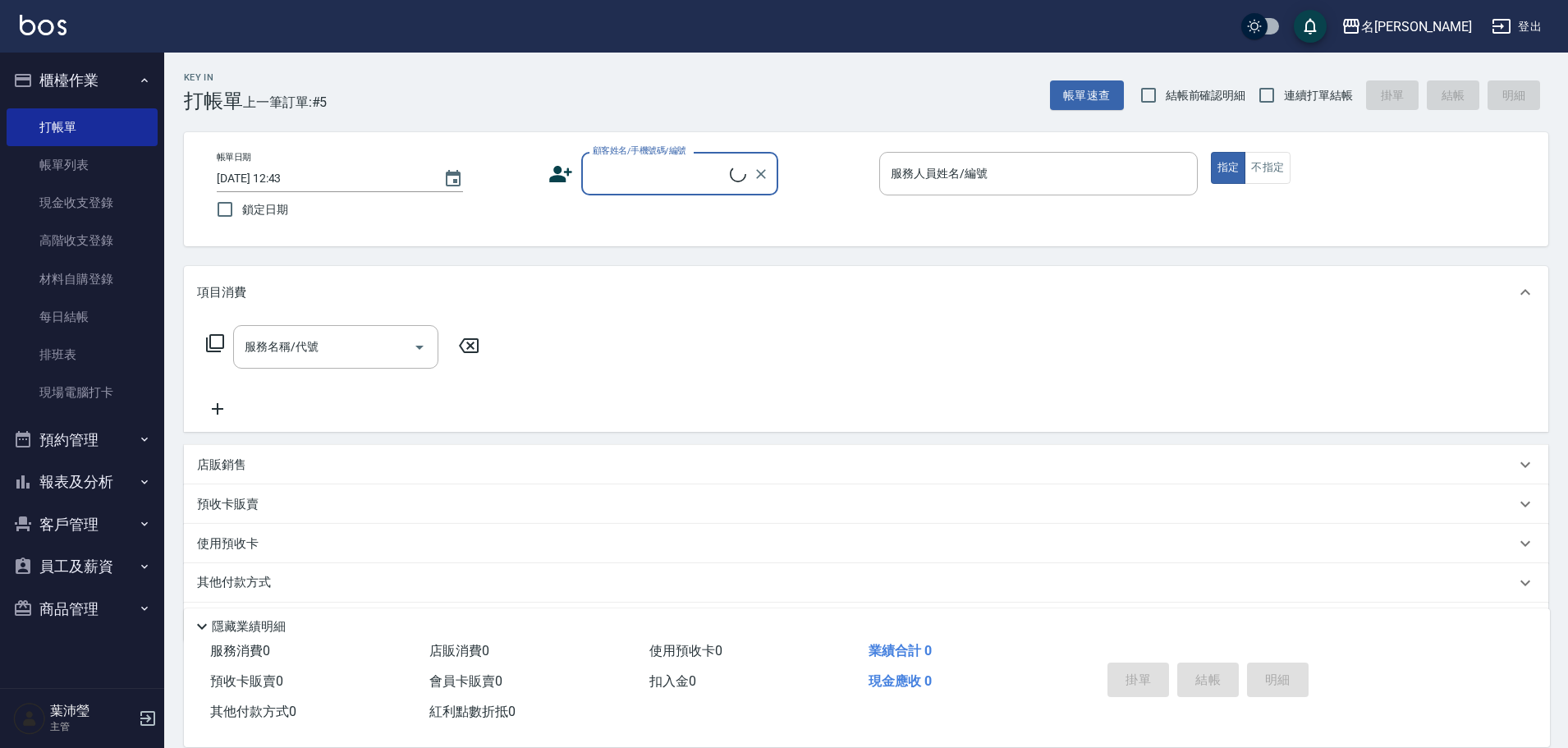
click at [687, 157] on div "顧客姓名/手機號碼/編號" at bounding box center [680, 174] width 197 height 44
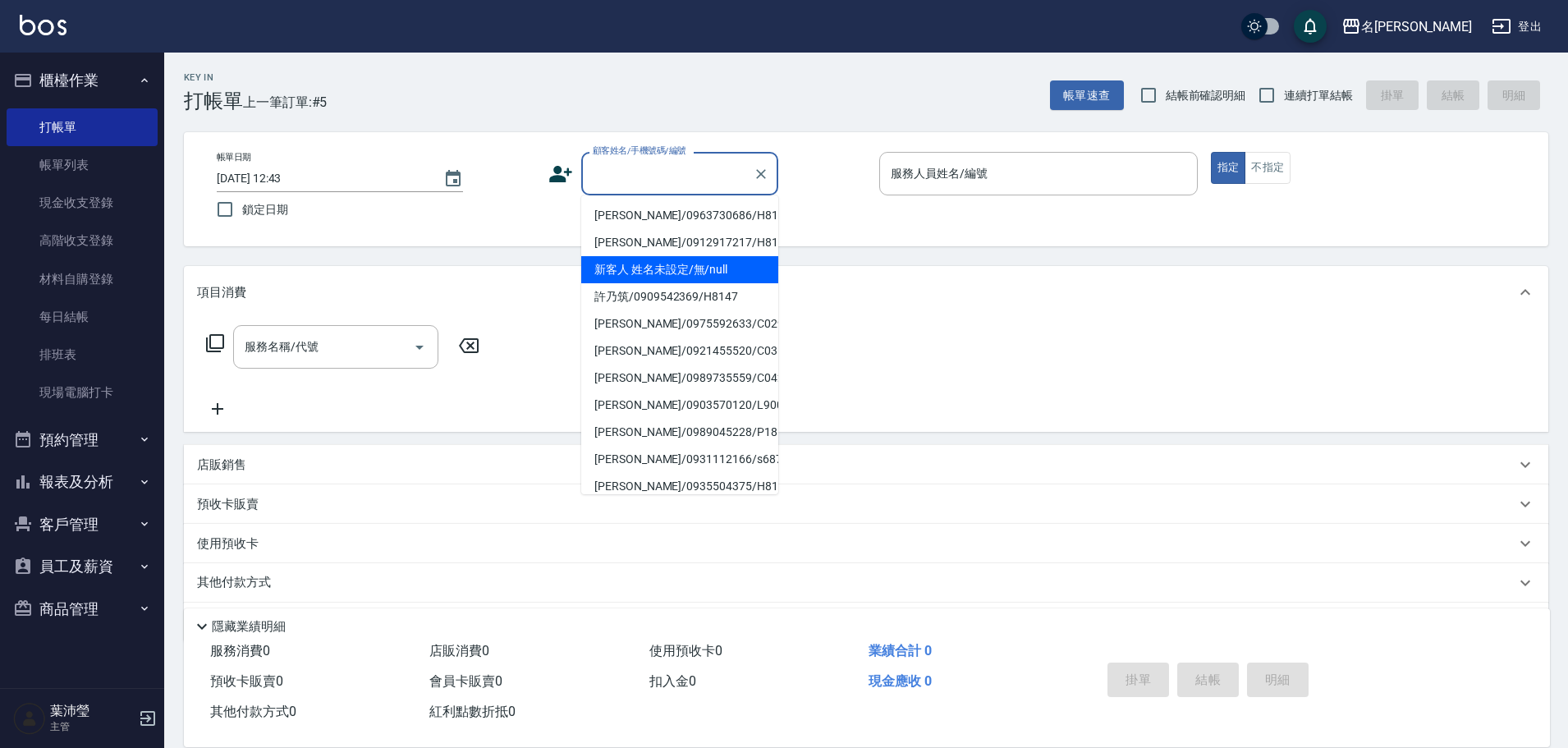
click at [696, 256] on li "新客人 姓名未設定/無/null" at bounding box center [680, 270] width 197 height 28
type input "新客人 姓名未設定/無/null"
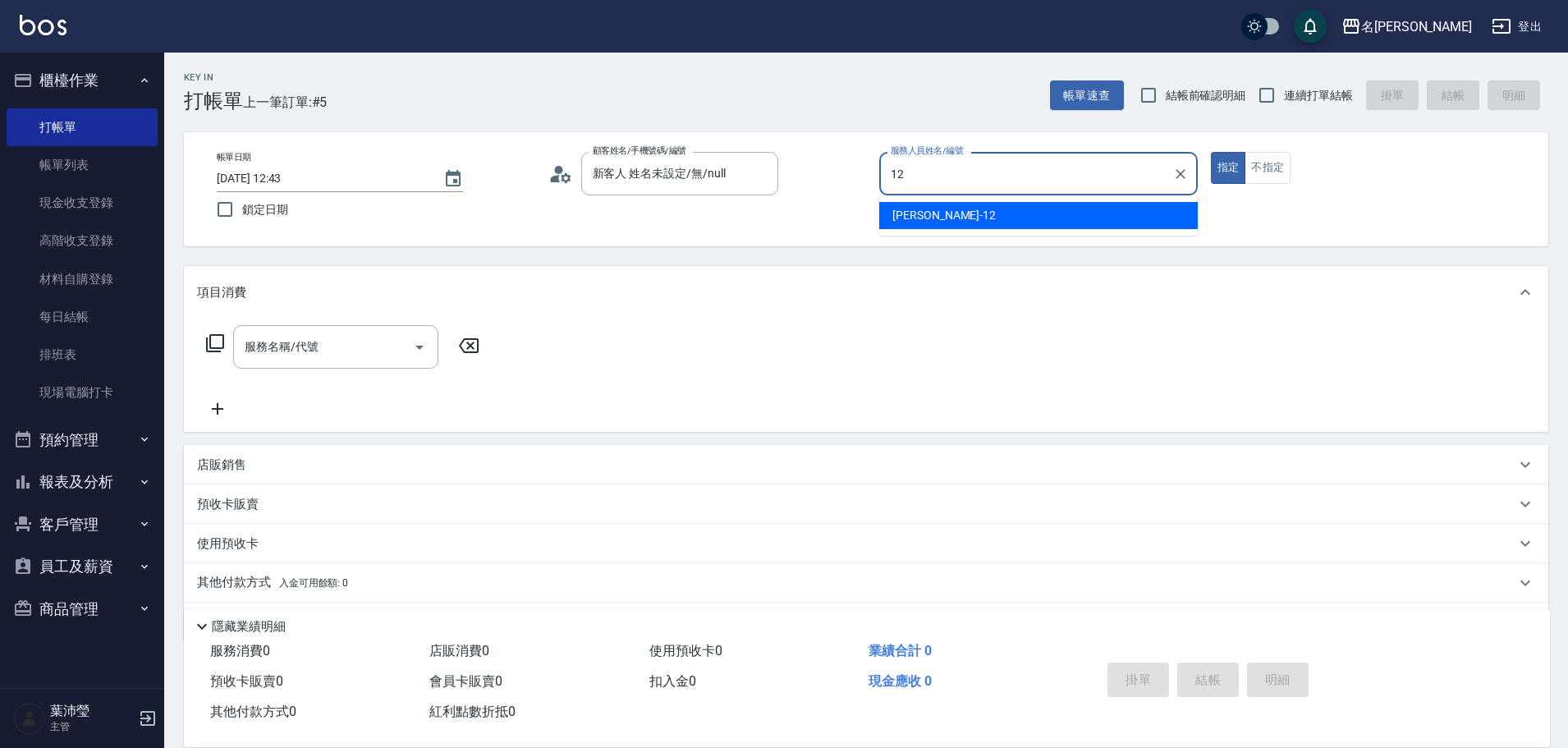
click at [1101, 215] on div "[PERSON_NAME] -12" at bounding box center [1038, 215] width 319 height 28
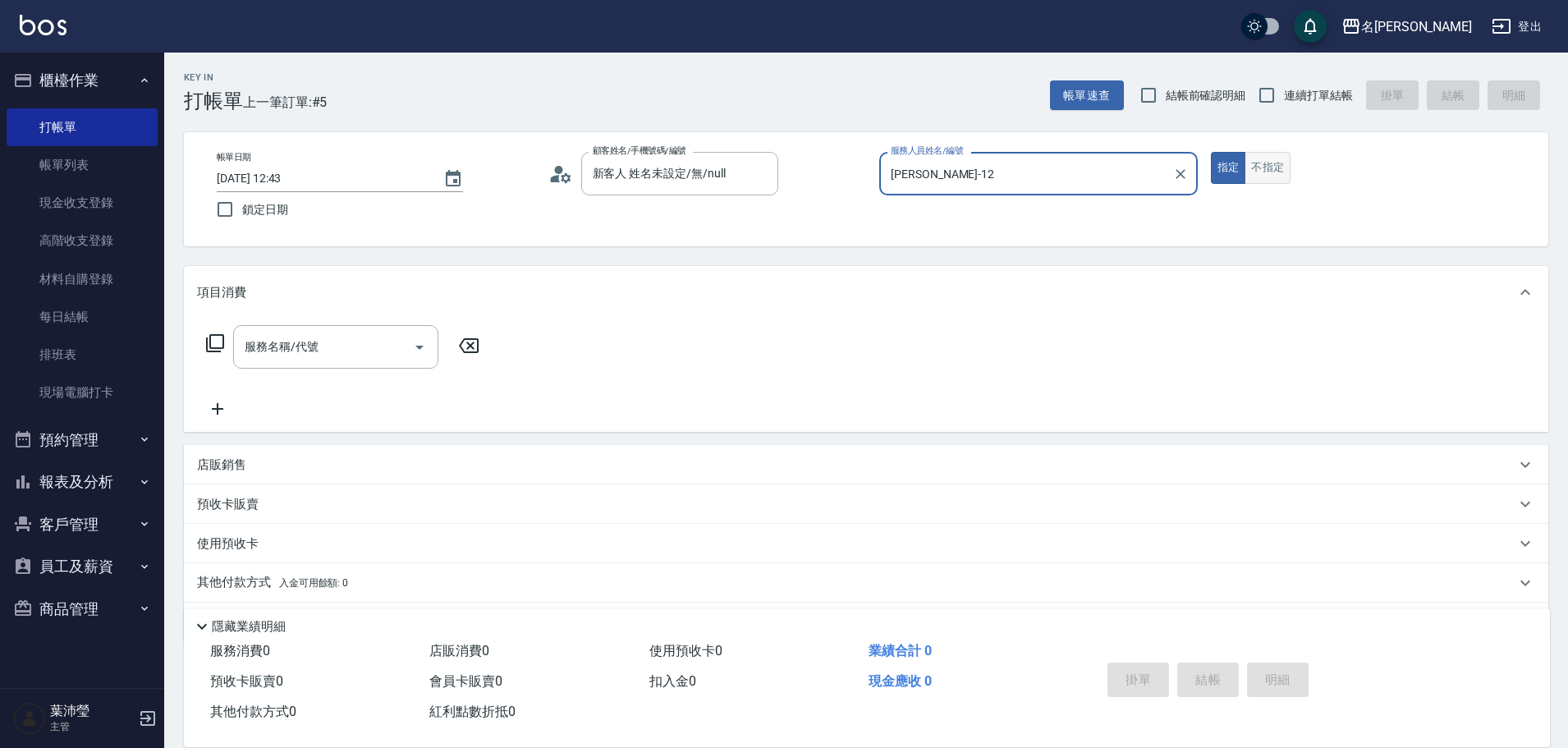
type input "[PERSON_NAME]-12"
drag, startPoint x: 1257, startPoint y: 174, endPoint x: 1041, endPoint y: 174, distance: 216.0
click at [1254, 174] on button "不指定" at bounding box center [1267, 168] width 46 height 32
click at [216, 343] on icon at bounding box center [215, 343] width 20 height 20
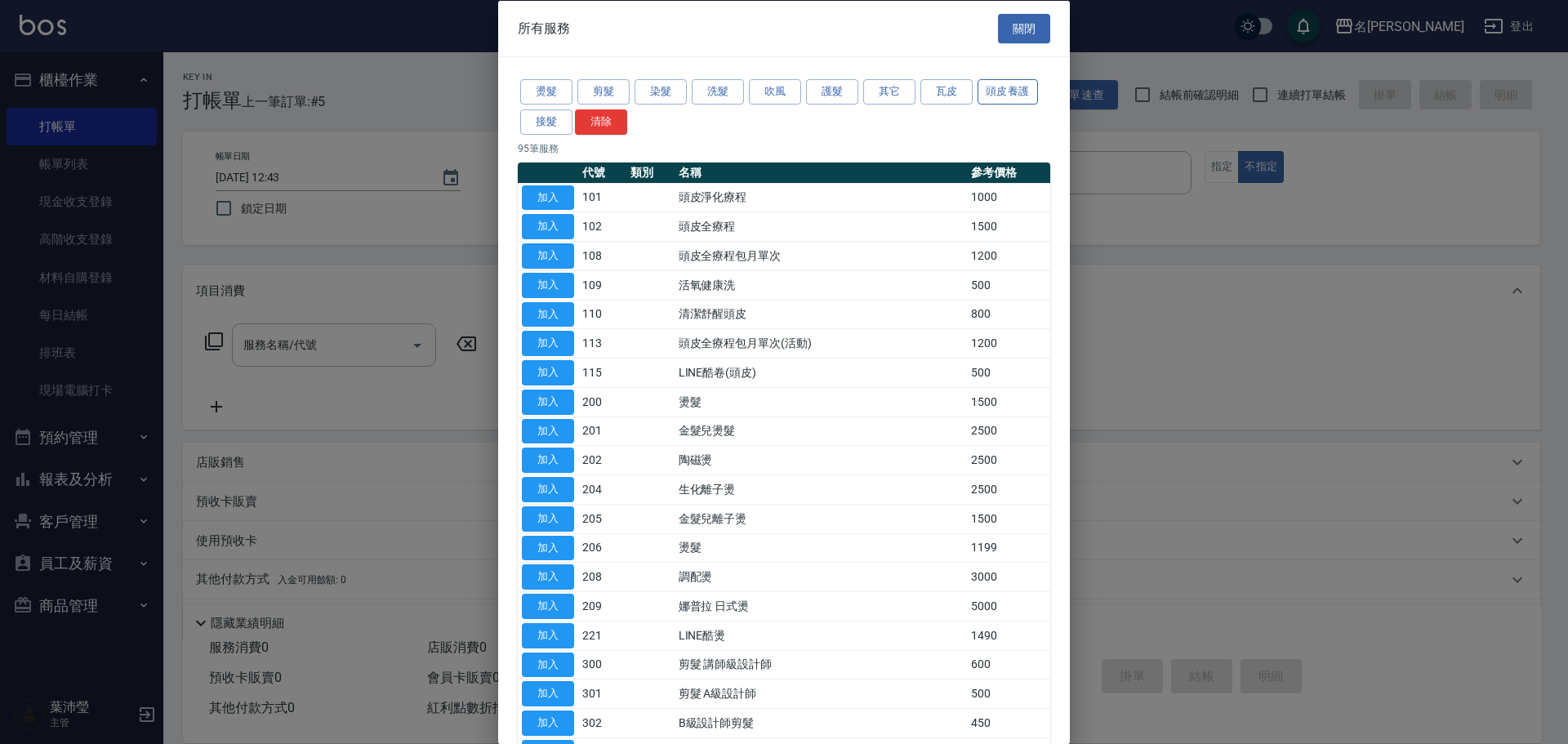
click at [1004, 84] on button "頭皮養護" at bounding box center [1008, 92] width 60 height 25
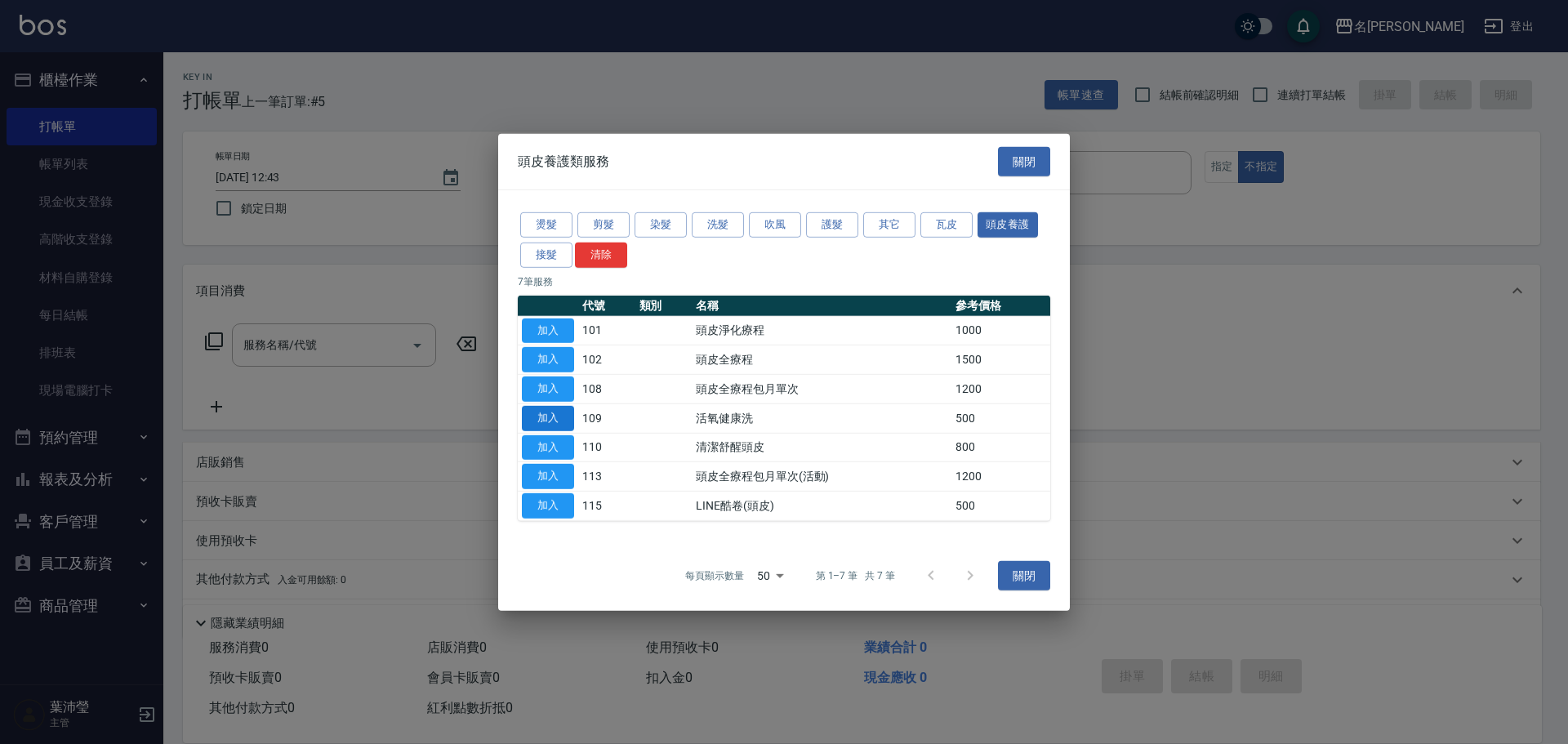
click at [558, 418] on button "加入" at bounding box center [548, 418] width 52 height 25
type input "活氧健康洗(109)"
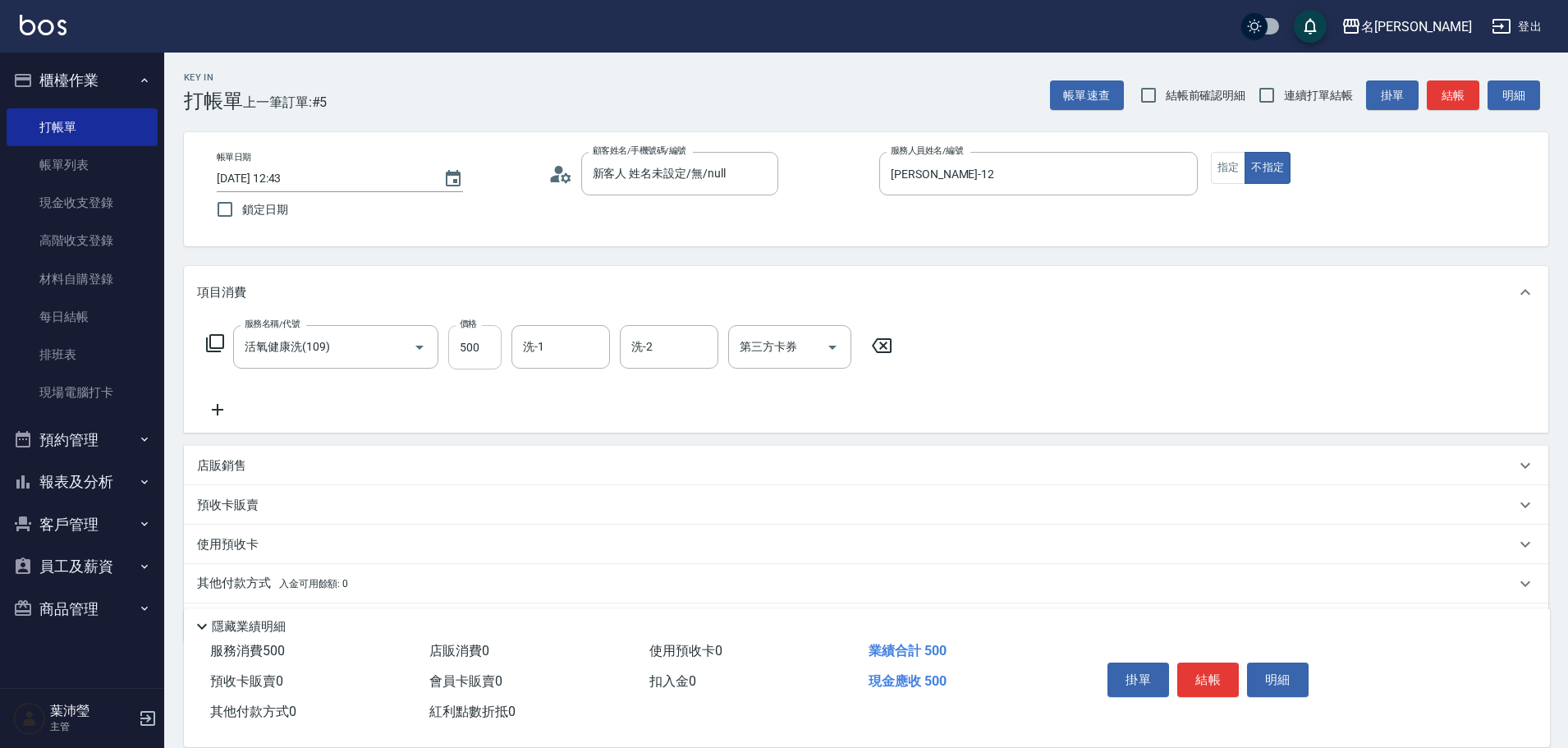
click at [478, 349] on input "500" at bounding box center [475, 346] width 53 height 45
type input "599"
click at [222, 343] on icon at bounding box center [215, 343] width 18 height 18
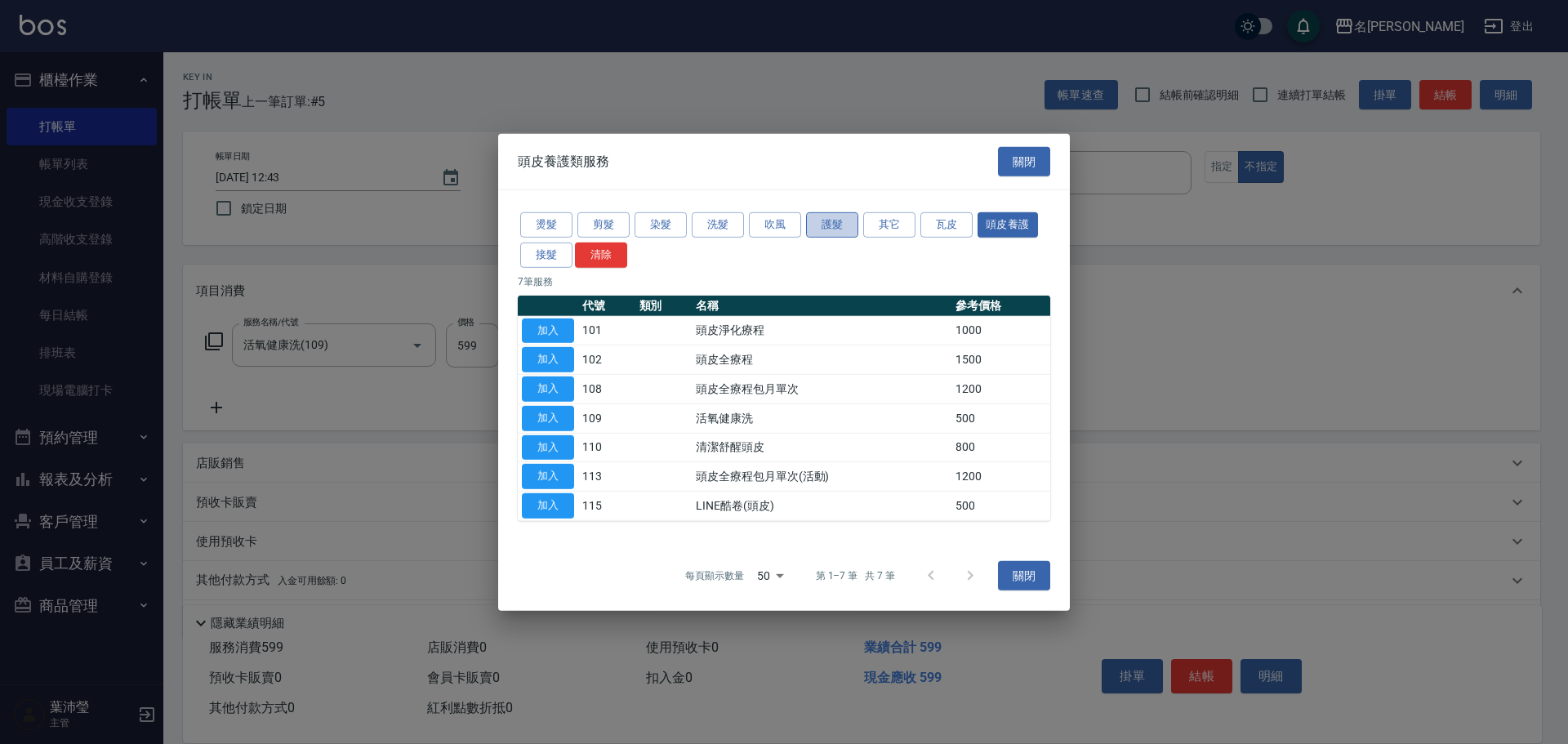
click at [824, 220] on button "護髮" at bounding box center [832, 225] width 52 height 25
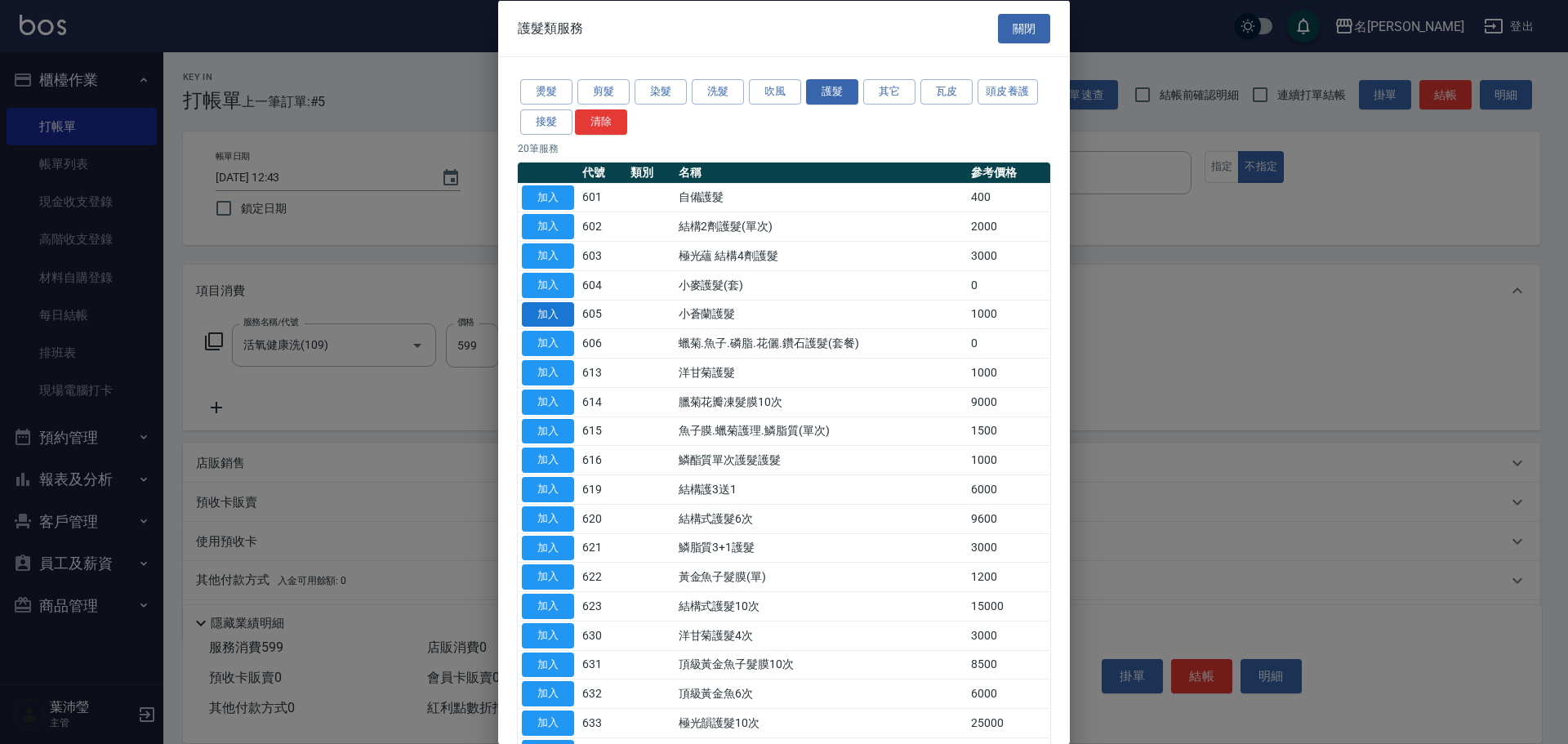
click at [541, 314] on button "加入" at bounding box center [548, 313] width 52 height 25
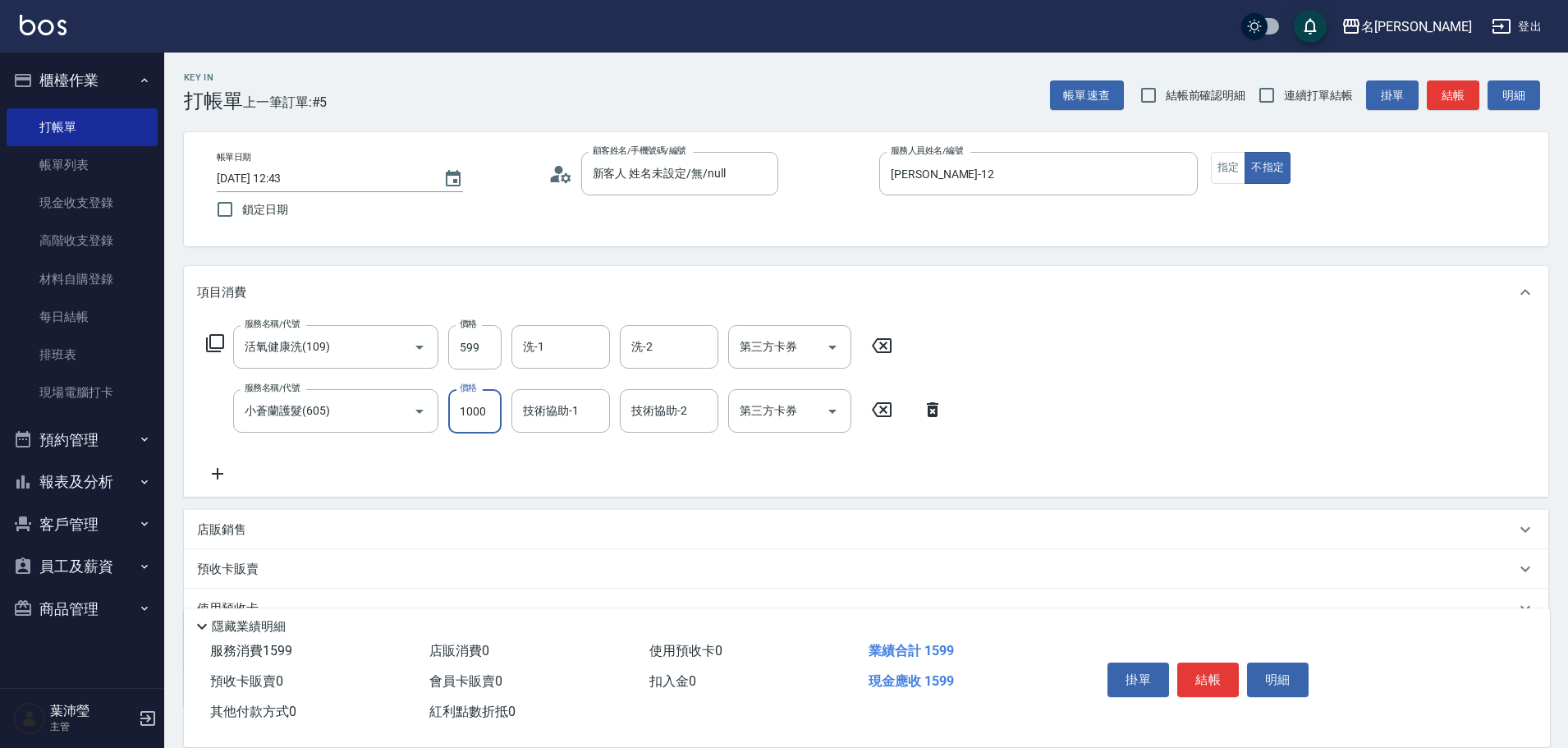
click at [479, 420] on input "1000" at bounding box center [475, 411] width 53 height 45
click at [491, 416] on input "1000" at bounding box center [475, 411] width 53 height 45
type input "800"
click at [1208, 671] on button "結帳" at bounding box center [1207, 680] width 62 height 34
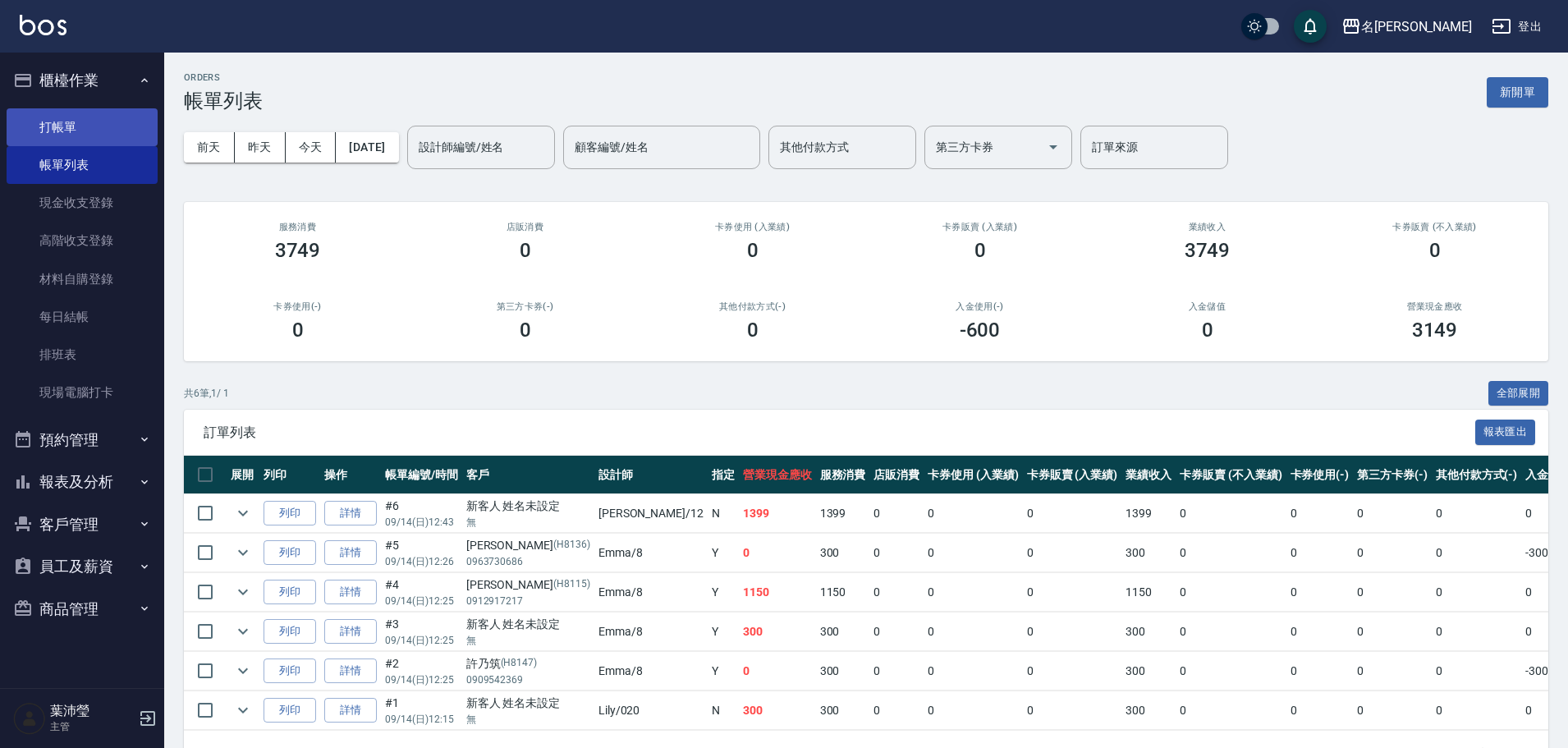
click at [102, 131] on link "打帳單" at bounding box center [82, 127] width 151 height 38
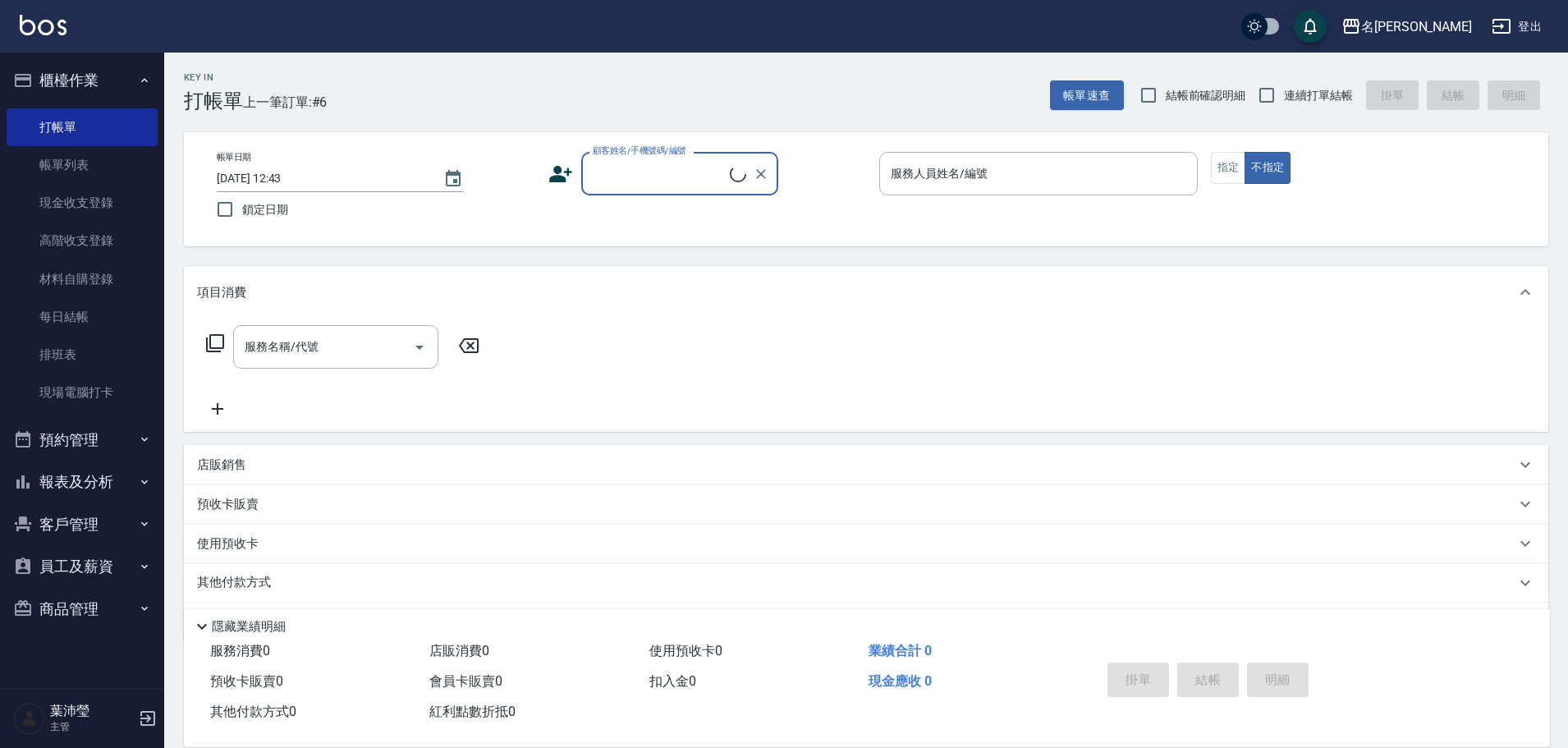
click at [671, 178] on input "顧客姓名/手機號碼/編號" at bounding box center [659, 174] width 141 height 28
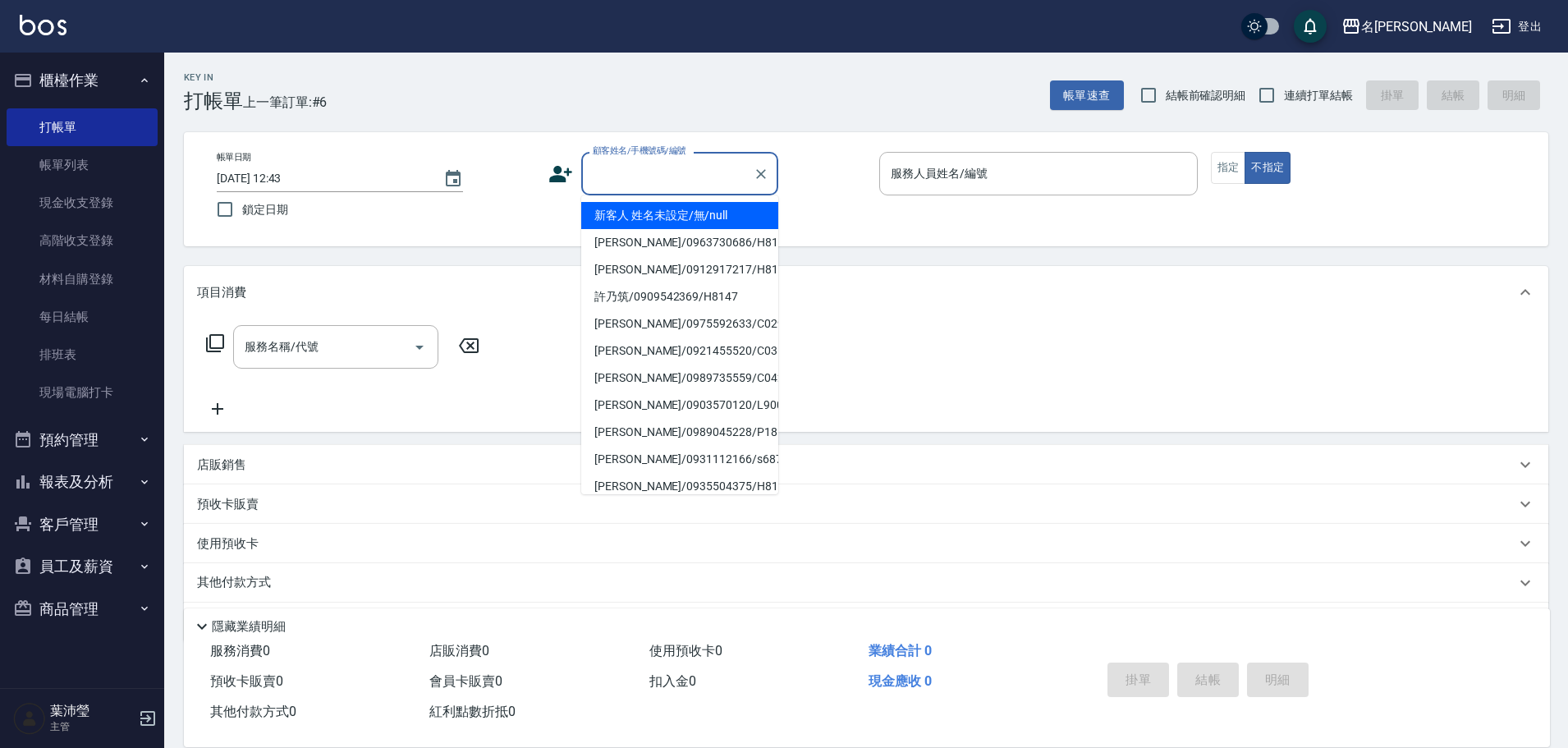
click at [681, 211] on li "新客人 姓名未設定/無/null" at bounding box center [680, 215] width 197 height 28
type input "新客人 姓名未設定/無/null"
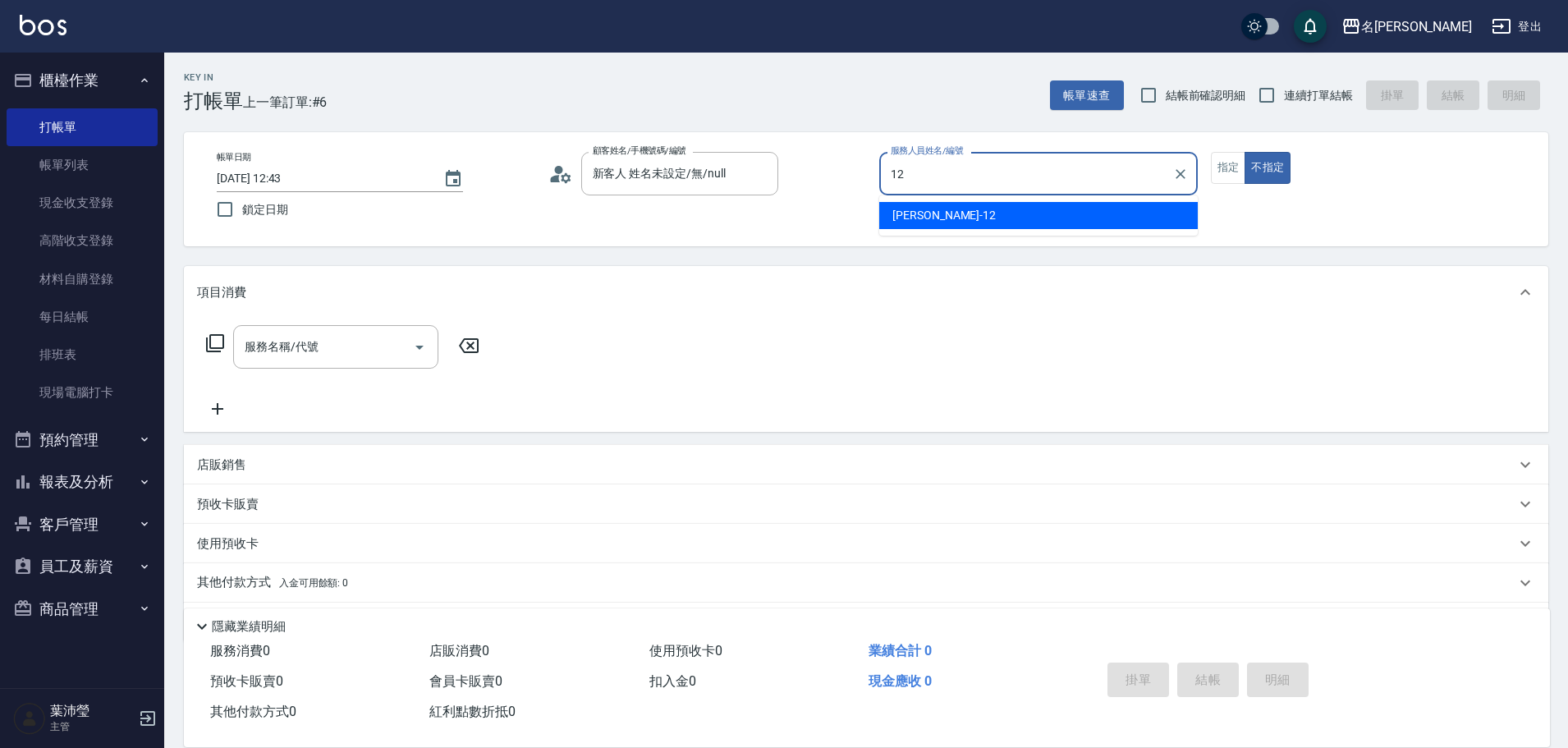
drag, startPoint x: 907, startPoint y: 223, endPoint x: 1097, endPoint y: 211, distance: 190.4
click at [908, 222] on span "[PERSON_NAME] -12" at bounding box center [943, 215] width 103 height 17
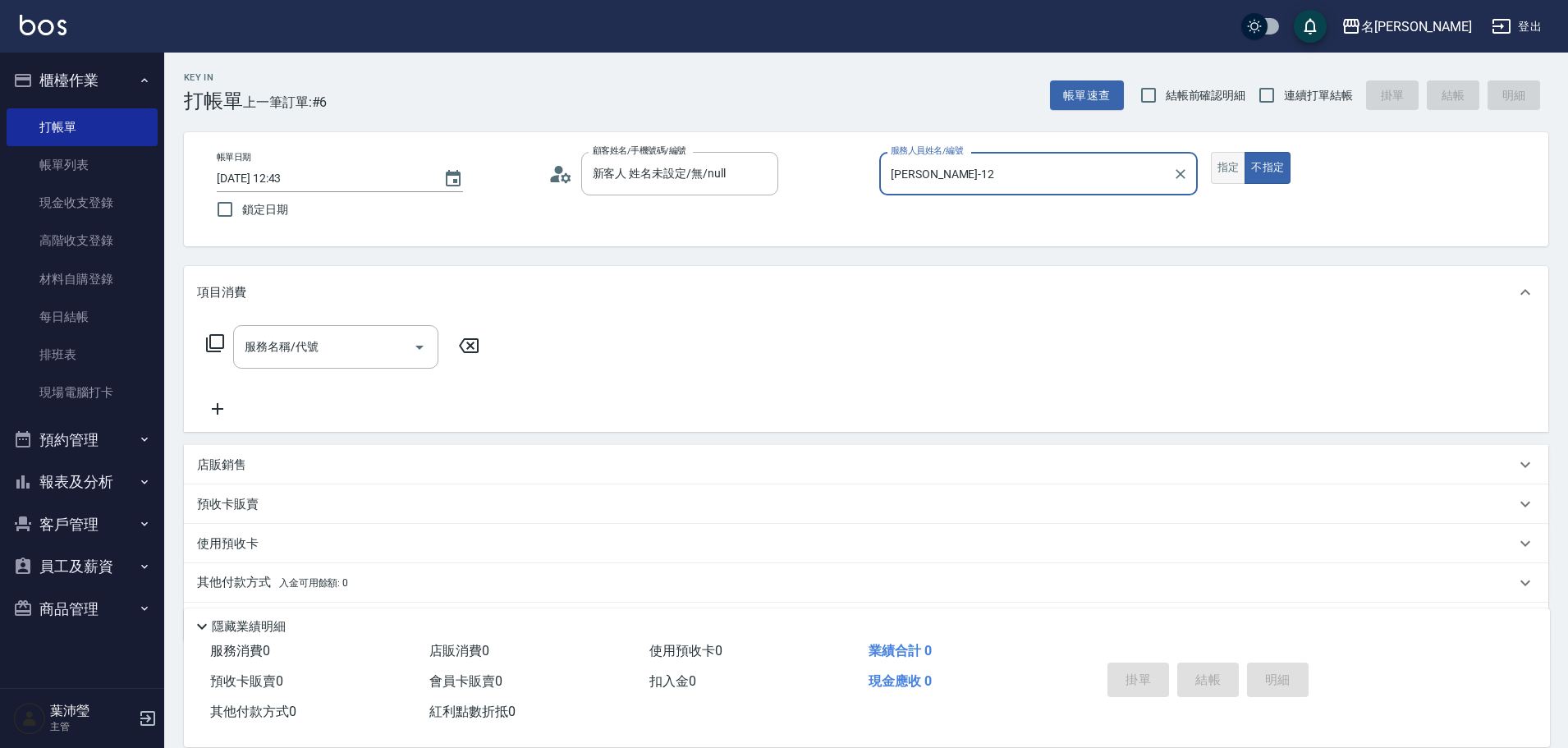
type input "[PERSON_NAME]-12"
click at [1230, 166] on button "指定" at bounding box center [1228, 168] width 35 height 32
click at [217, 335] on icon at bounding box center [215, 343] width 18 height 18
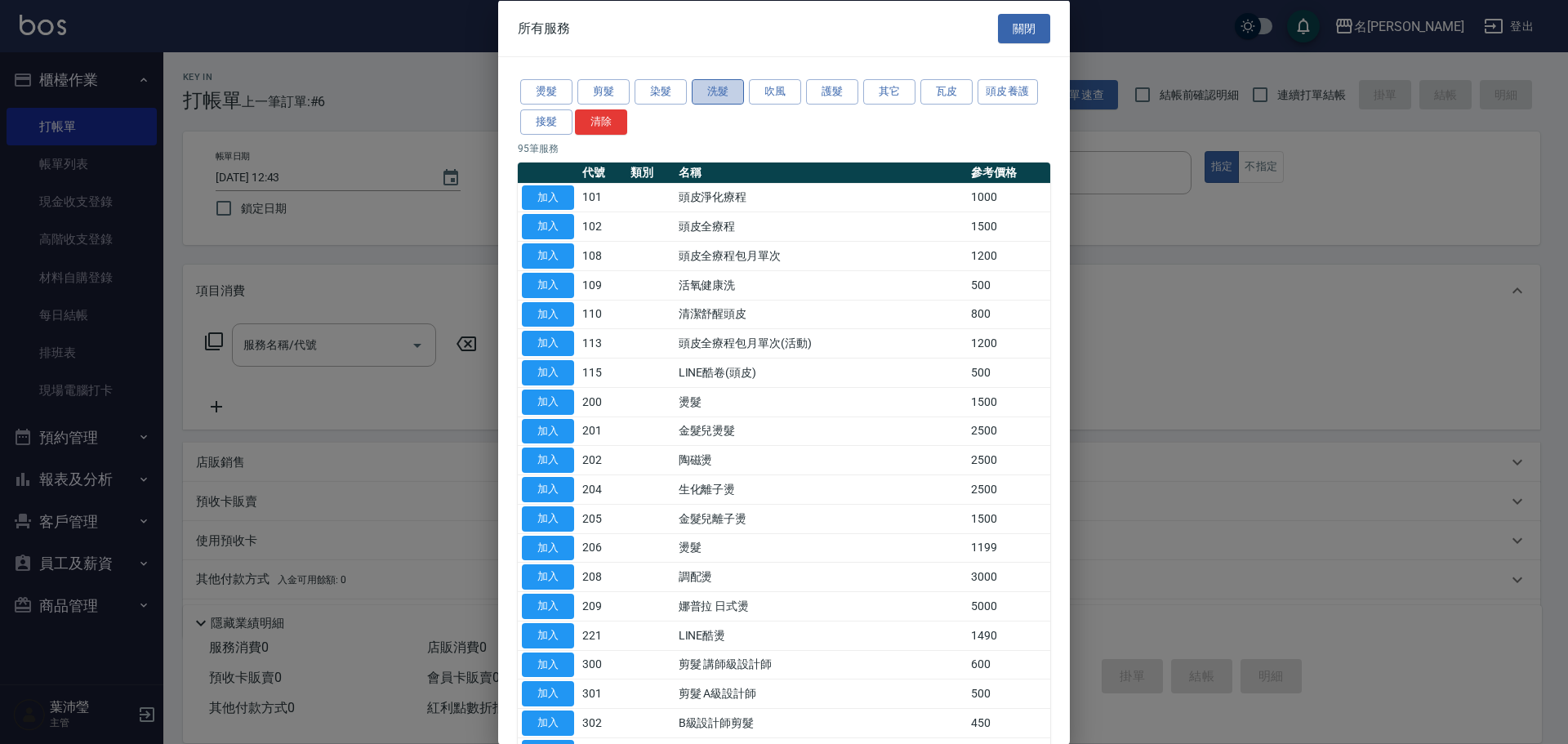
click at [713, 83] on button "洗髮" at bounding box center [717, 92] width 52 height 25
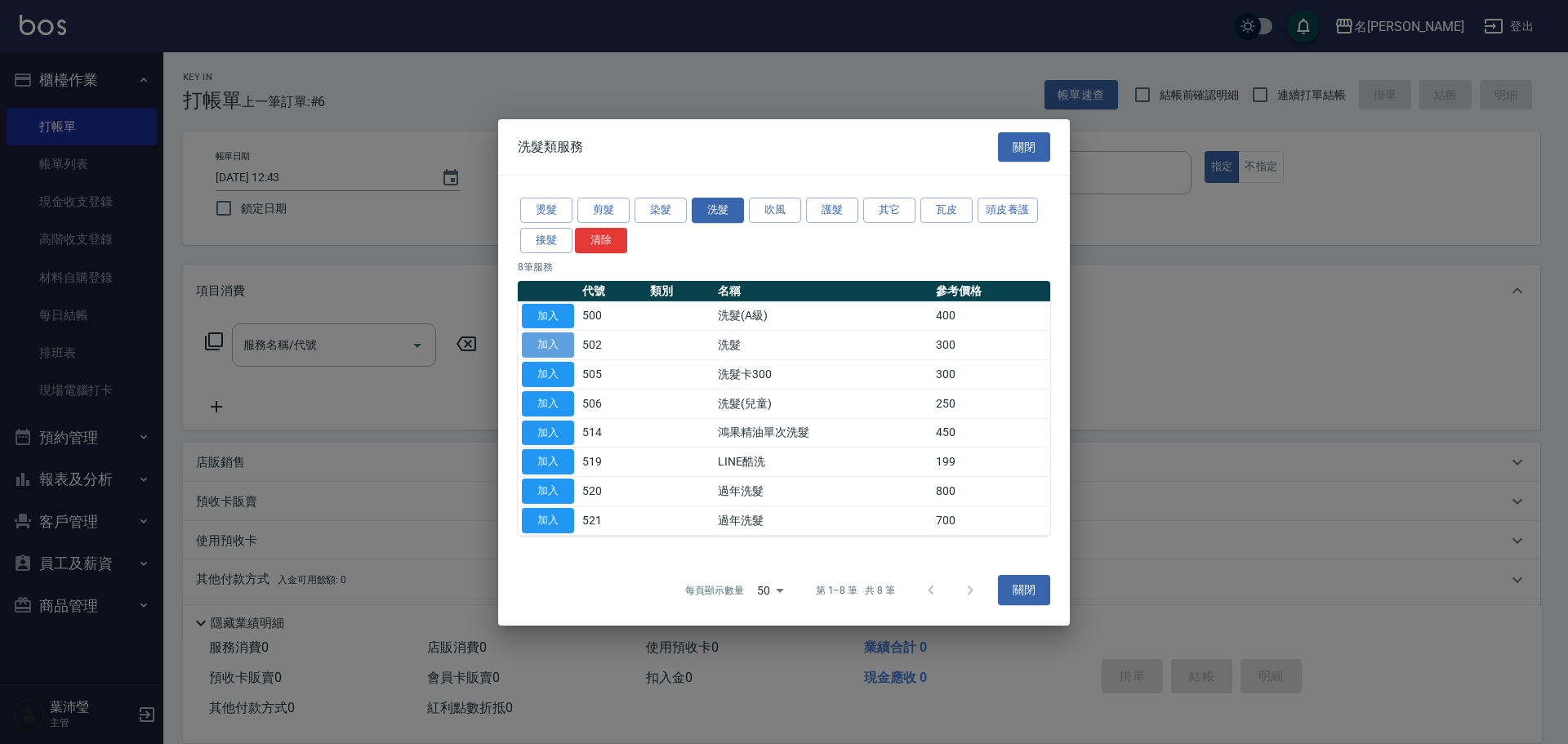
click at [553, 343] on button "加入" at bounding box center [548, 345] width 52 height 25
type input "洗髮(502)"
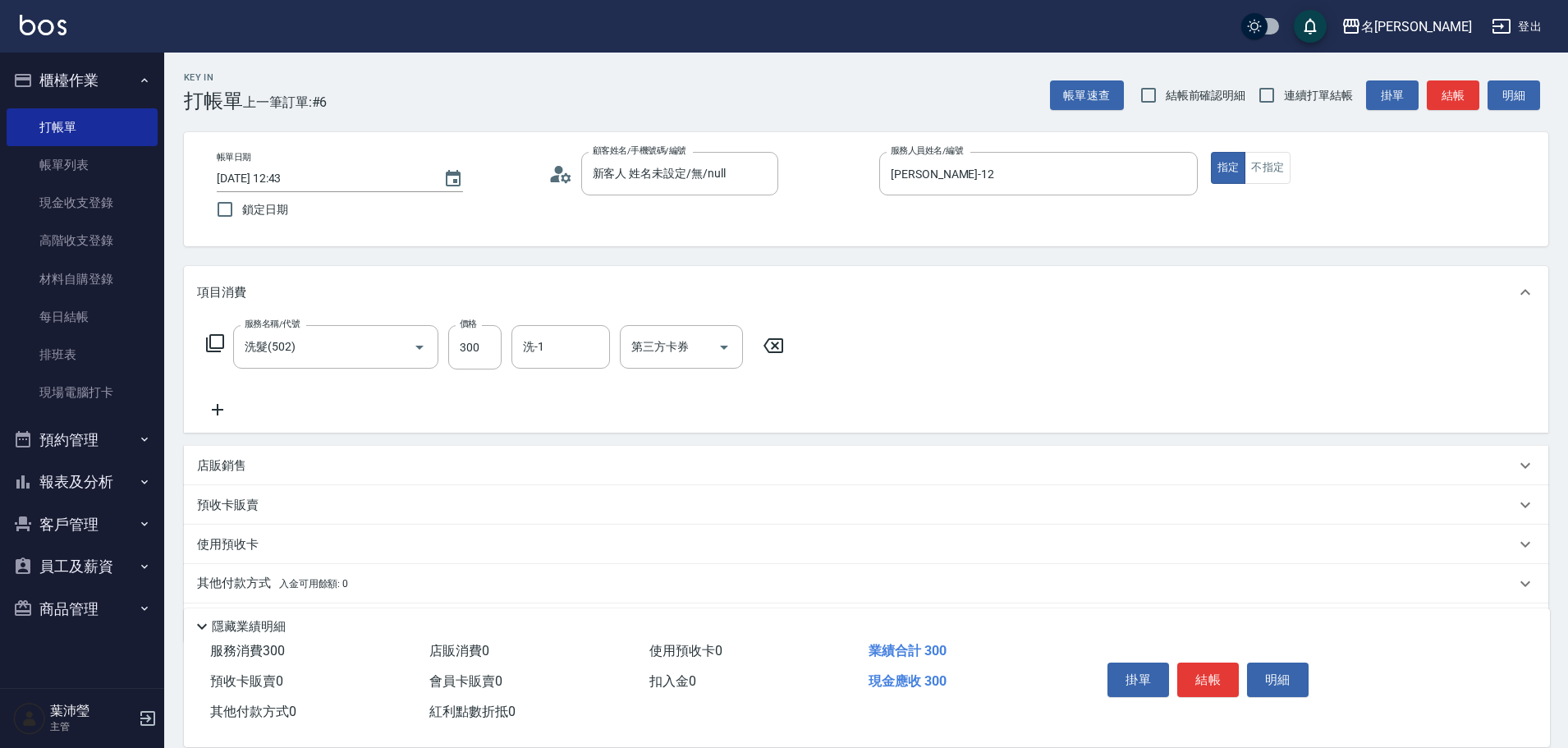
click at [210, 338] on icon at bounding box center [215, 343] width 18 height 18
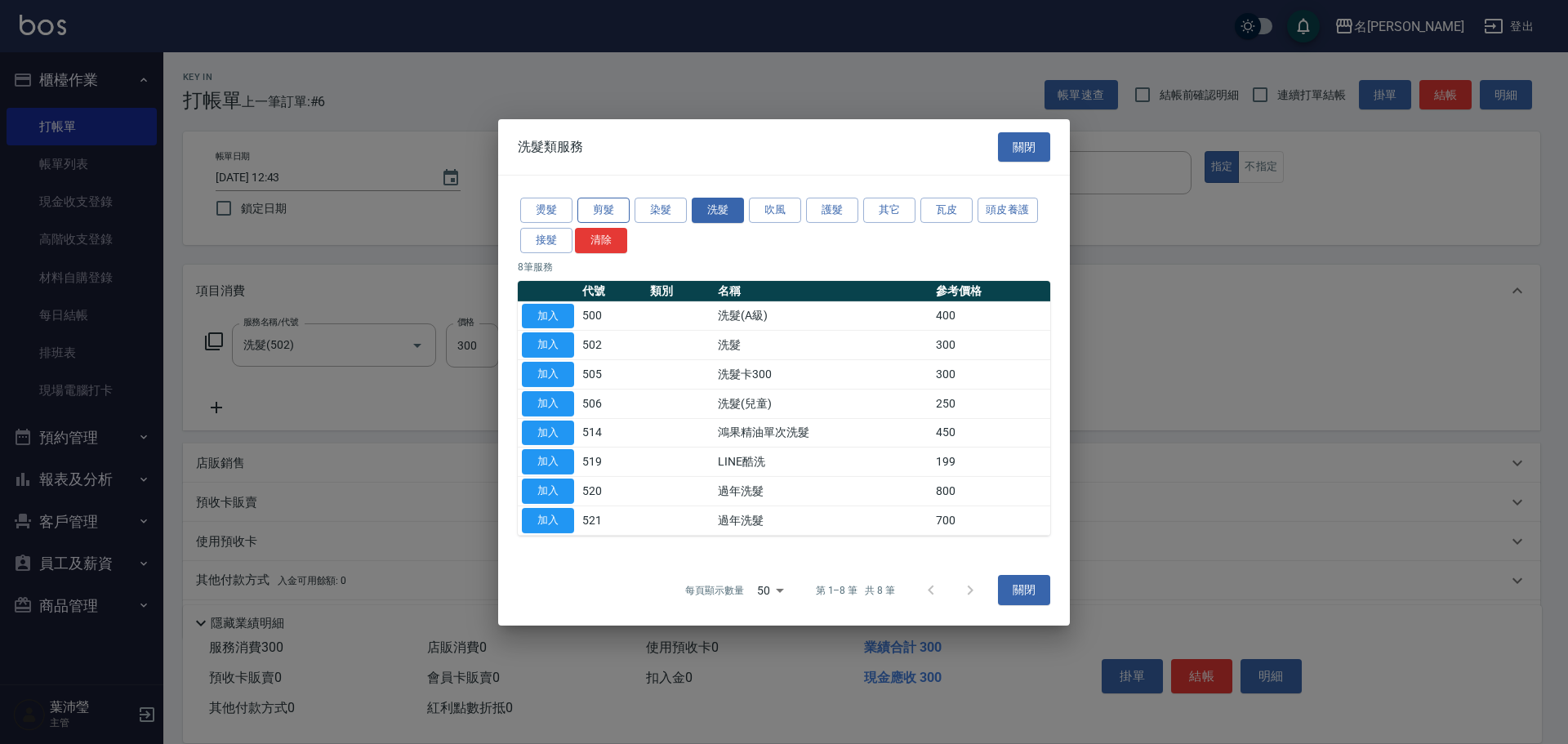
click at [608, 203] on button "剪髮" at bounding box center [603, 210] width 52 height 25
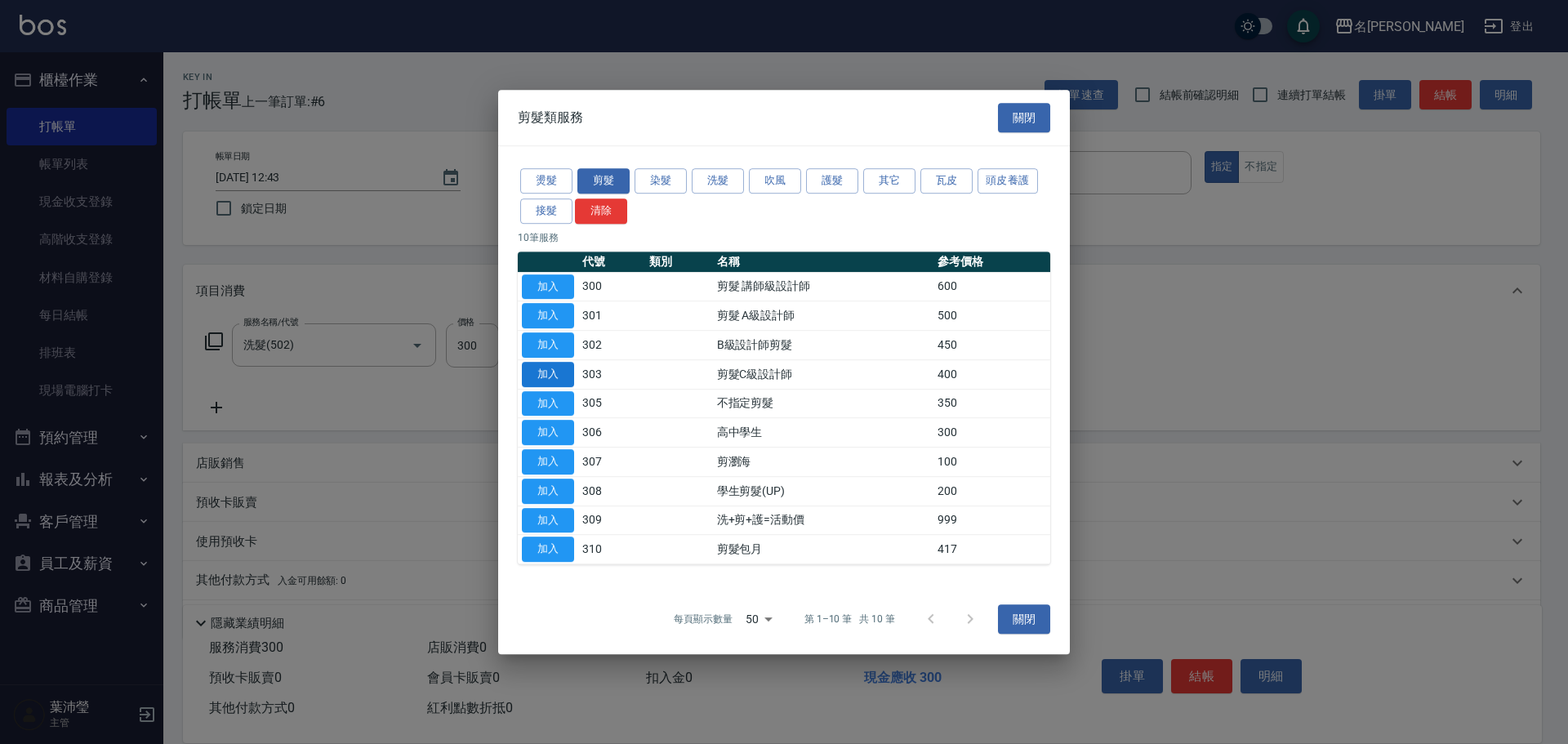
click at [554, 374] on button "加入" at bounding box center [548, 374] width 52 height 25
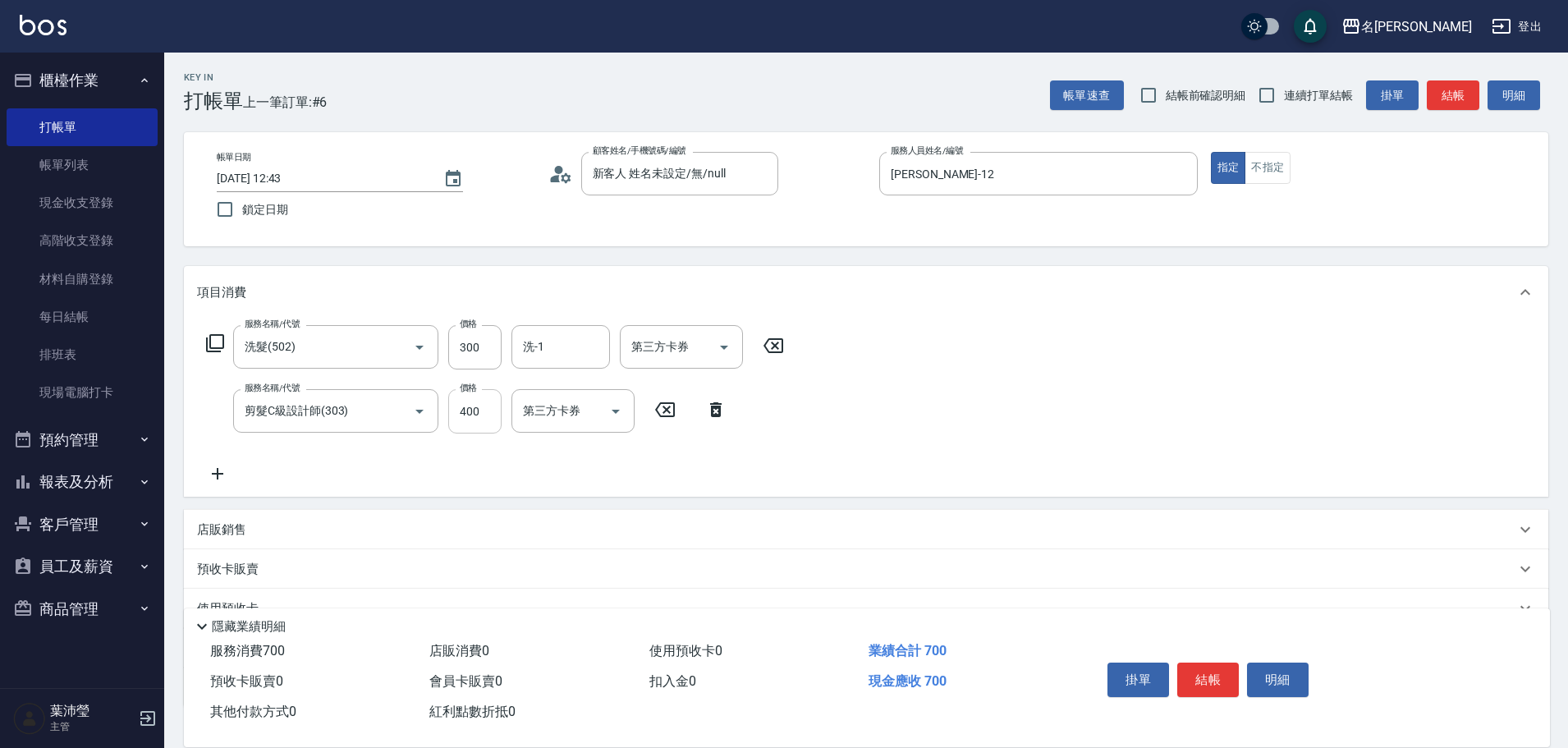
click at [489, 403] on input "400" at bounding box center [475, 411] width 53 height 45
type input "200"
click at [551, 346] on input "洗-1" at bounding box center [561, 346] width 84 height 28
click at [571, 373] on ul "[PERSON_NAME] -19" at bounding box center [561, 388] width 99 height 40
click at [580, 382] on div "[PERSON_NAME] -19" at bounding box center [561, 388] width 99 height 28
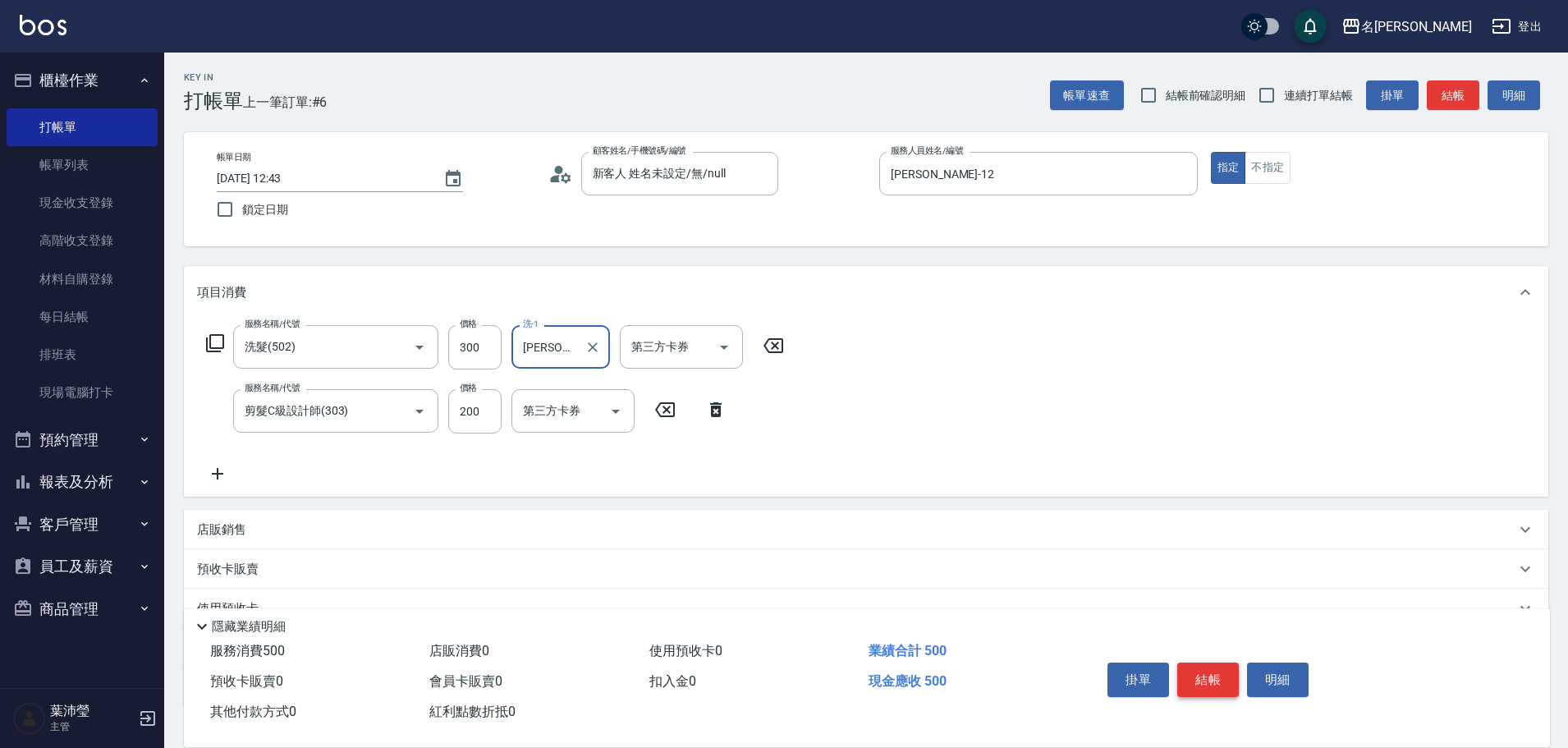
type input "[PERSON_NAME]-19"
click at [1193, 667] on button "結帳" at bounding box center [1207, 680] width 62 height 34
